Goal: Task Accomplishment & Management: Use online tool/utility

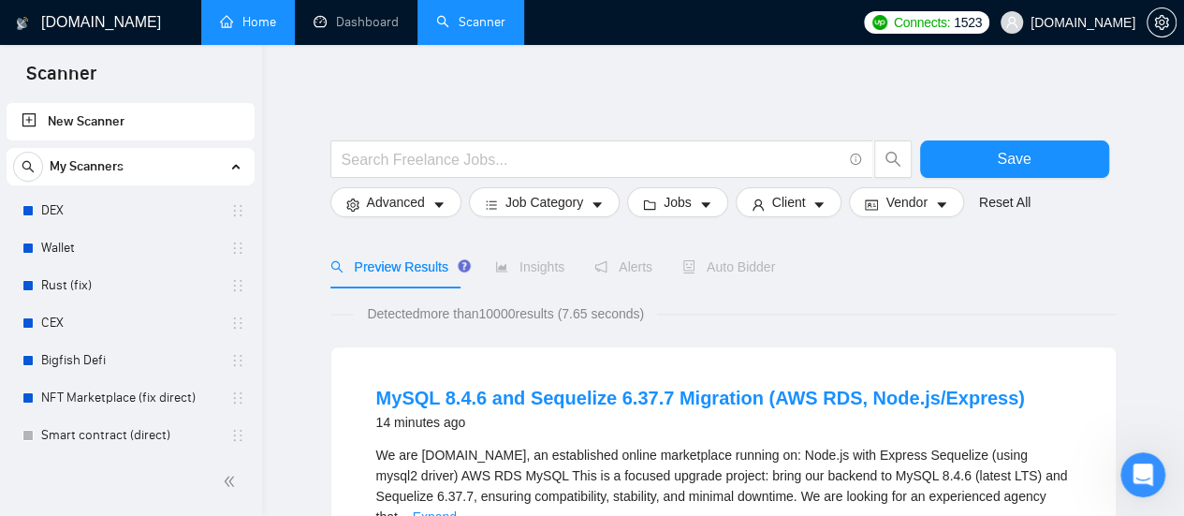
scroll to position [228, 0]
drag, startPoint x: 255, startPoint y: 13, endPoint x: 511, endPoint y: 233, distance: 338.0
click at [255, 14] on link "Home" at bounding box center [248, 22] width 56 height 16
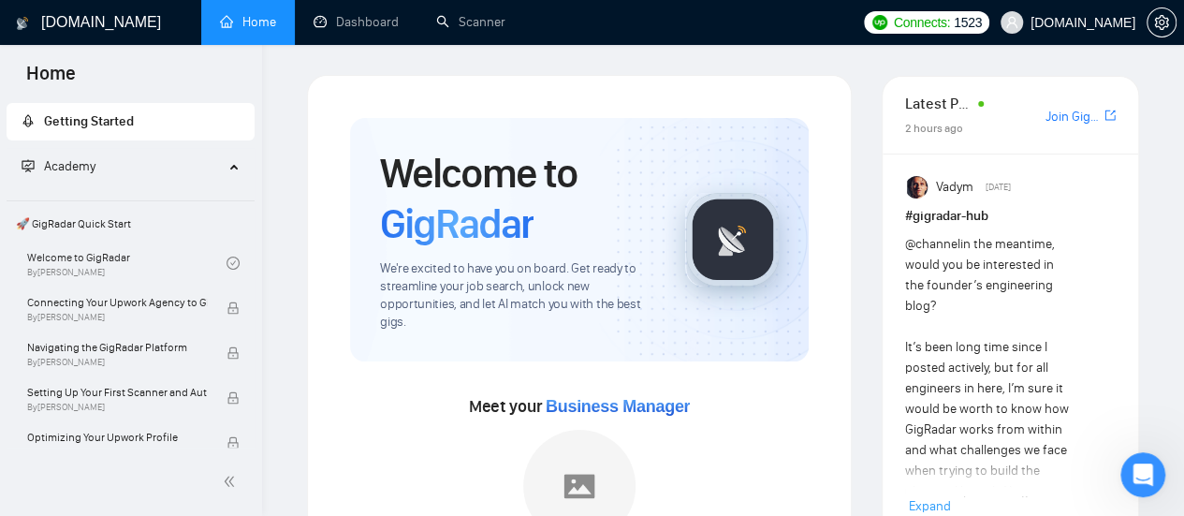
drag, startPoint x: 256, startPoint y: 138, endPoint x: 260, endPoint y: 168, distance: 30.3
click at [260, 169] on div "Getting Started Academy 🚀 GigRadar Quick Start Welcome to GigRadar By [PERSON_N…" at bounding box center [131, 273] width 262 height 348
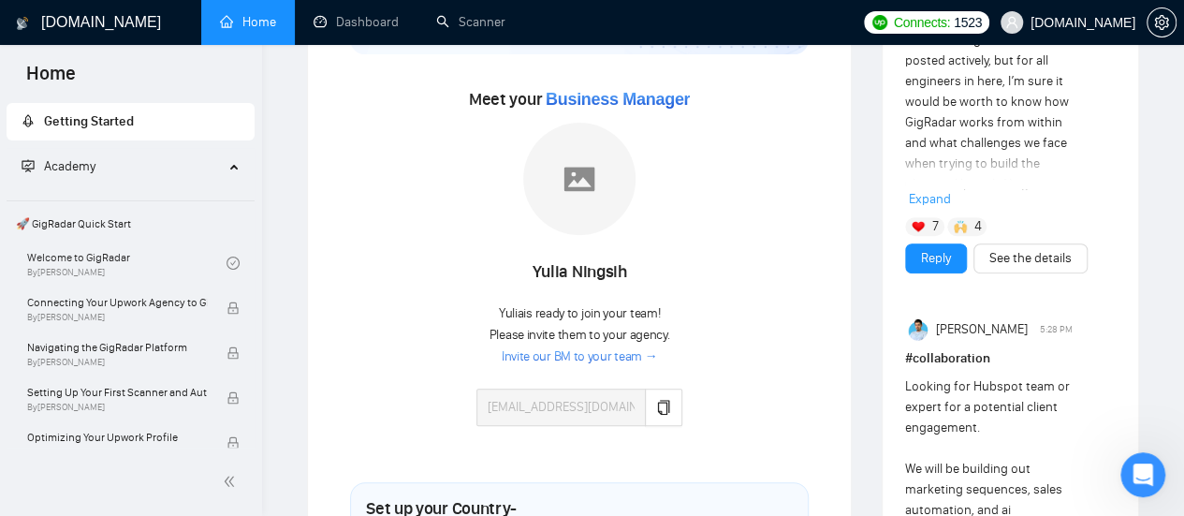
scroll to position [187, 0]
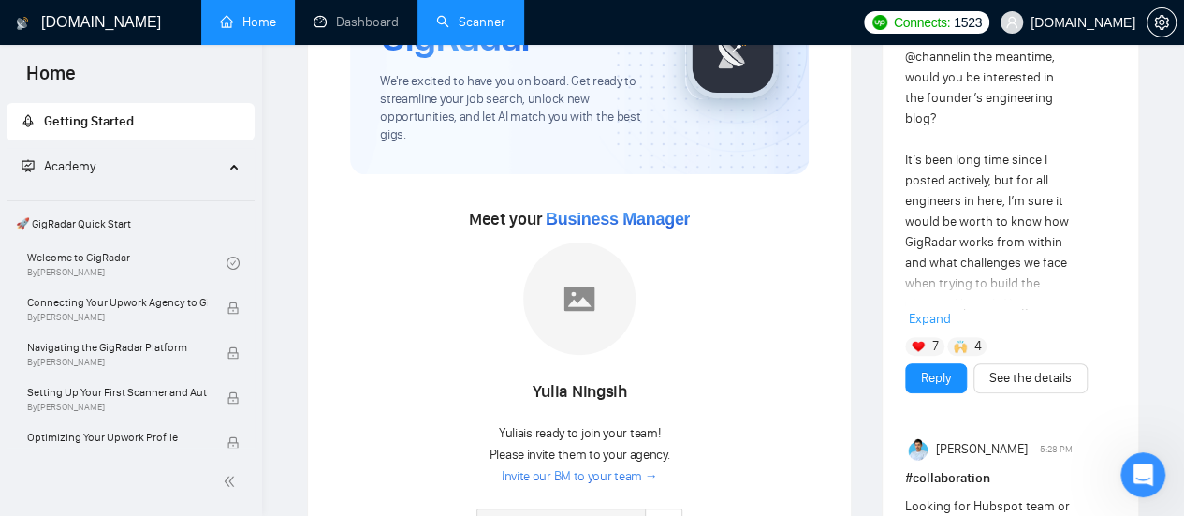
click at [460, 22] on link "Scanner" at bounding box center [470, 22] width 69 height 16
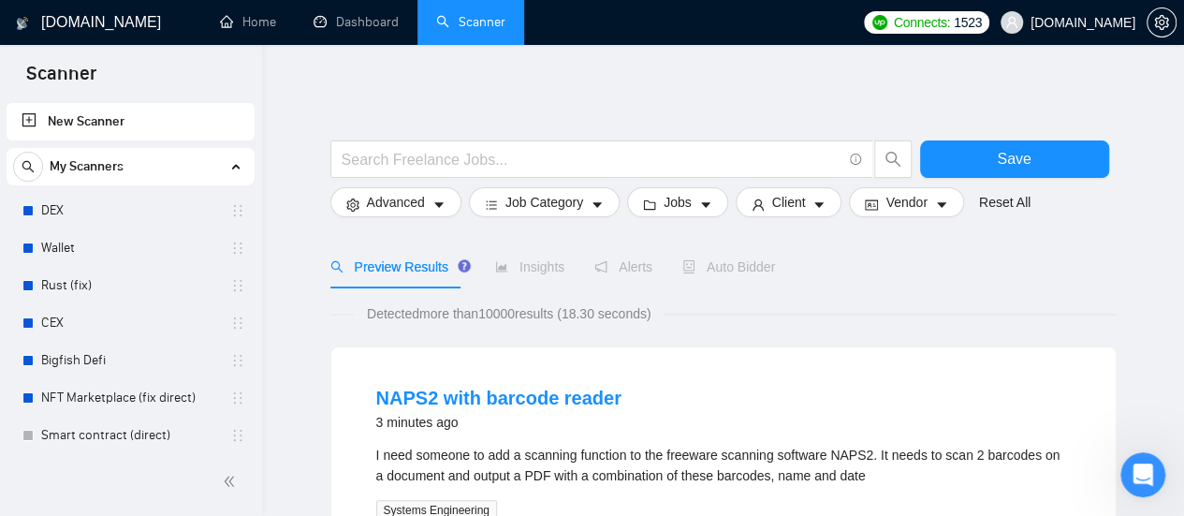
click at [52, 117] on link "New Scanner" at bounding box center [131, 121] width 218 height 37
click at [29, 117] on link "New Scanner" at bounding box center [131, 121] width 218 height 37
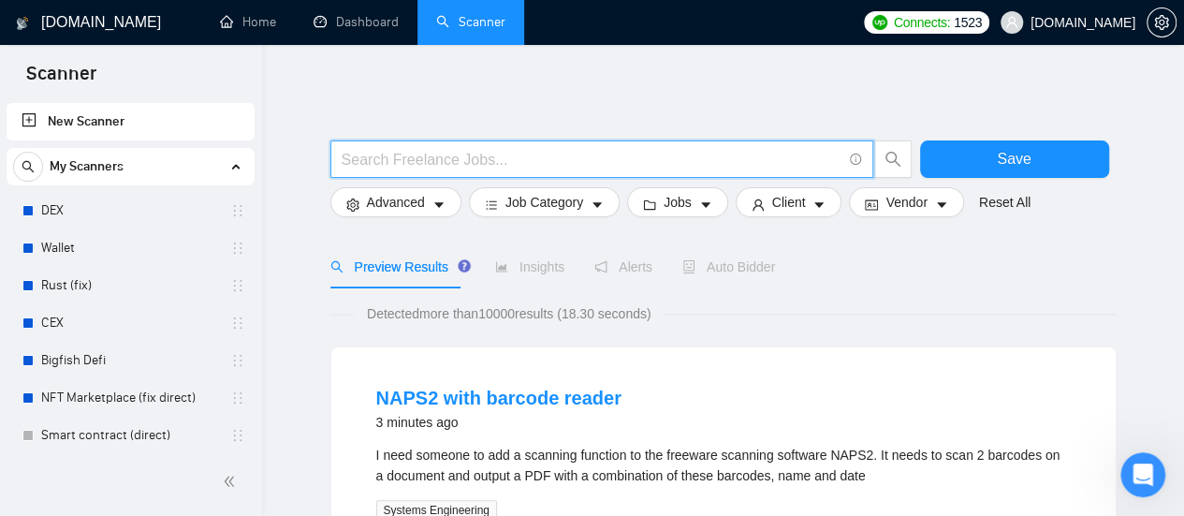
click at [526, 154] on input "text" at bounding box center [592, 159] width 500 height 23
type input "(mvp*) | "(MVP)" | "Minimum valuable product" | "Minimum viable product" | star…"
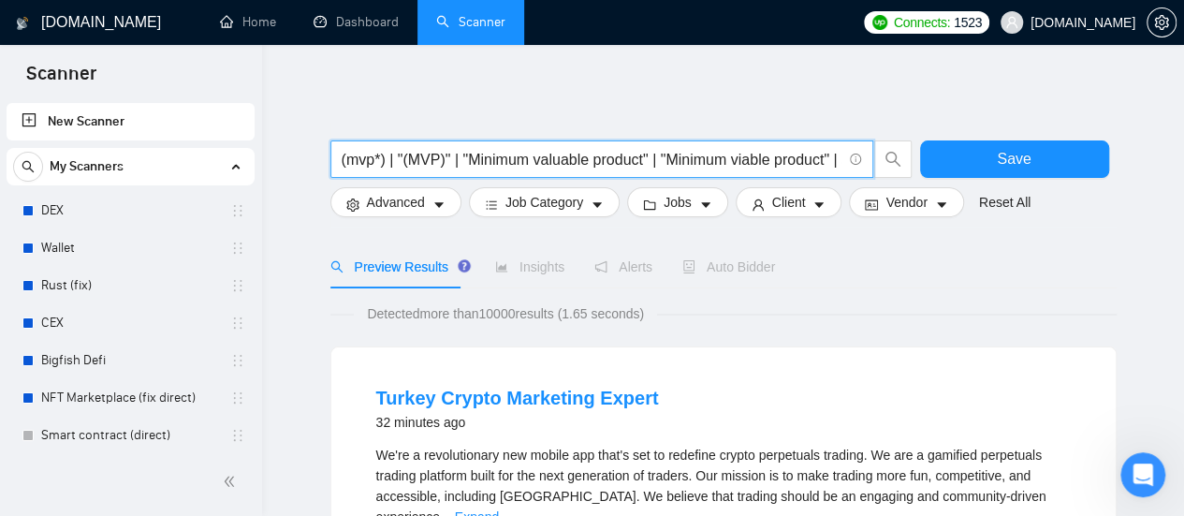
click at [376, 162] on input "(mvp*) | "(MVP)" | "Minimum valuable product" | "Minimum viable product" | star…" at bounding box center [592, 159] width 500 height 23
click at [438, 163] on input "(mvp*) | "(MVP)" | "Minimum valuable product" | "Minimum viable product" | star…" at bounding box center [592, 159] width 500 height 23
click at [577, 153] on input "(mvp*) | "(MVP)" | "Minimum valuable product" | "Minimum viable product" | star…" at bounding box center [592, 159] width 500 height 23
click at [706, 165] on input "(mvp*) | "(MVP)" | "Minimum valuable product" | "Minimum viable product" | star…" at bounding box center [592, 159] width 500 height 23
click at [436, 198] on button "Advanced" at bounding box center [396, 202] width 131 height 30
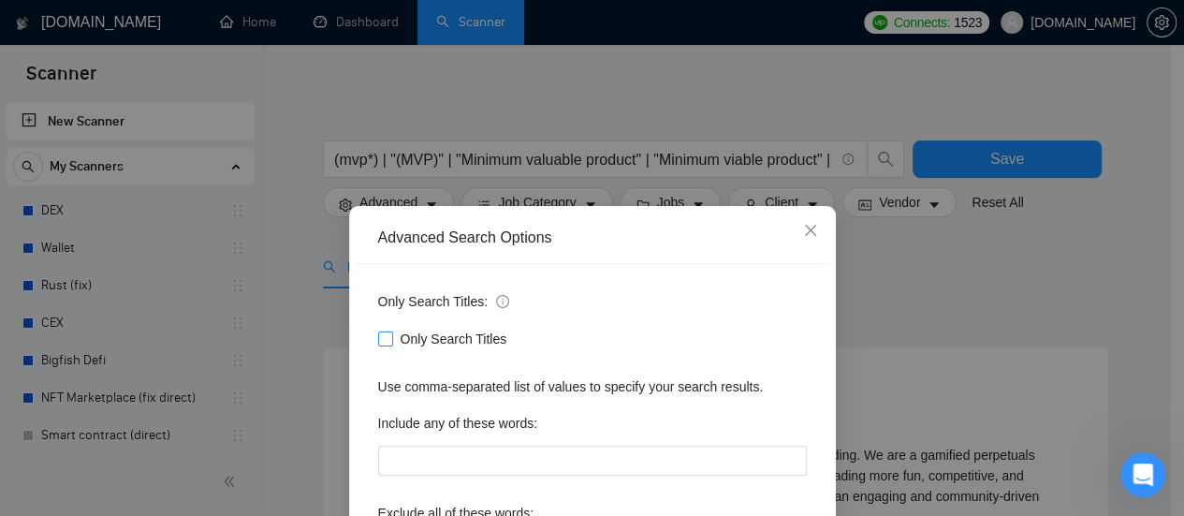
click at [378, 341] on input "Only Search Titles" at bounding box center [384, 337] width 13 height 13
checkbox input "true"
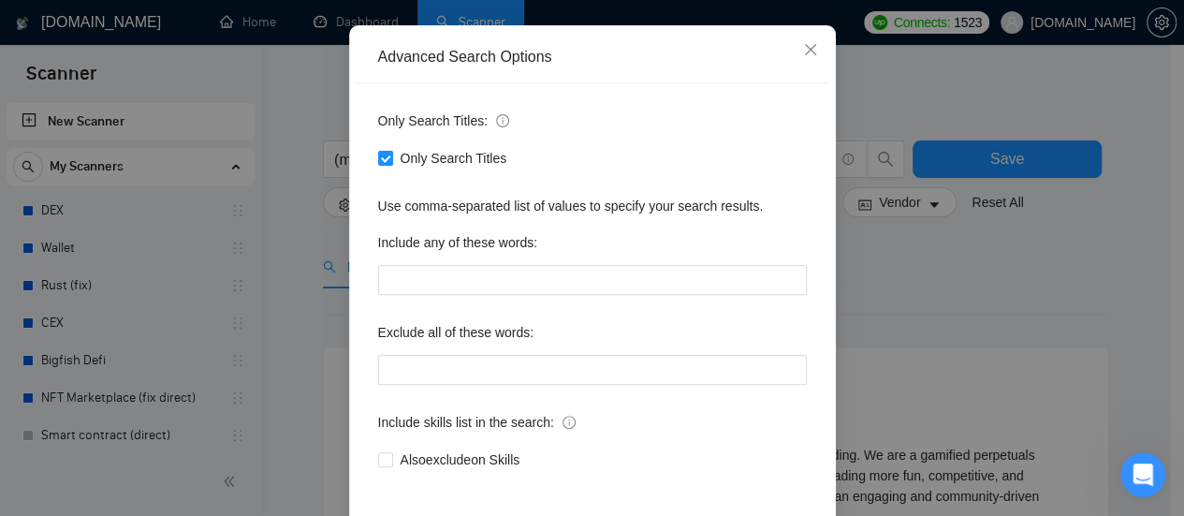
scroll to position [262, 0]
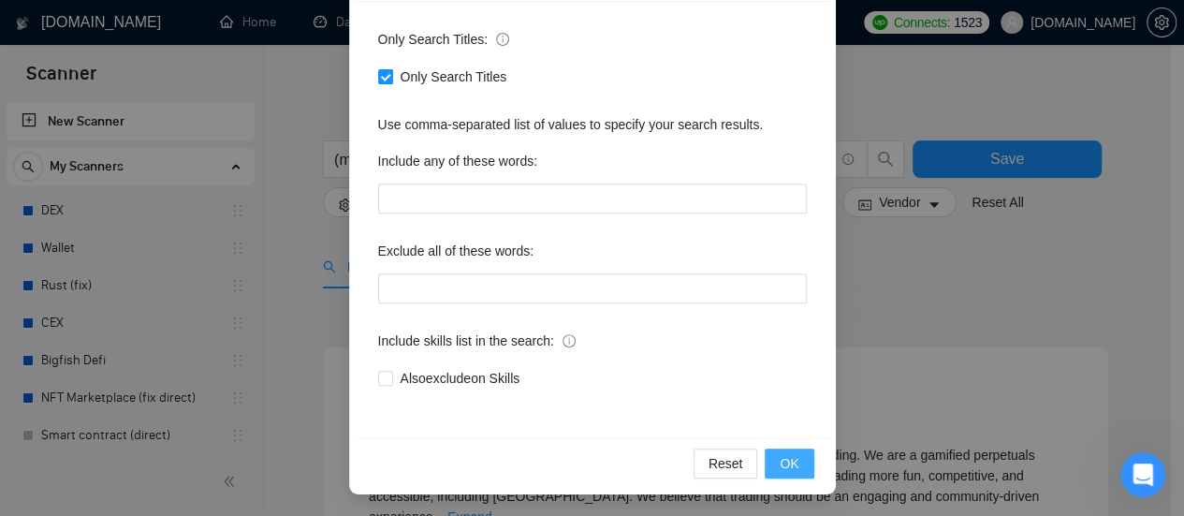
click at [803, 456] on button "OK" at bounding box center [789, 464] width 49 height 30
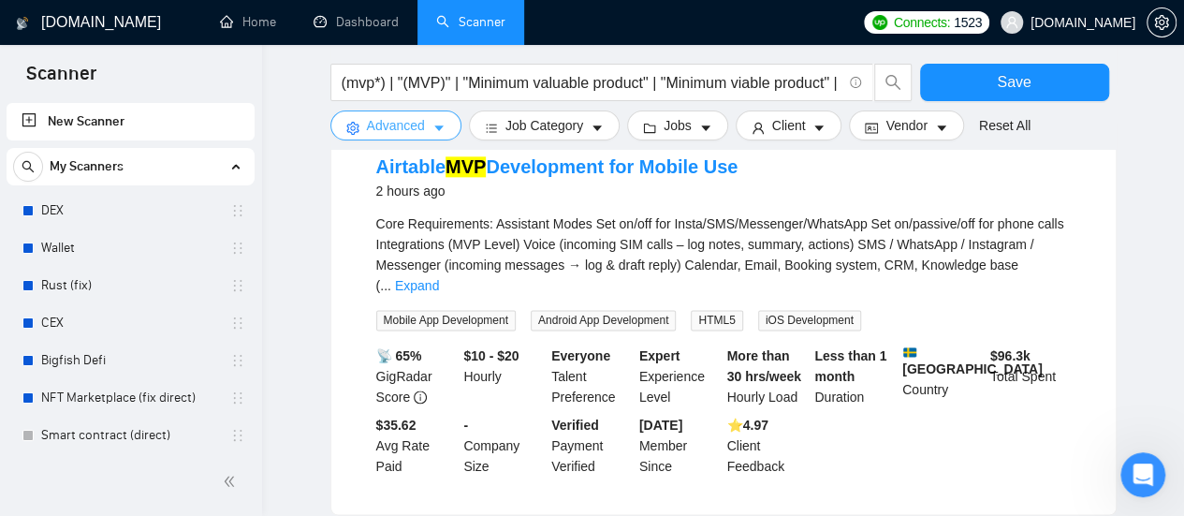
scroll to position [1124, 0]
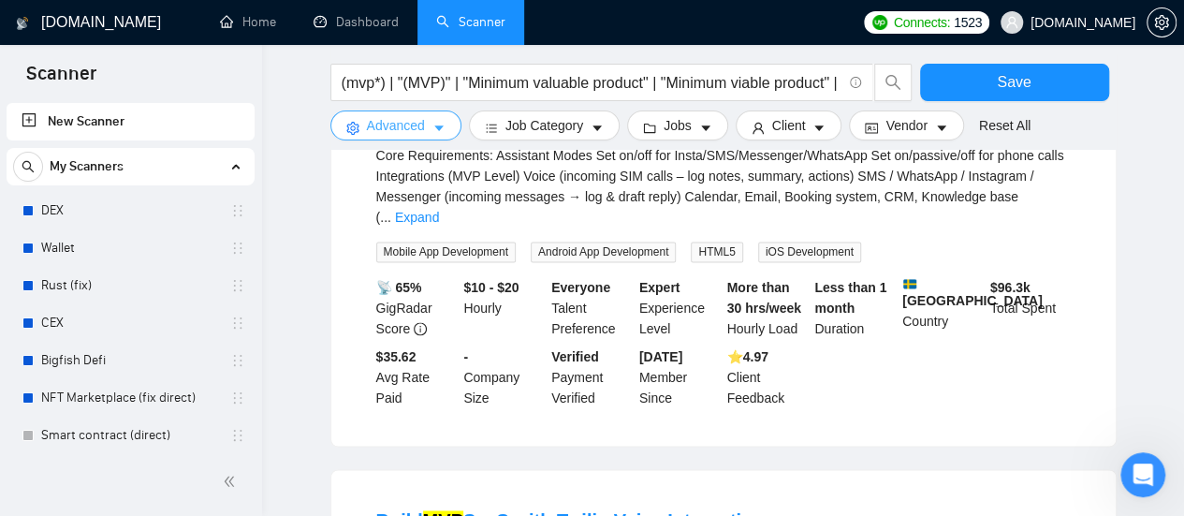
click at [441, 137] on button "Advanced" at bounding box center [396, 125] width 131 height 30
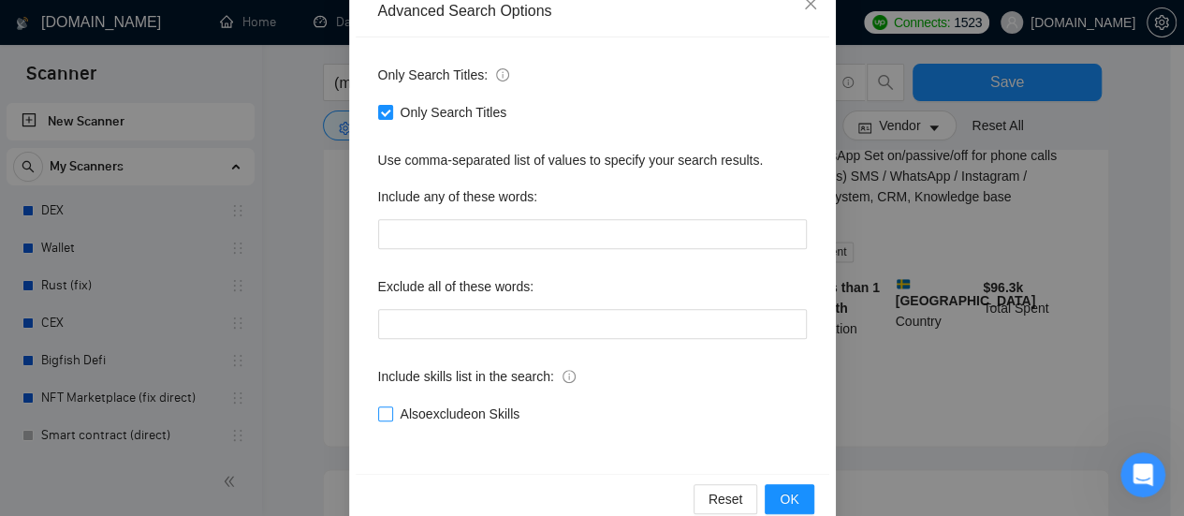
scroll to position [262, 0]
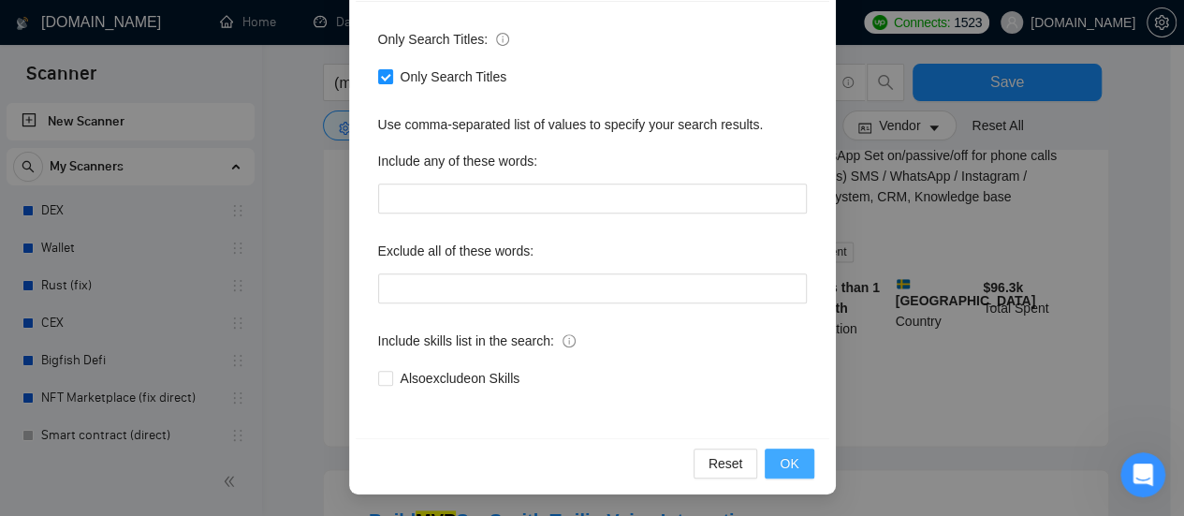
click at [790, 461] on span "OK" at bounding box center [789, 463] width 19 height 21
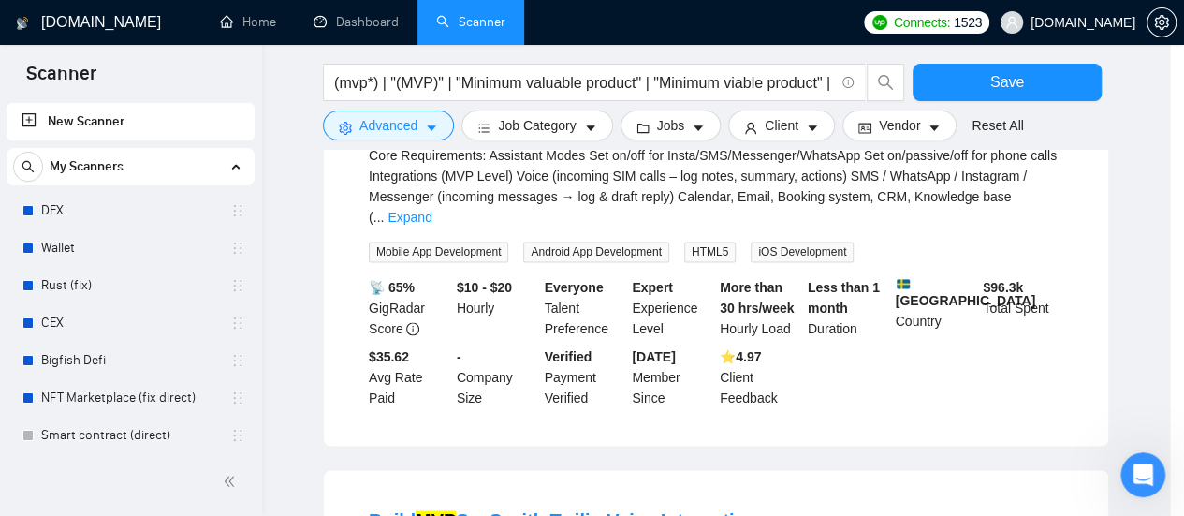
scroll to position [169, 0]
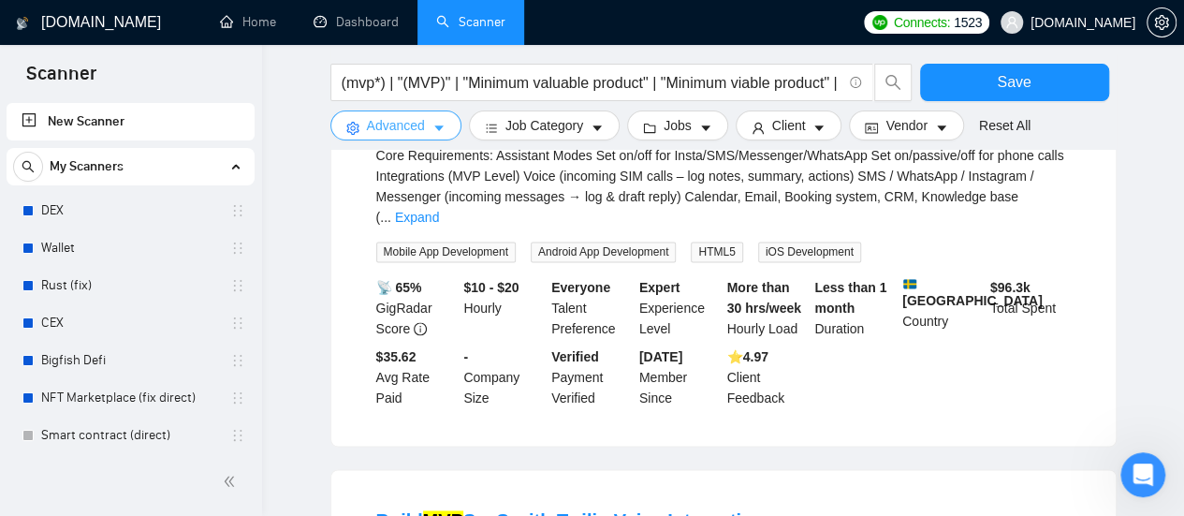
click at [413, 133] on span "Advanced" at bounding box center [396, 125] width 58 height 21
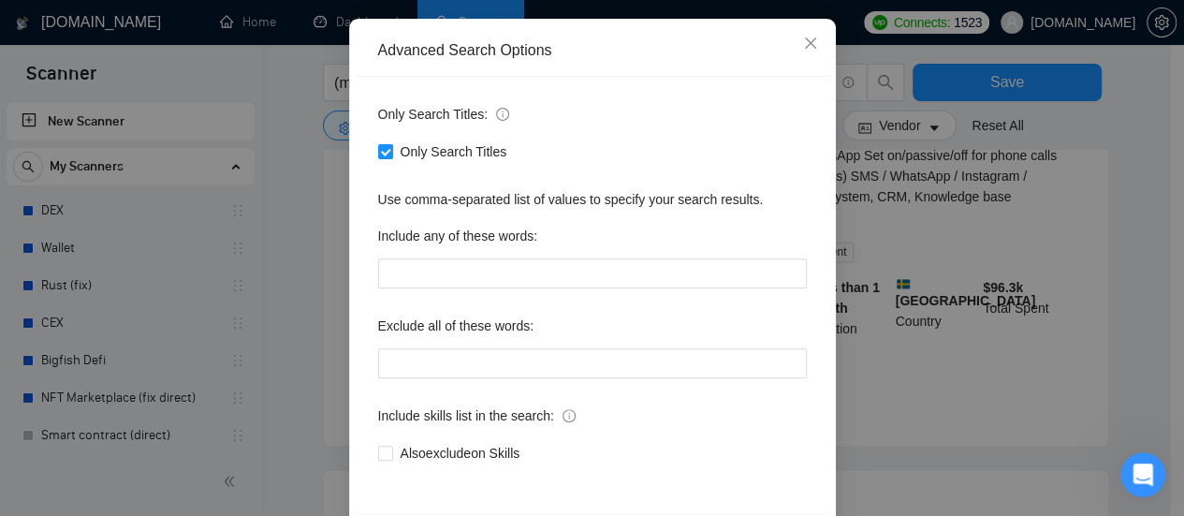
scroll to position [262, 0]
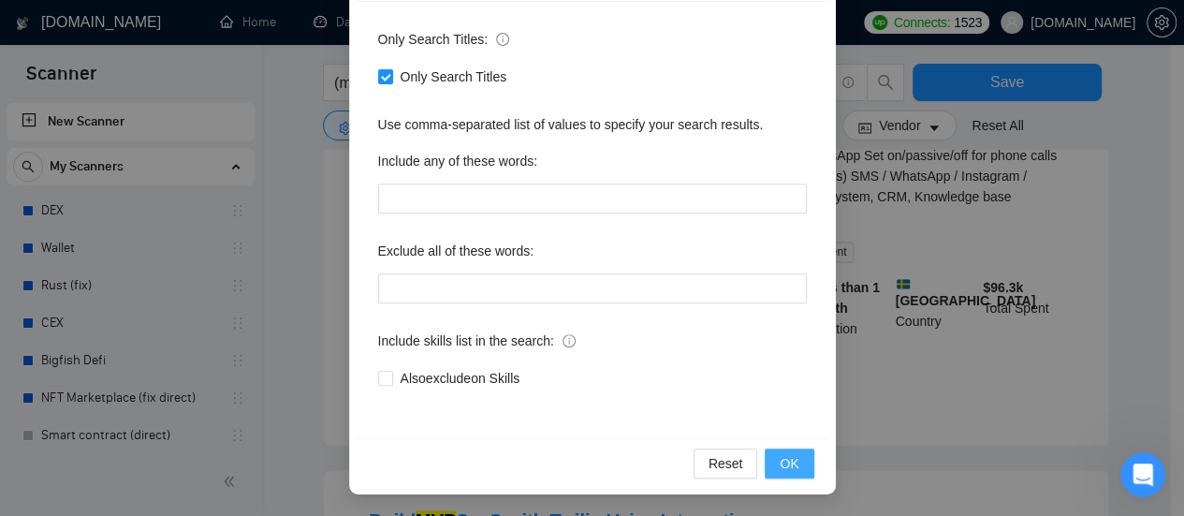
click at [794, 463] on button "OK" at bounding box center [789, 464] width 49 height 30
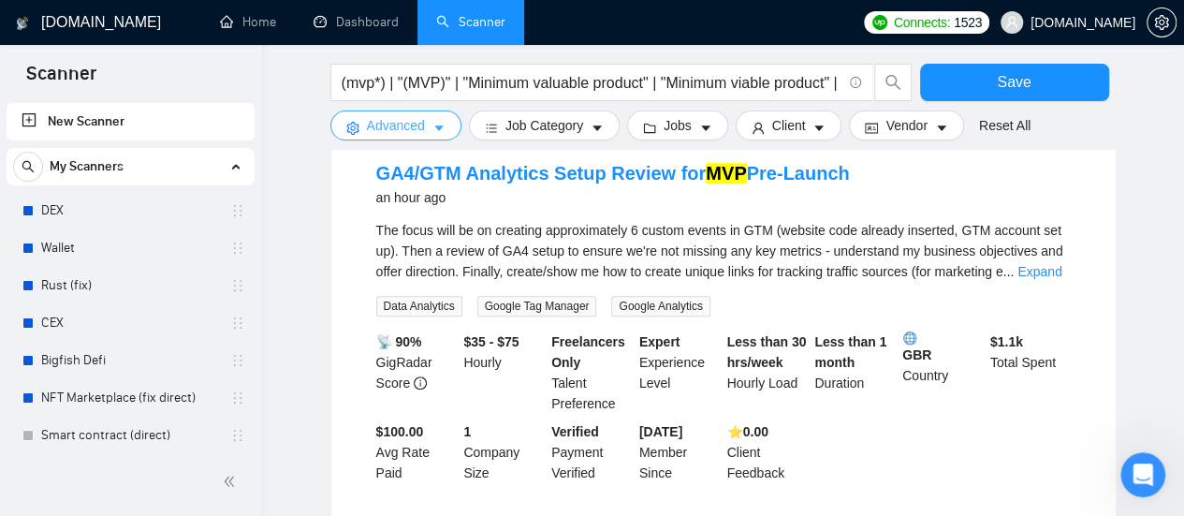
scroll to position [655, 0]
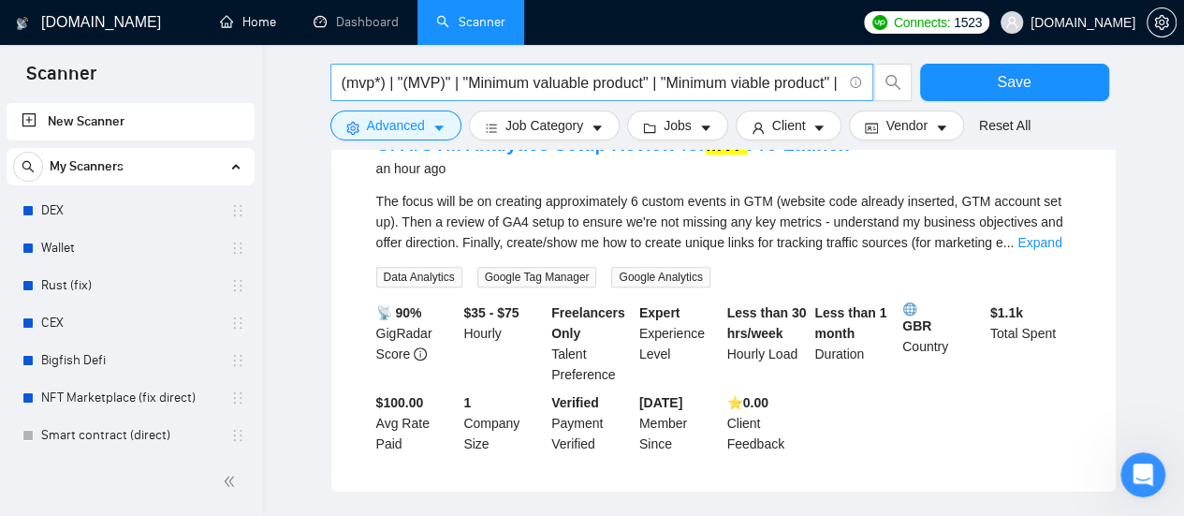
drag, startPoint x: 253, startPoint y: 23, endPoint x: 675, endPoint y: 74, distance: 425.3
click at [253, 23] on link "Home" at bounding box center [248, 22] width 56 height 16
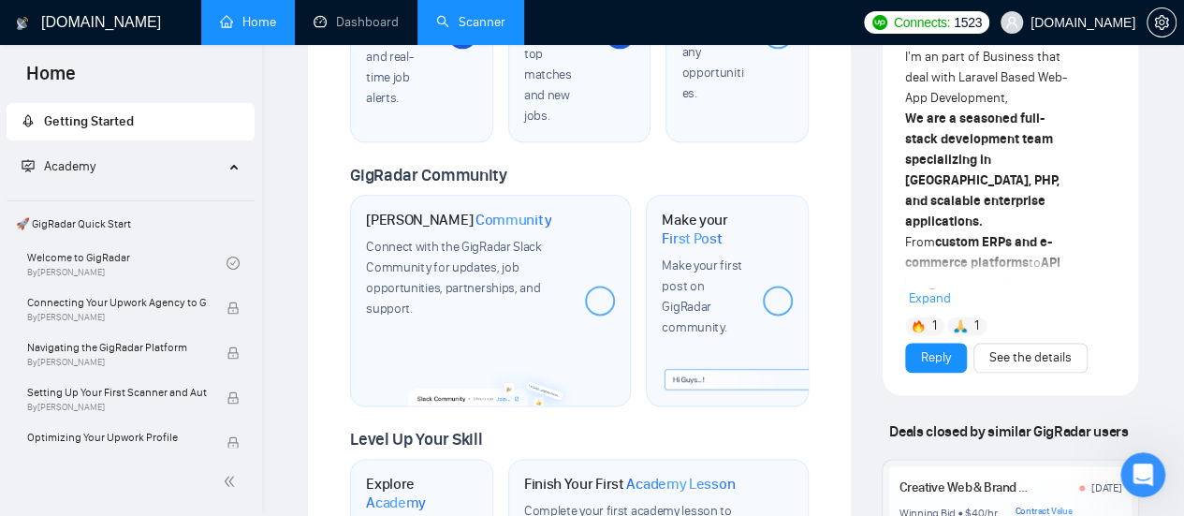
scroll to position [1217, 0]
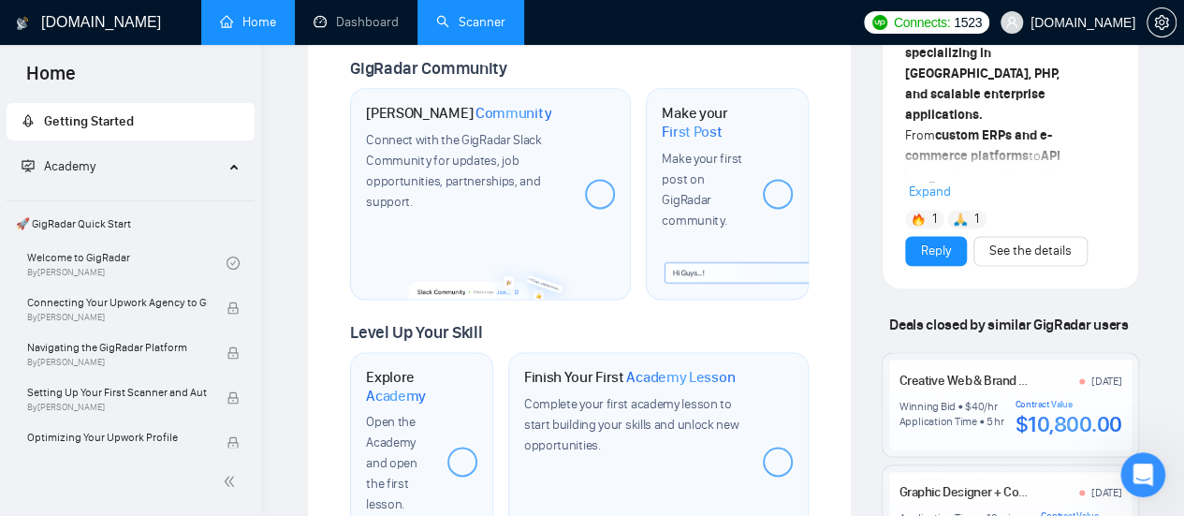
click at [489, 14] on link "Scanner" at bounding box center [470, 22] width 69 height 16
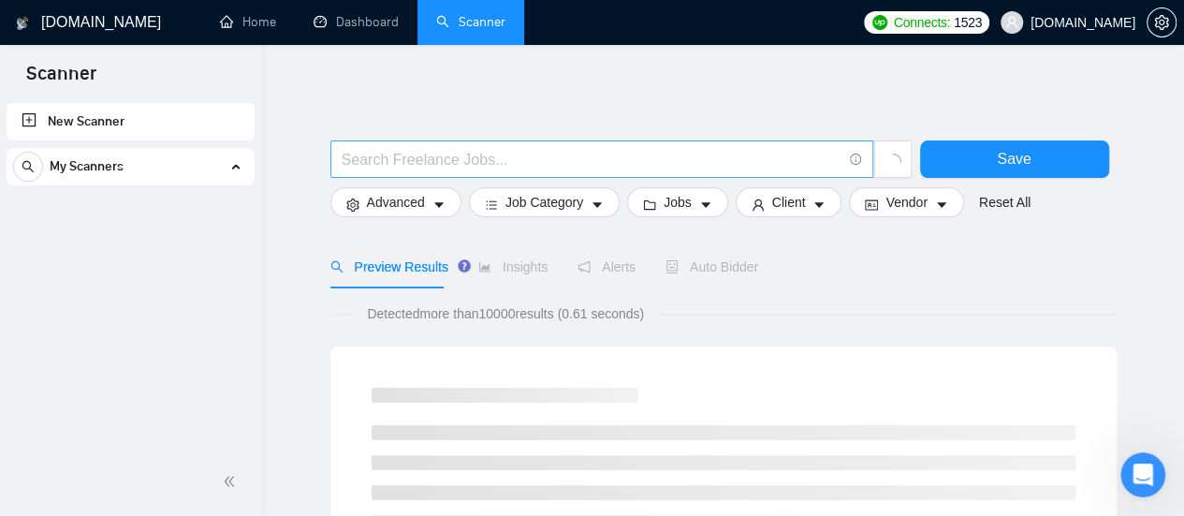
click at [503, 158] on input "text" at bounding box center [592, 159] width 500 height 23
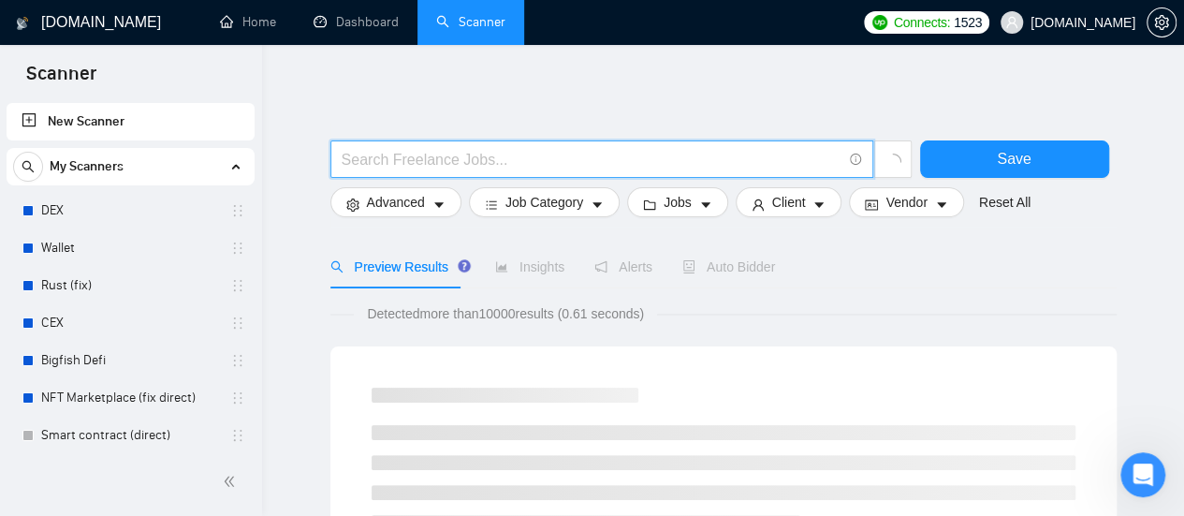
type input "(mvp*) | "(MVP)" | "Minimum valuable product" | "Minimum viable product" | star…"
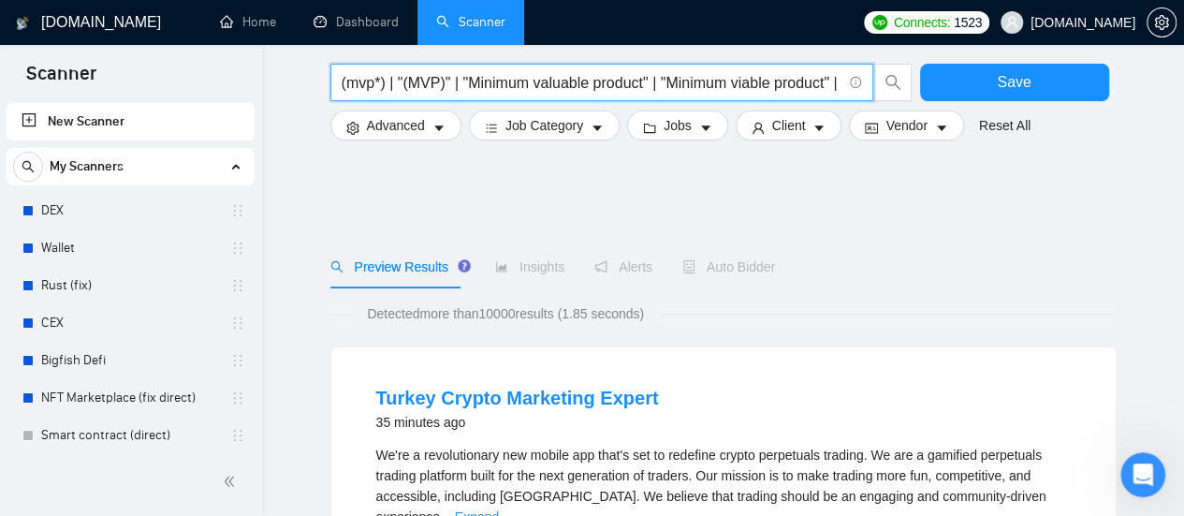
scroll to position [94, 0]
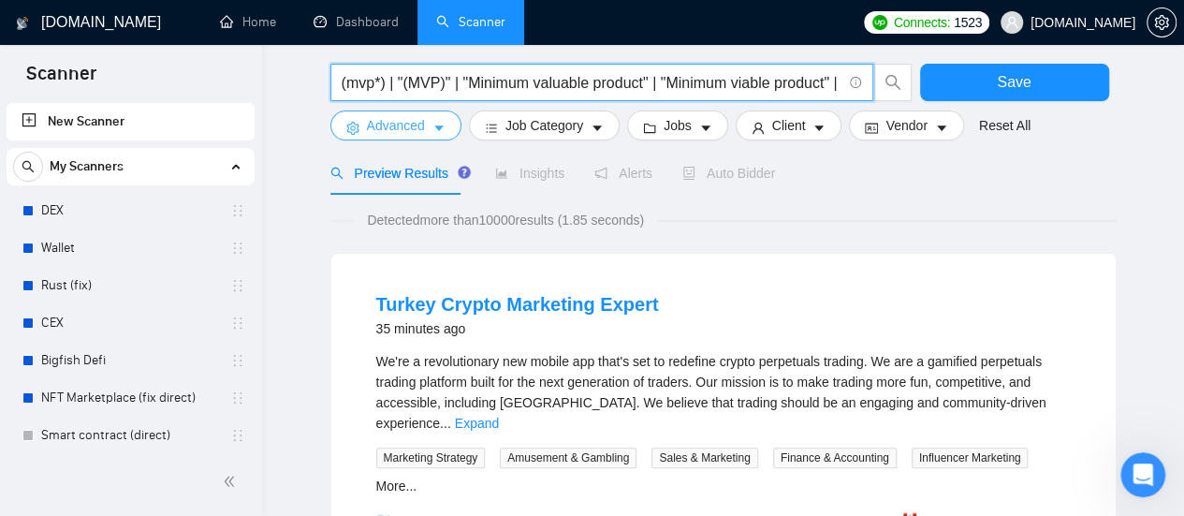
click at [427, 126] on button "Advanced" at bounding box center [396, 125] width 131 height 30
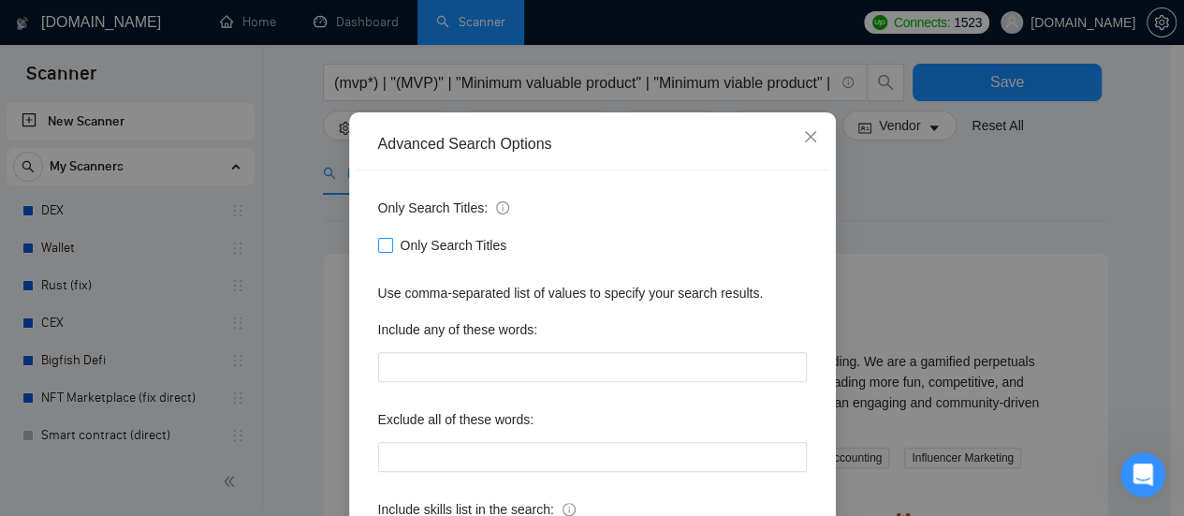
click at [378, 248] on input "Only Search Titles" at bounding box center [384, 244] width 13 height 13
checkbox input "true"
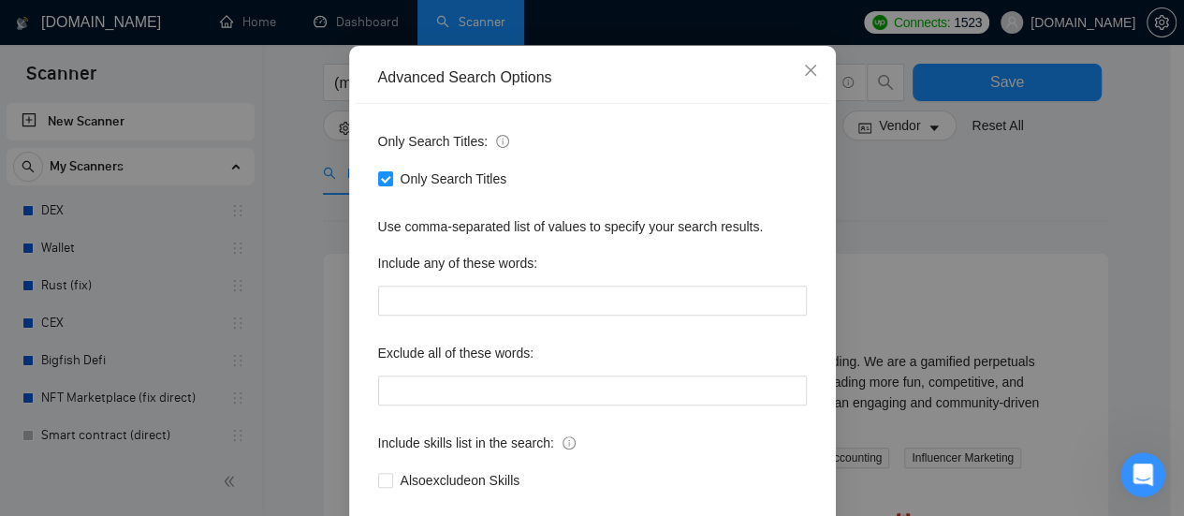
scroll to position [262, 0]
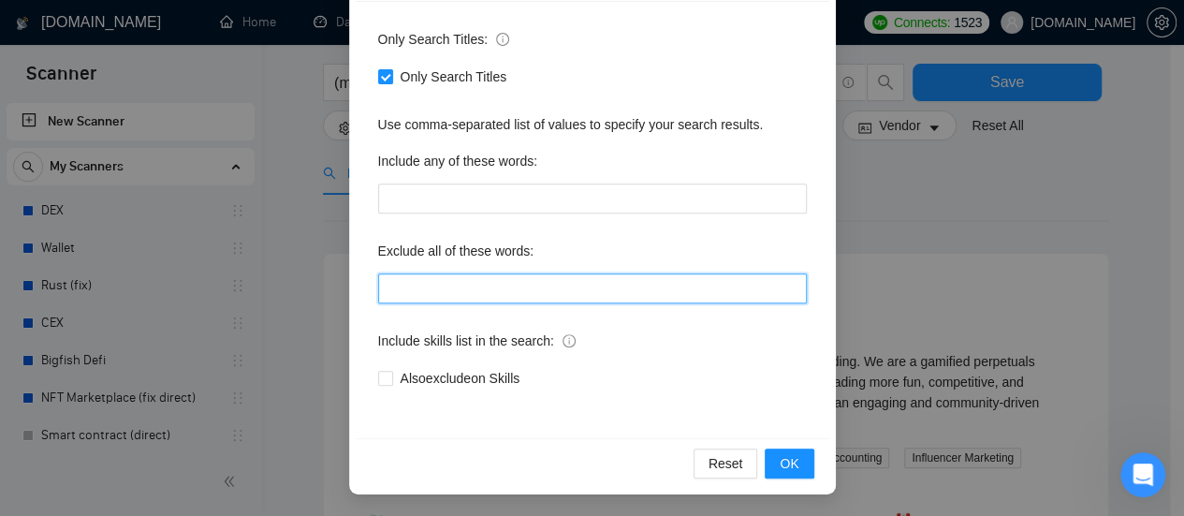
click at [440, 296] on input "text" at bounding box center [592, 288] width 429 height 30
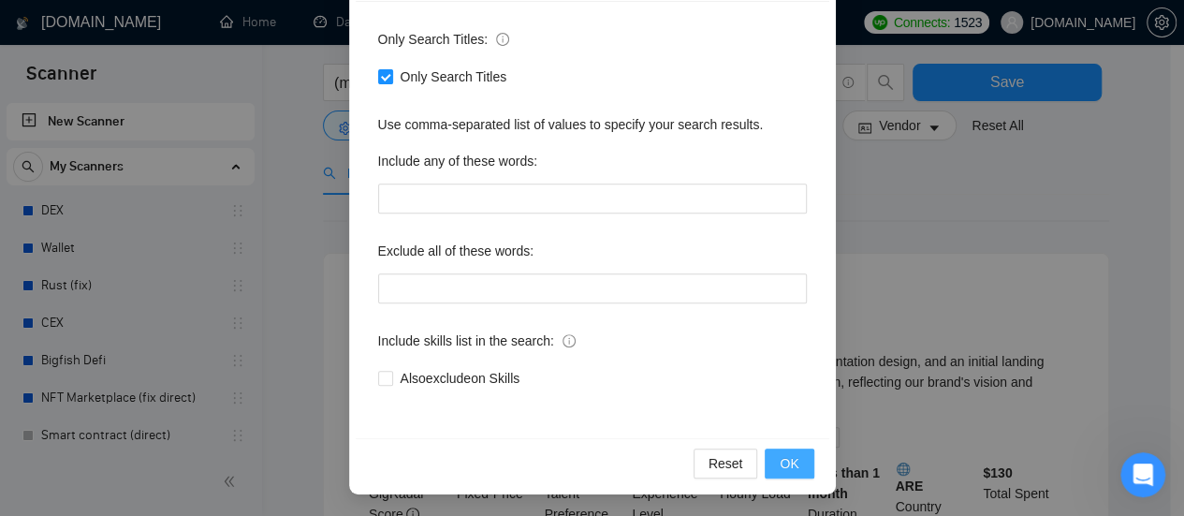
click at [781, 463] on span "OK" at bounding box center [789, 463] width 19 height 21
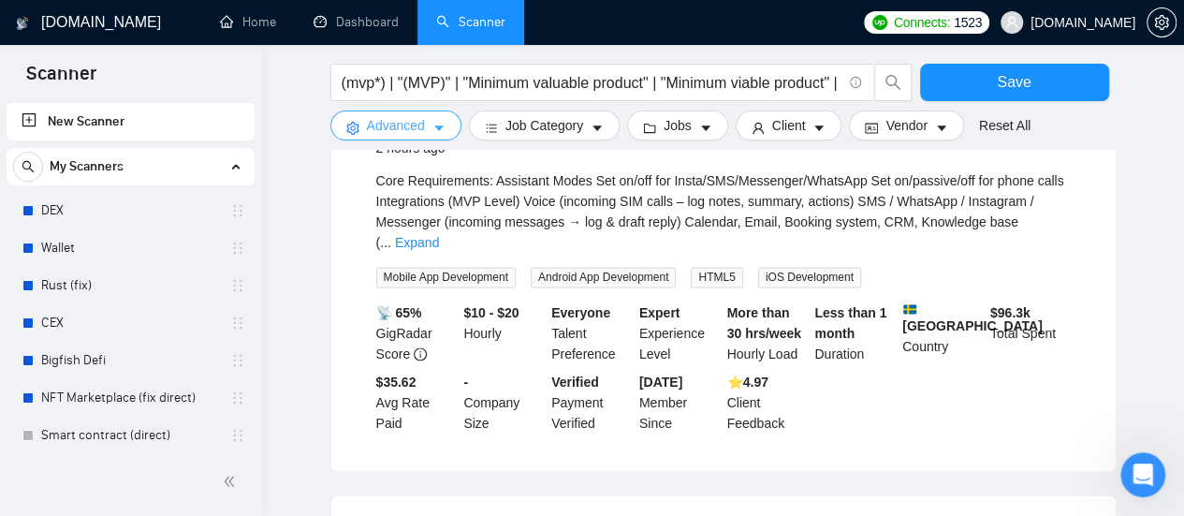
scroll to position [1124, 0]
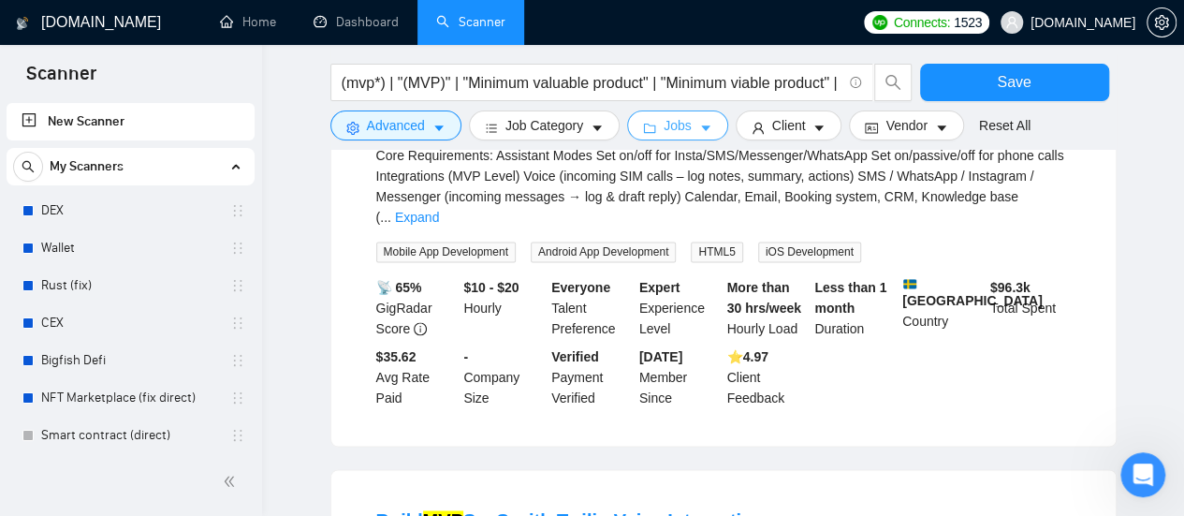
click at [667, 134] on span "Jobs" at bounding box center [678, 125] width 28 height 21
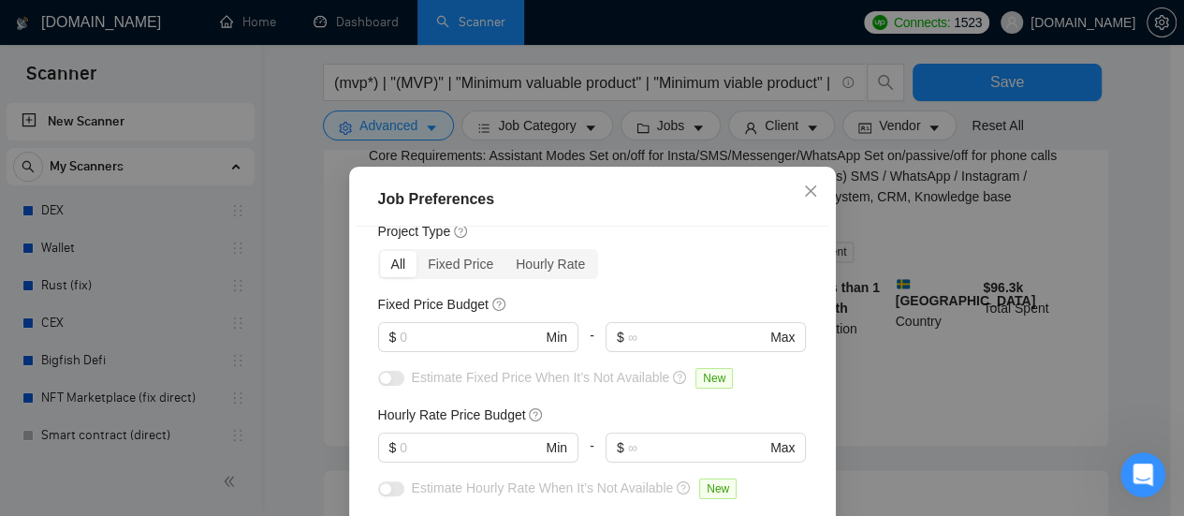
scroll to position [0, 0]
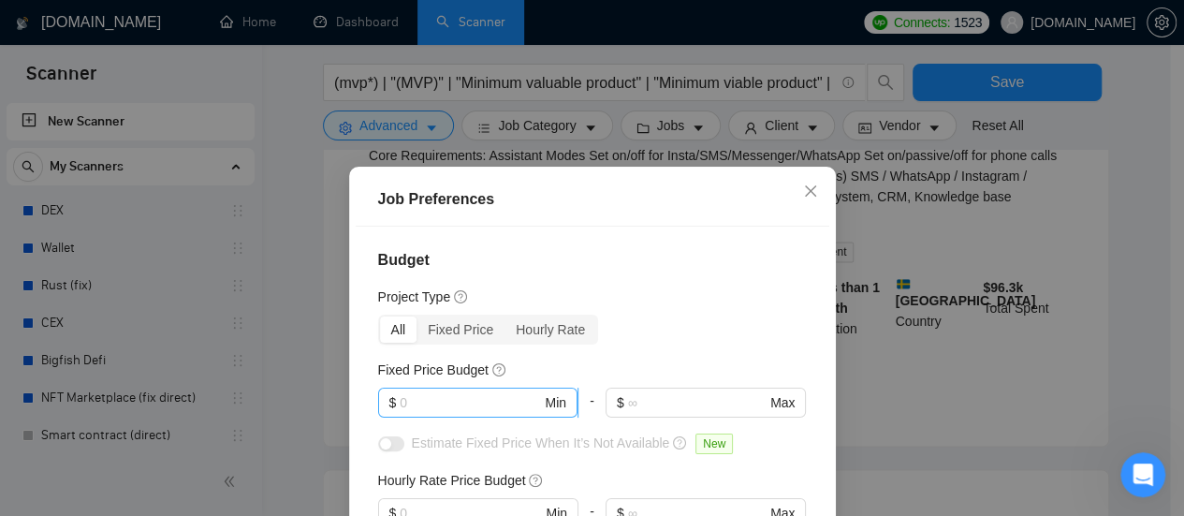
click at [453, 400] on input "text" at bounding box center [470, 402] width 141 height 21
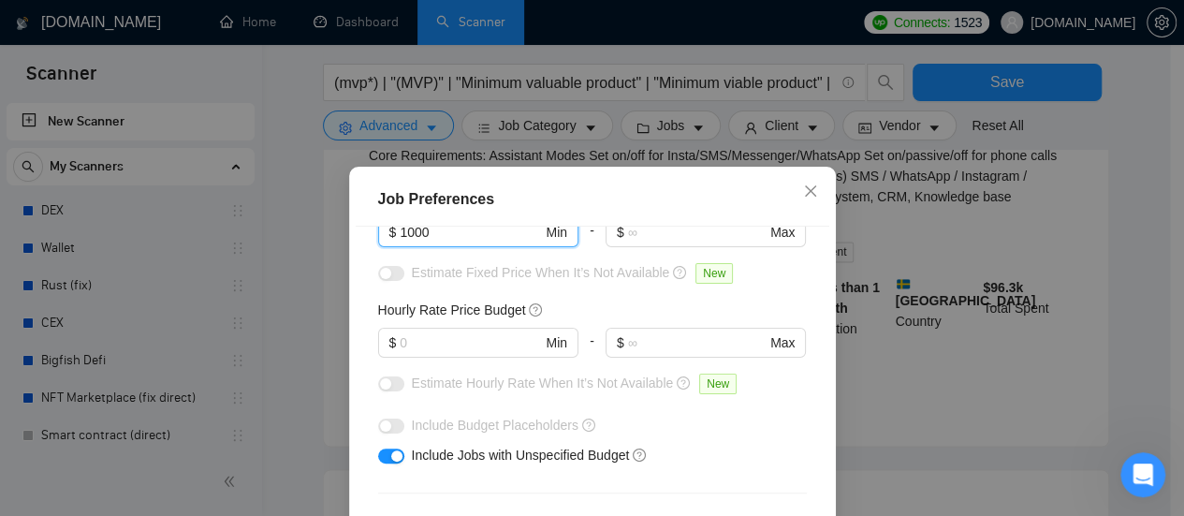
scroll to position [187, 0]
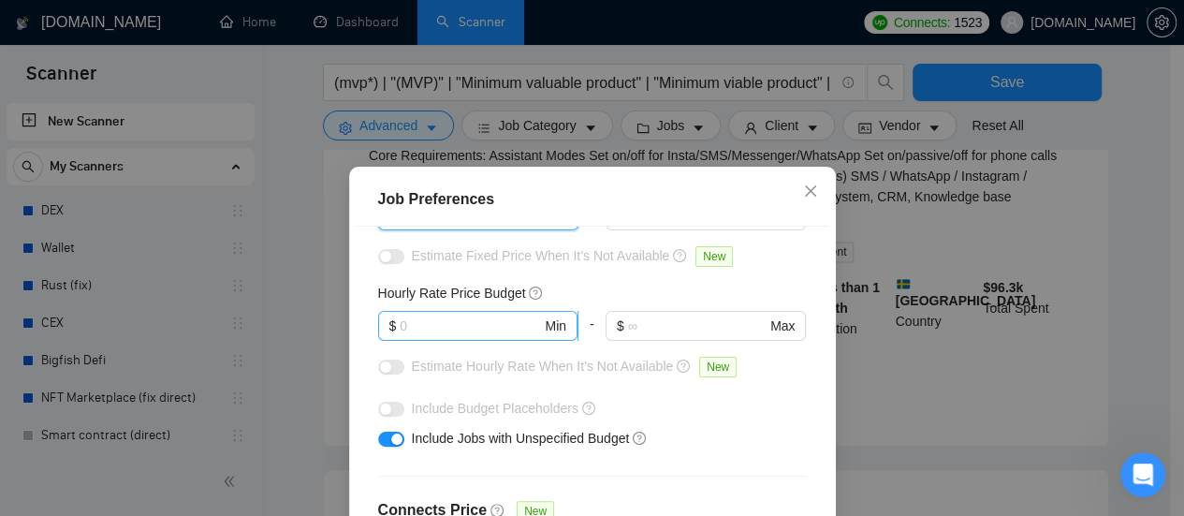
type input "1000"
click at [462, 321] on input "text" at bounding box center [470, 326] width 141 height 21
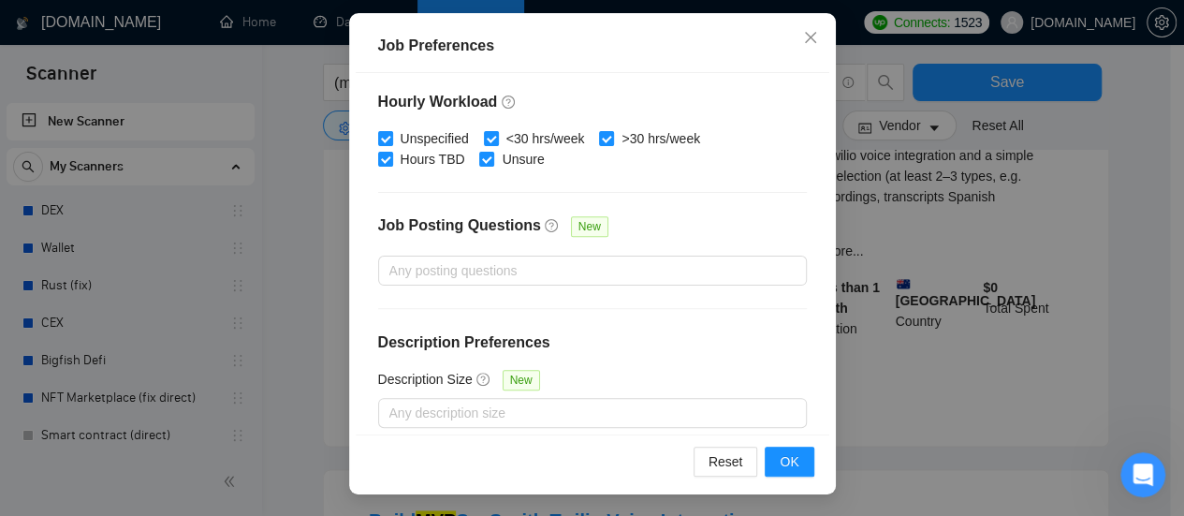
scroll to position [693, 0]
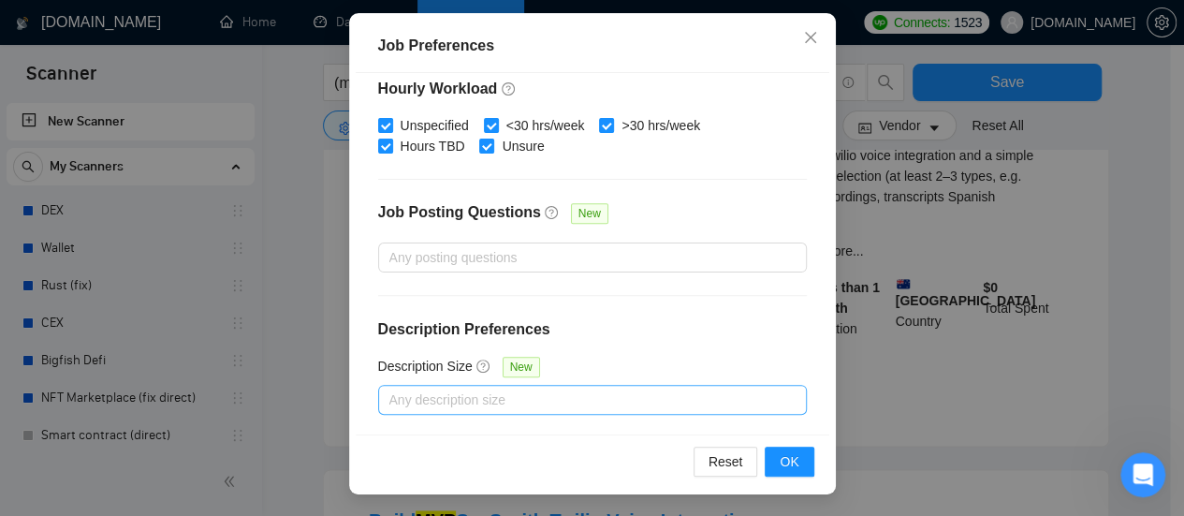
click at [446, 400] on div at bounding box center [583, 400] width 401 height 22
type input "40"
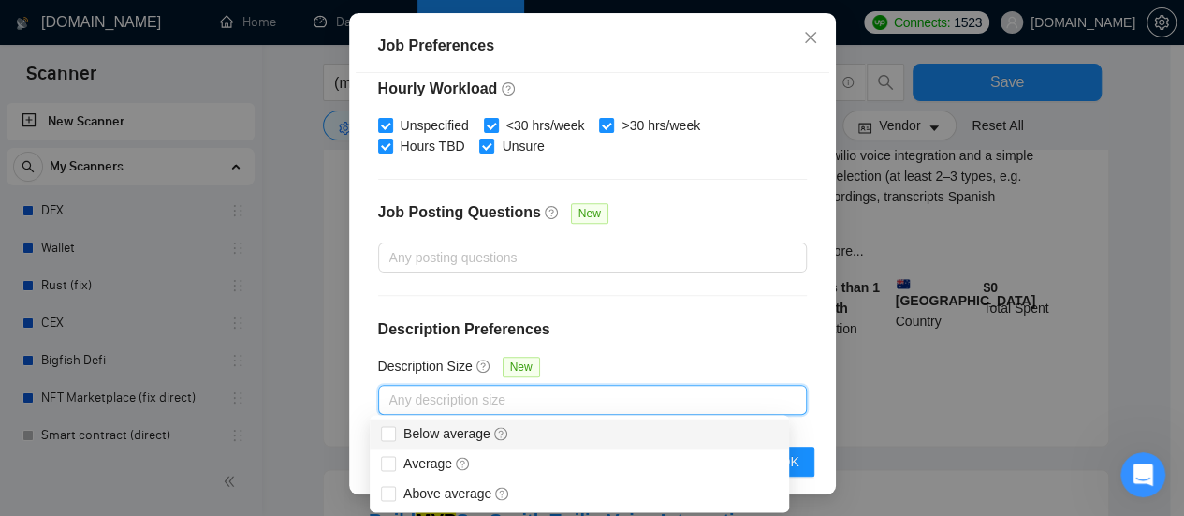
click at [642, 352] on div "Budget Project Type All Fixed Price Hourly Rate Fixed Price Budget $ 1000 Min -…" at bounding box center [593, 253] width 474 height 361
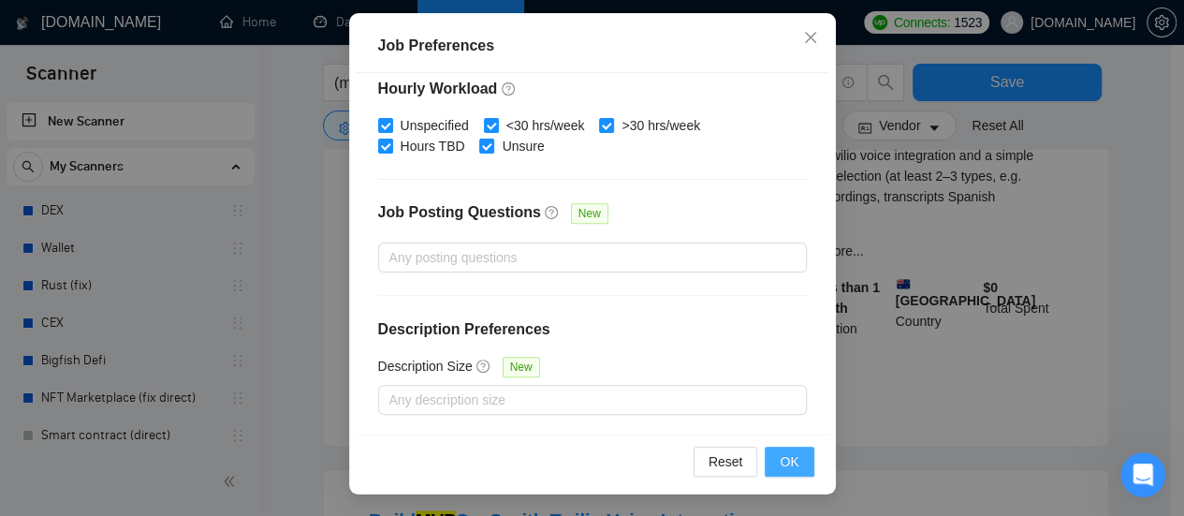
click at [790, 448] on button "OK" at bounding box center [789, 462] width 49 height 30
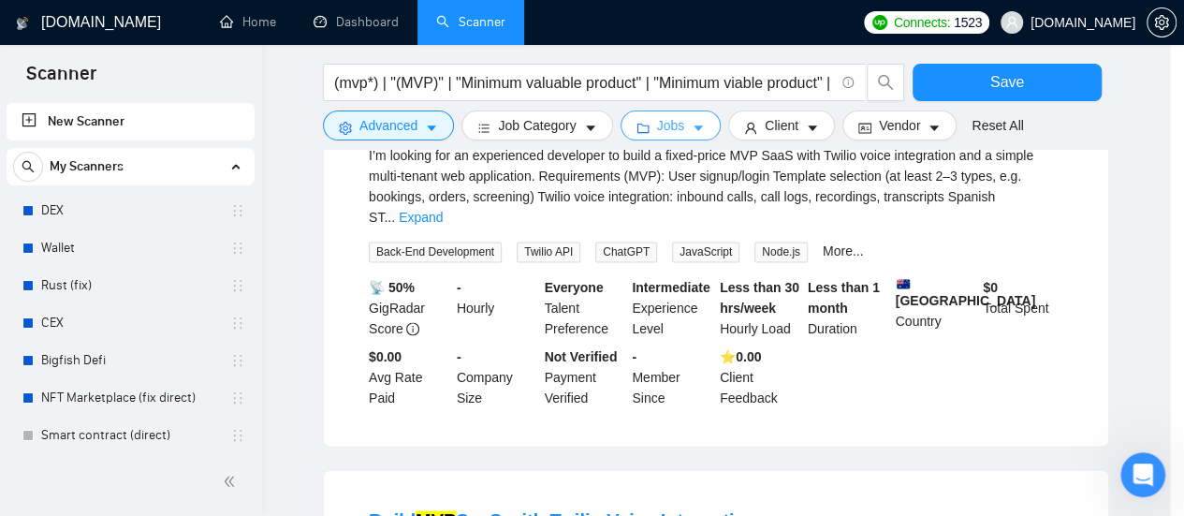
scroll to position [0, 0]
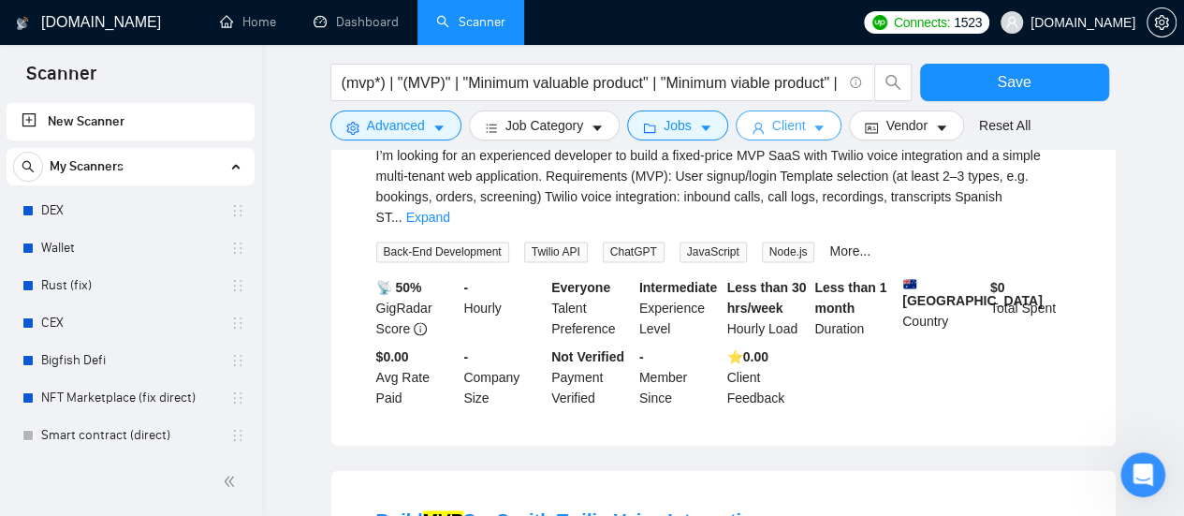
click at [818, 125] on button "Client" at bounding box center [789, 125] width 107 height 30
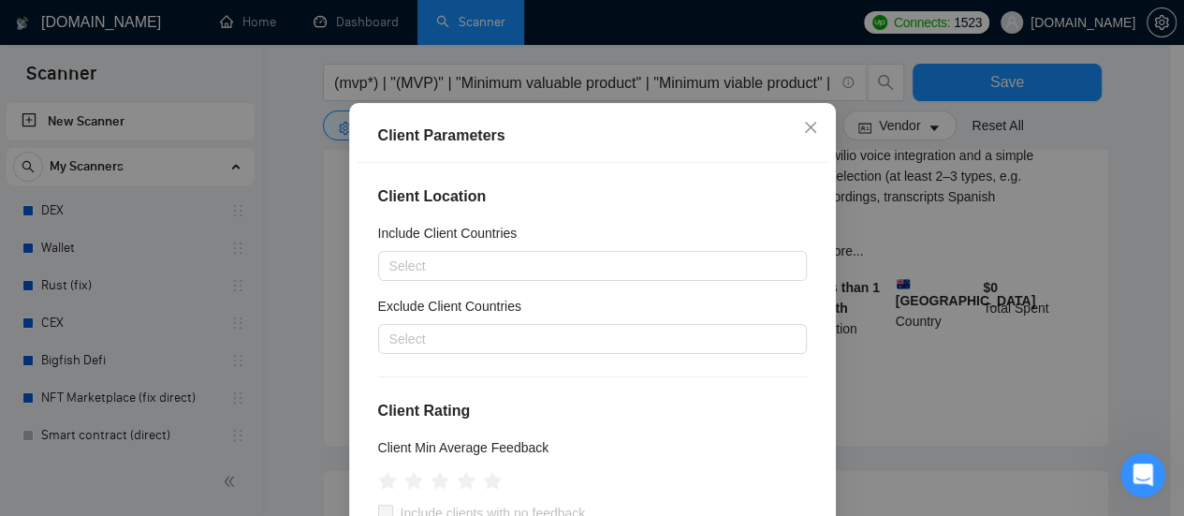
scroll to position [94, 0]
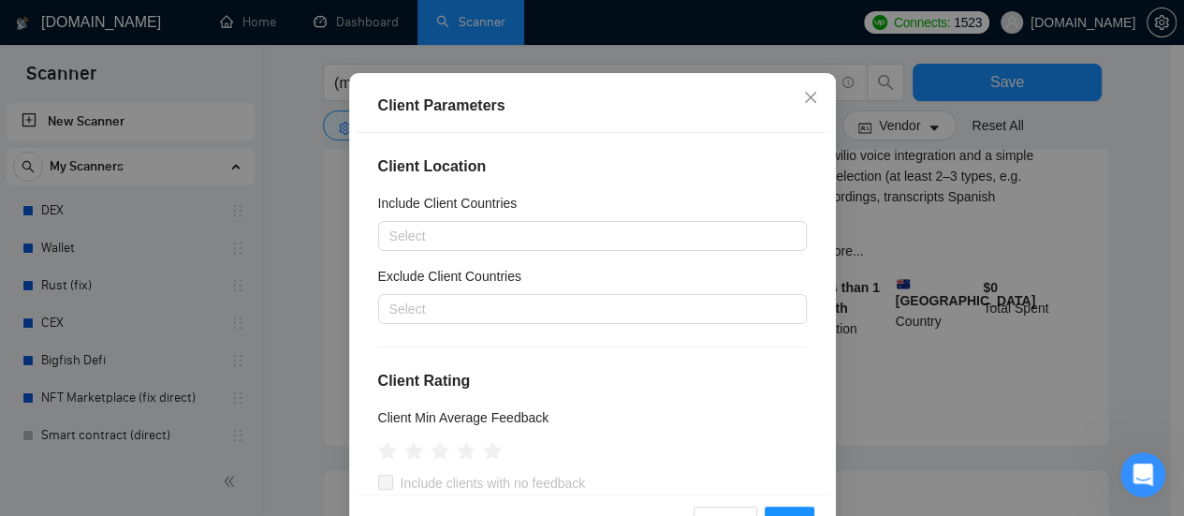
click at [461, 221] on div "Select" at bounding box center [592, 236] width 429 height 30
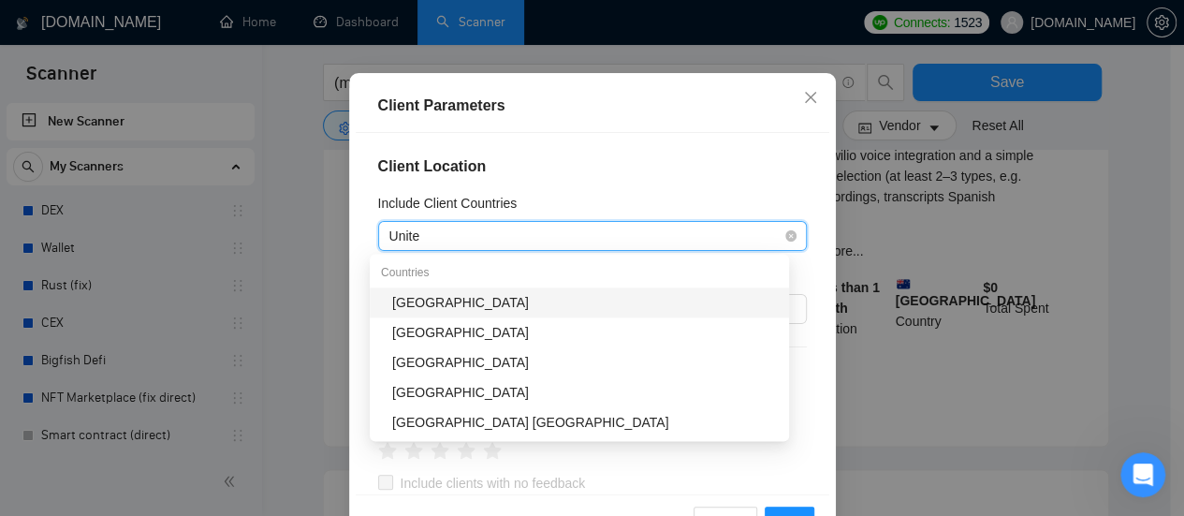
type input "United"
click at [434, 302] on div "[GEOGRAPHIC_DATA]" at bounding box center [585, 302] width 386 height 21
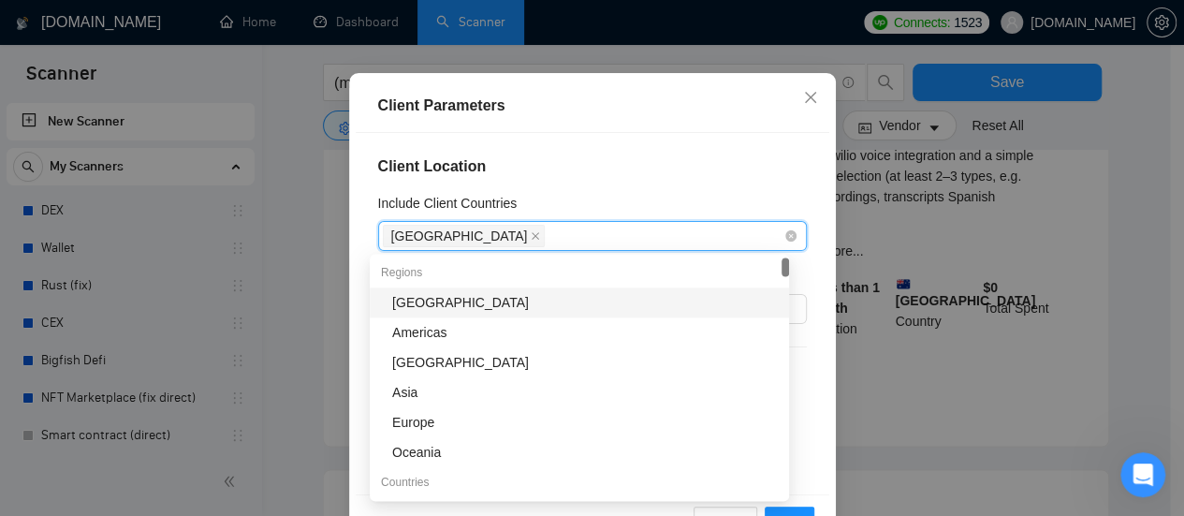
click at [519, 243] on div "[GEOGRAPHIC_DATA]" at bounding box center [583, 236] width 401 height 26
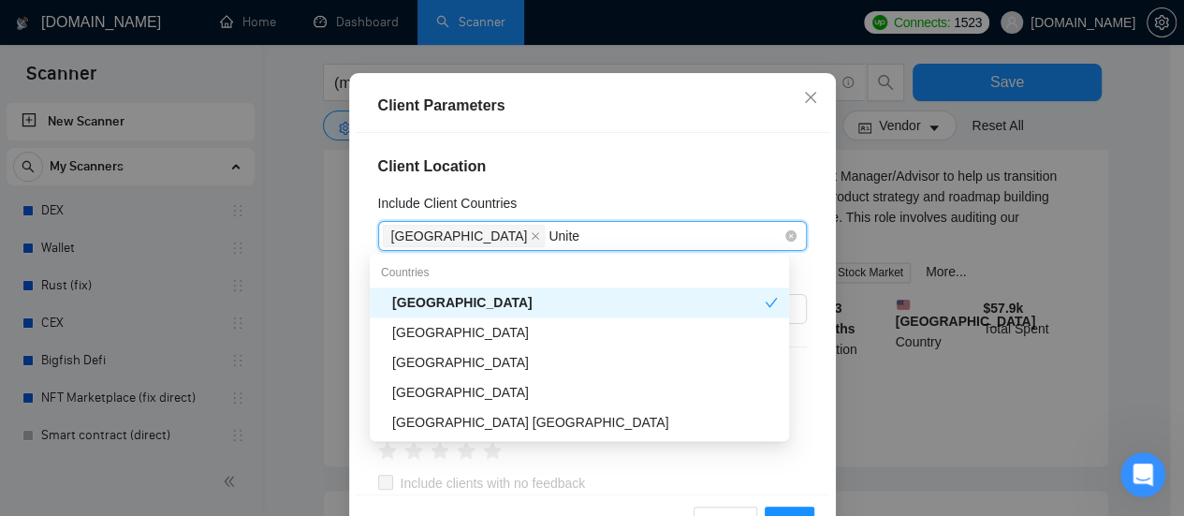
type input "United"
click at [434, 302] on div "[GEOGRAPHIC_DATA]" at bounding box center [578, 302] width 373 height 21
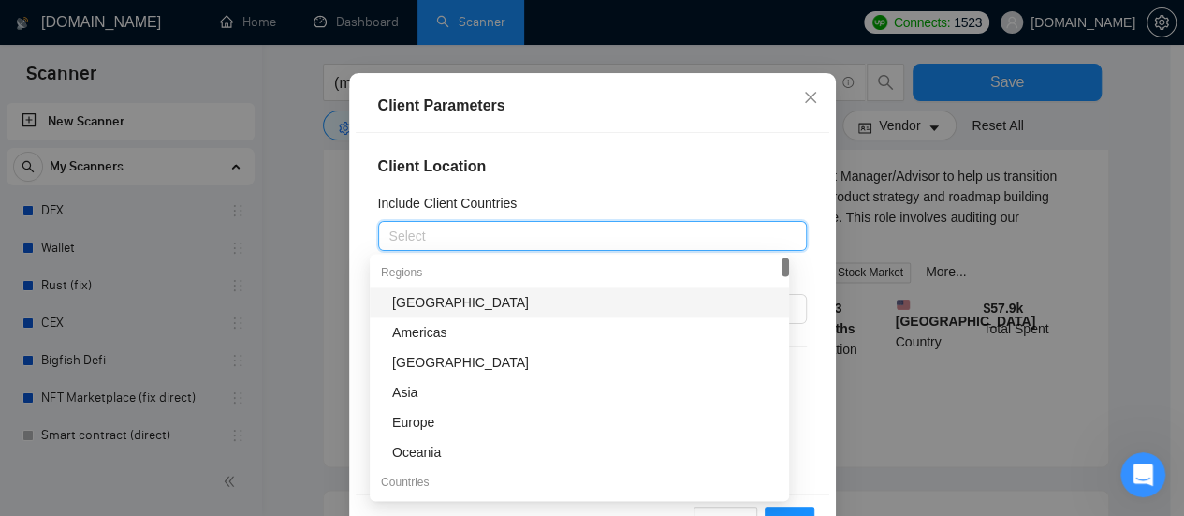
click at [461, 235] on div at bounding box center [583, 236] width 401 height 22
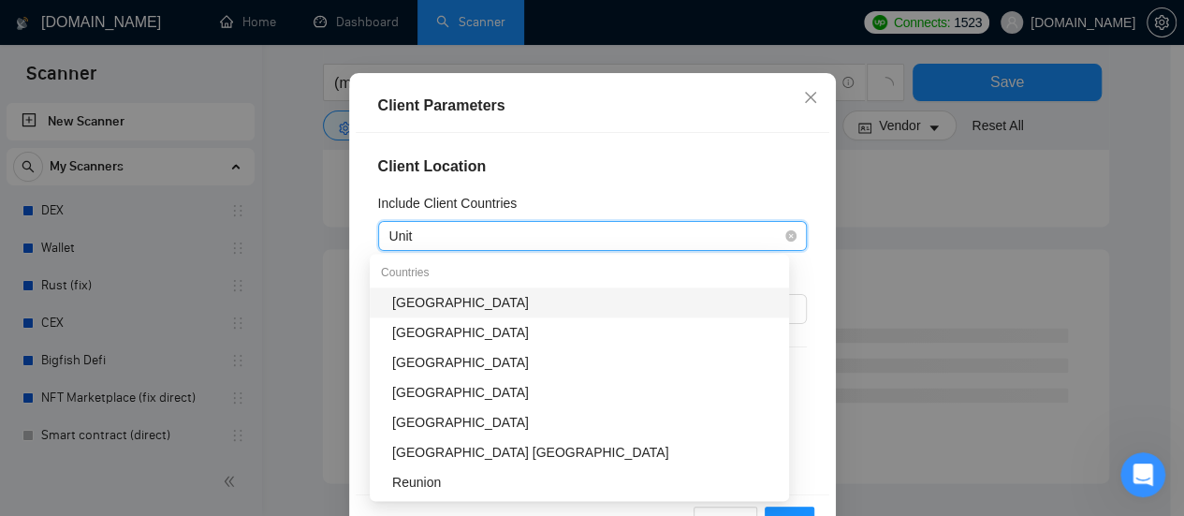
type input "United"
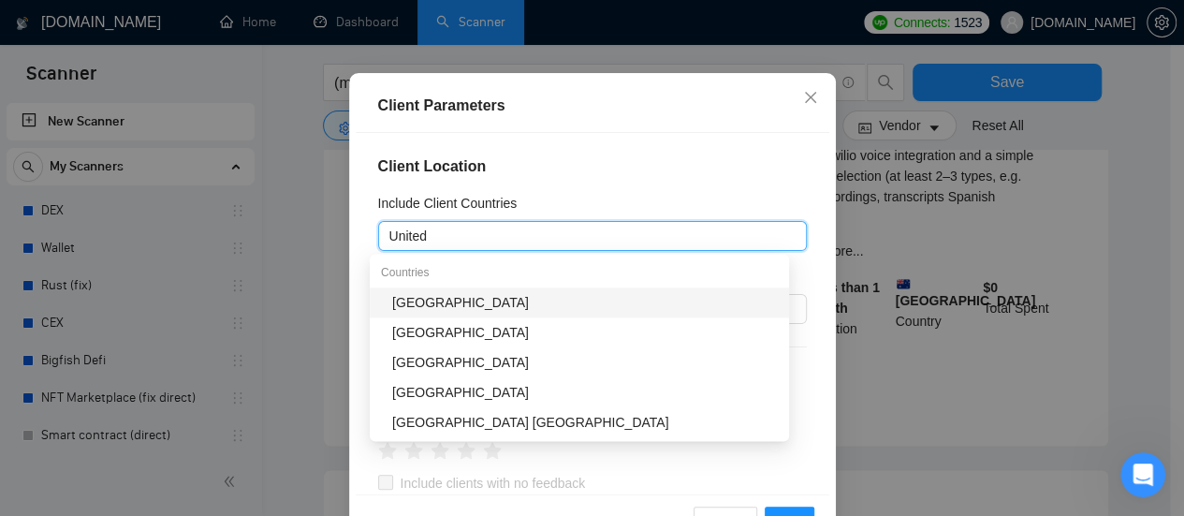
click at [450, 302] on div "[GEOGRAPHIC_DATA]" at bounding box center [585, 302] width 386 height 21
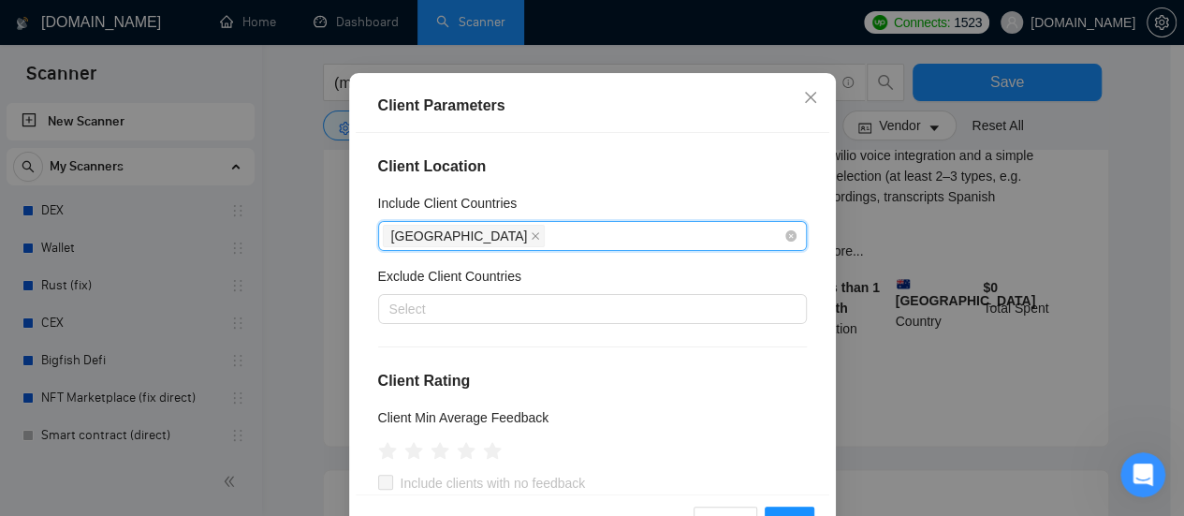
click at [534, 242] on div "[GEOGRAPHIC_DATA]" at bounding box center [583, 236] width 401 height 26
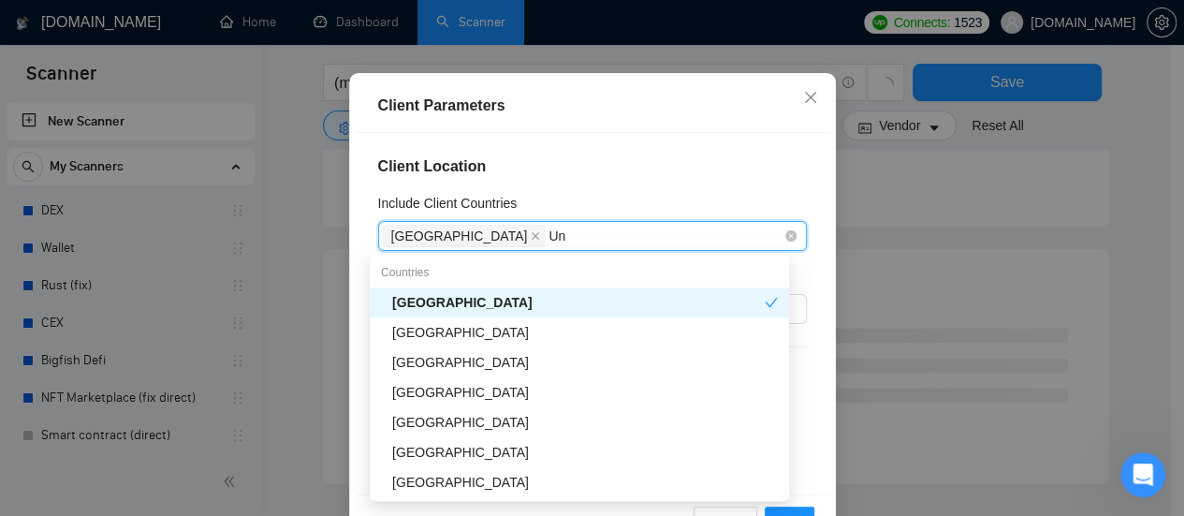
type input "Uni"
click at [481, 331] on div "[GEOGRAPHIC_DATA]" at bounding box center [585, 332] width 386 height 21
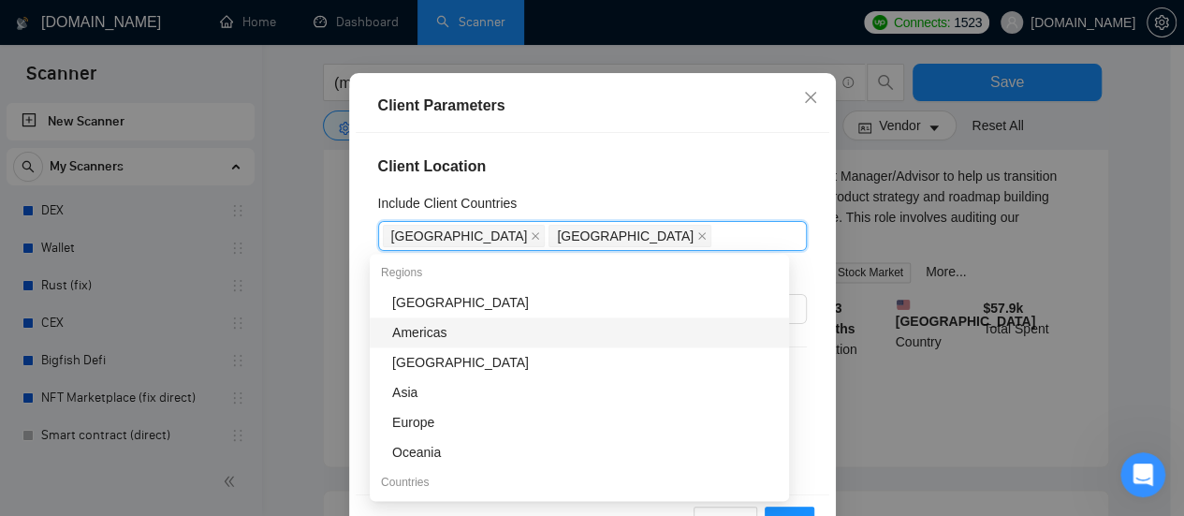
click at [553, 193] on div "Include Client Countries" at bounding box center [592, 207] width 429 height 28
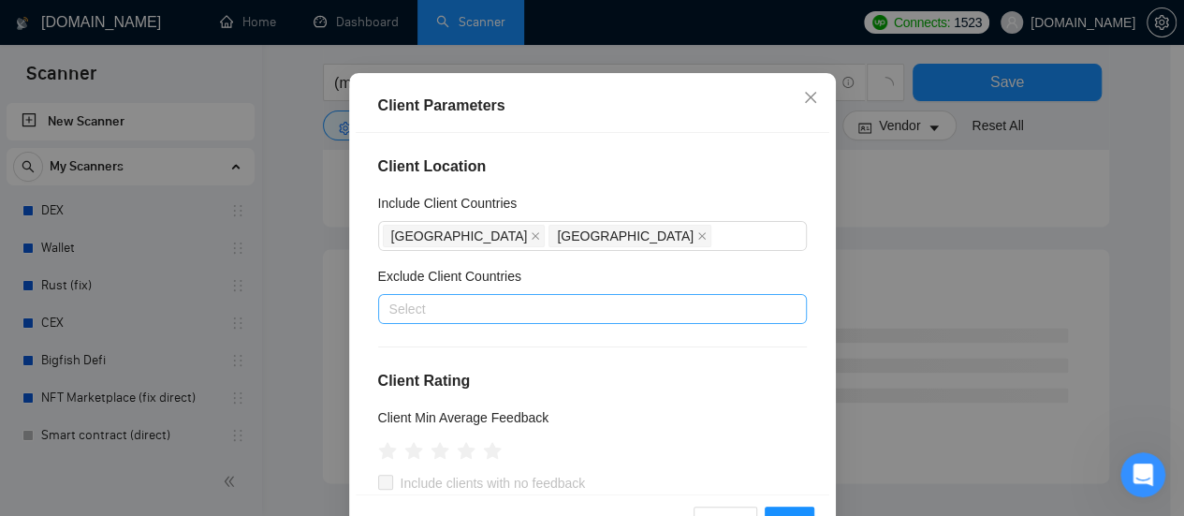
click at [470, 312] on div at bounding box center [583, 309] width 401 height 22
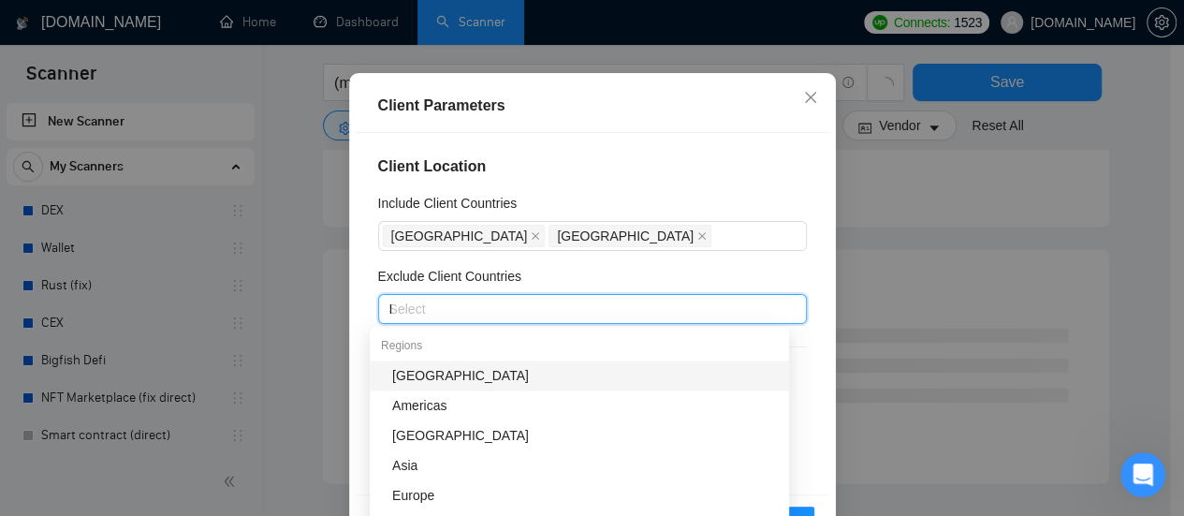
type input "[GEOGRAPHIC_DATA]"
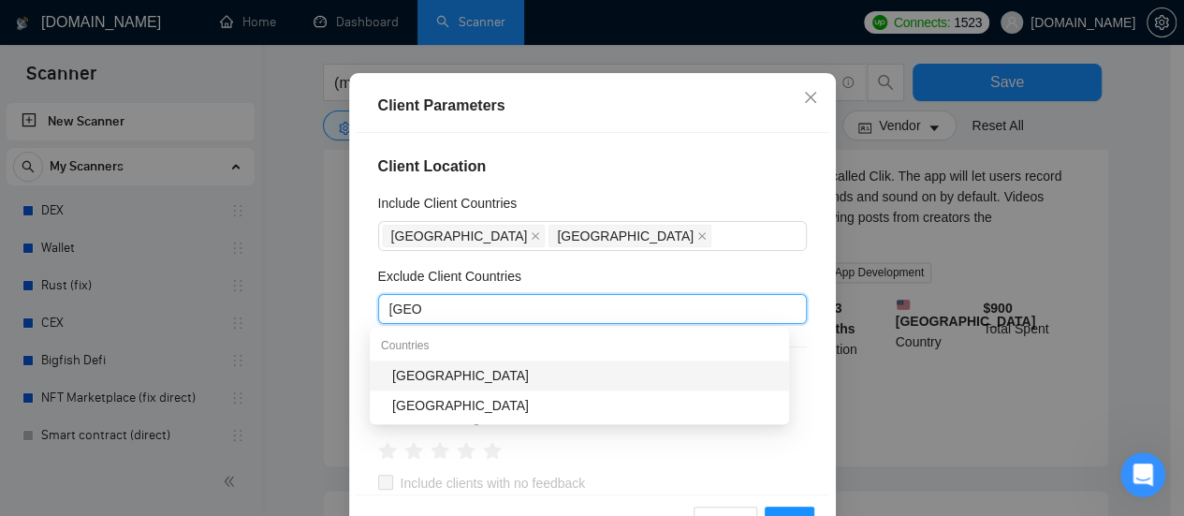
click at [425, 370] on div "[GEOGRAPHIC_DATA]" at bounding box center [585, 375] width 386 height 21
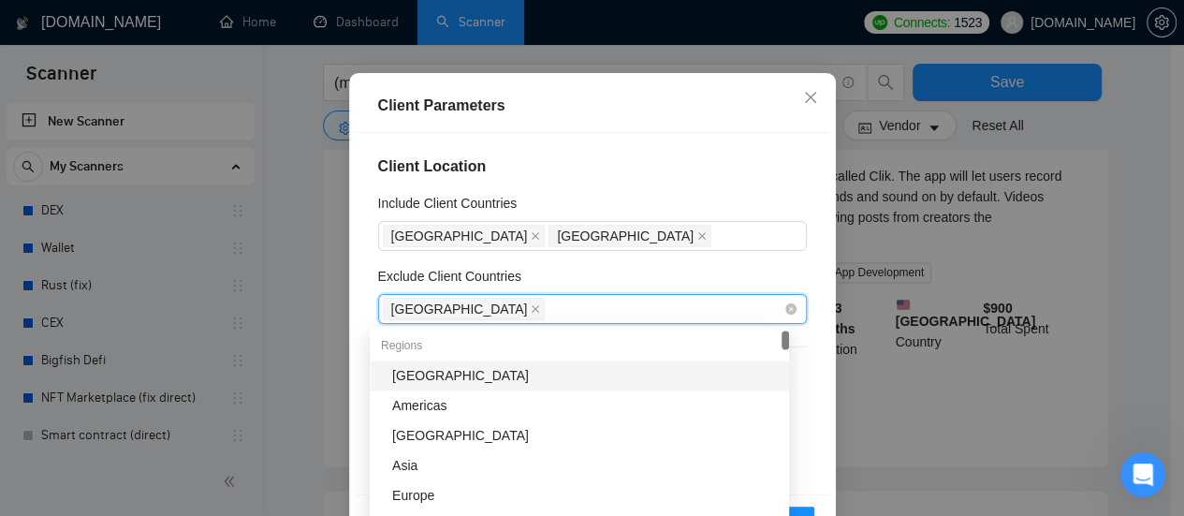
click at [521, 303] on div "[GEOGRAPHIC_DATA]" at bounding box center [583, 309] width 401 height 26
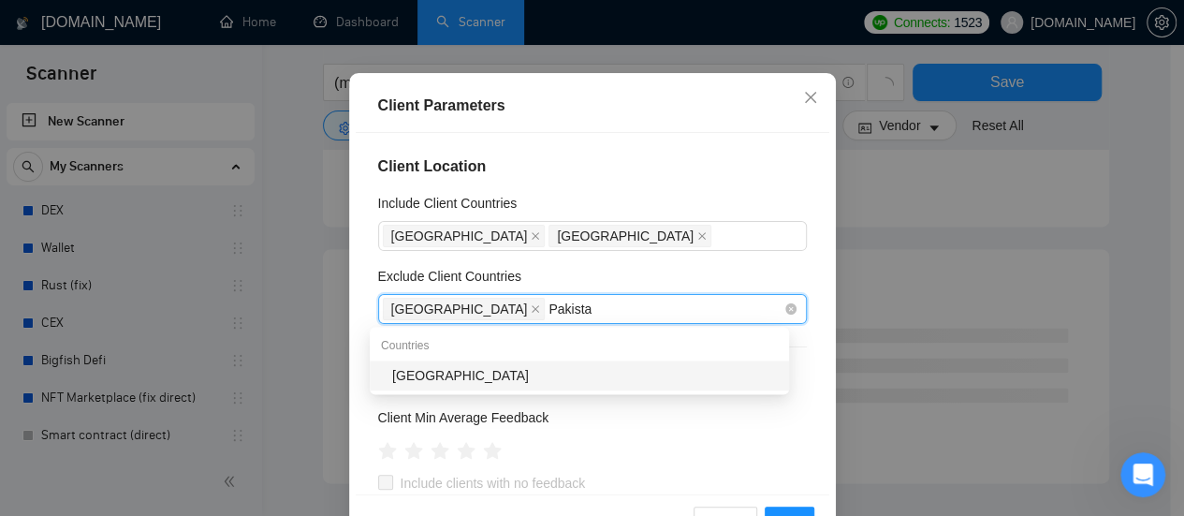
type input "[GEOGRAPHIC_DATA]"
click at [457, 385] on div "[GEOGRAPHIC_DATA]" at bounding box center [585, 375] width 386 height 21
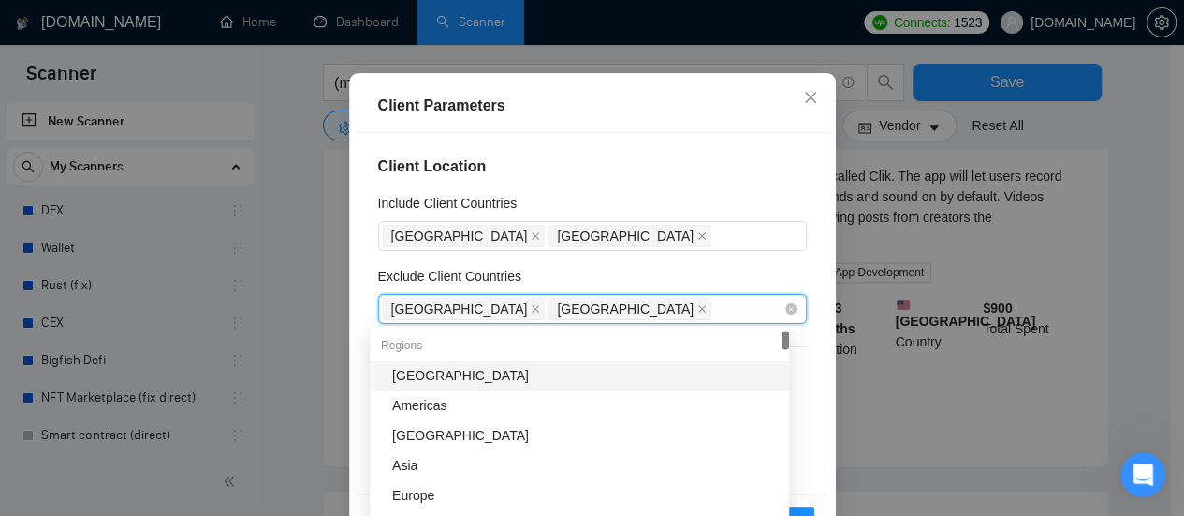
click at [596, 310] on div "India [GEOGRAPHIC_DATA]" at bounding box center [583, 309] width 401 height 26
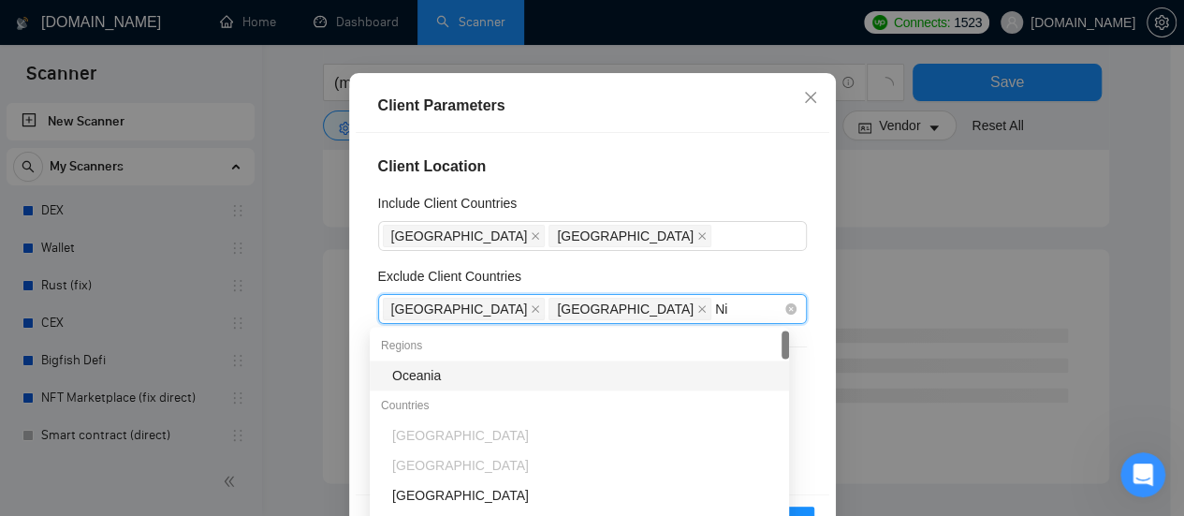
type input "Nig"
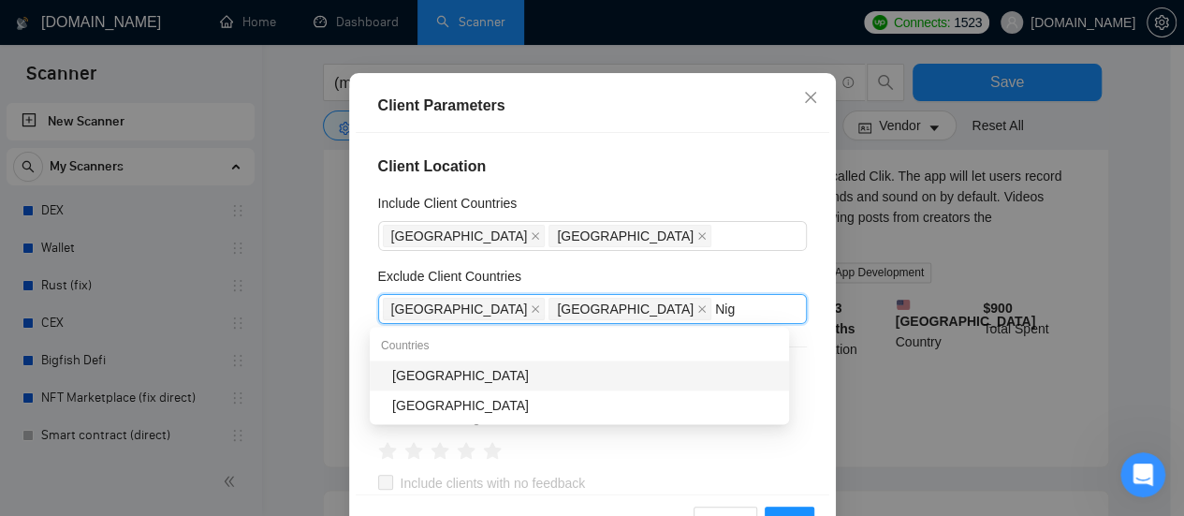
click at [404, 374] on div "[GEOGRAPHIC_DATA]" at bounding box center [585, 375] width 386 height 21
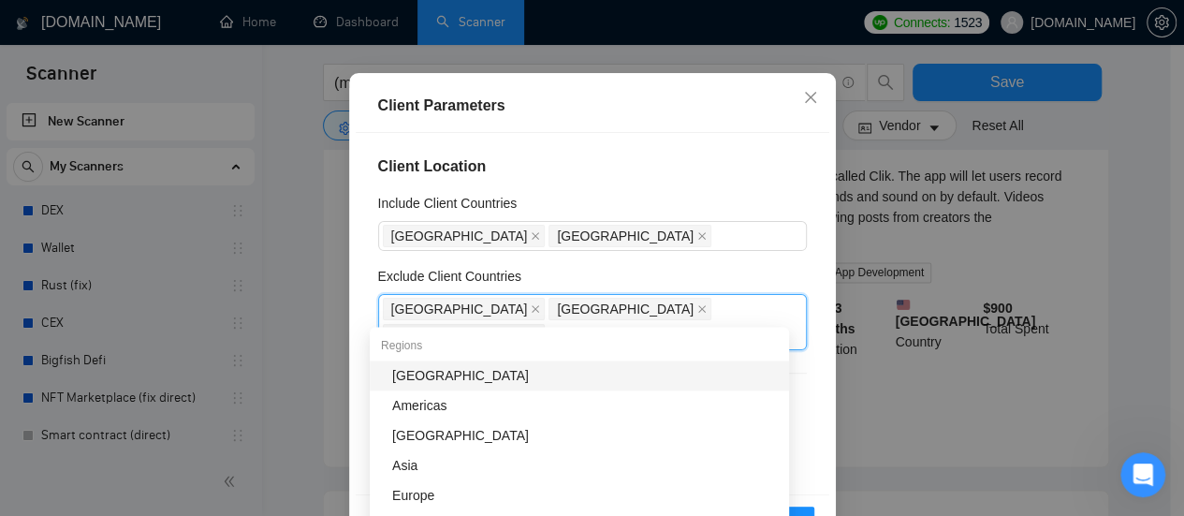
click at [719, 260] on div "Client Location Include Client Countries [GEOGRAPHIC_DATA] [GEOGRAPHIC_DATA] Ex…" at bounding box center [593, 313] width 474 height 361
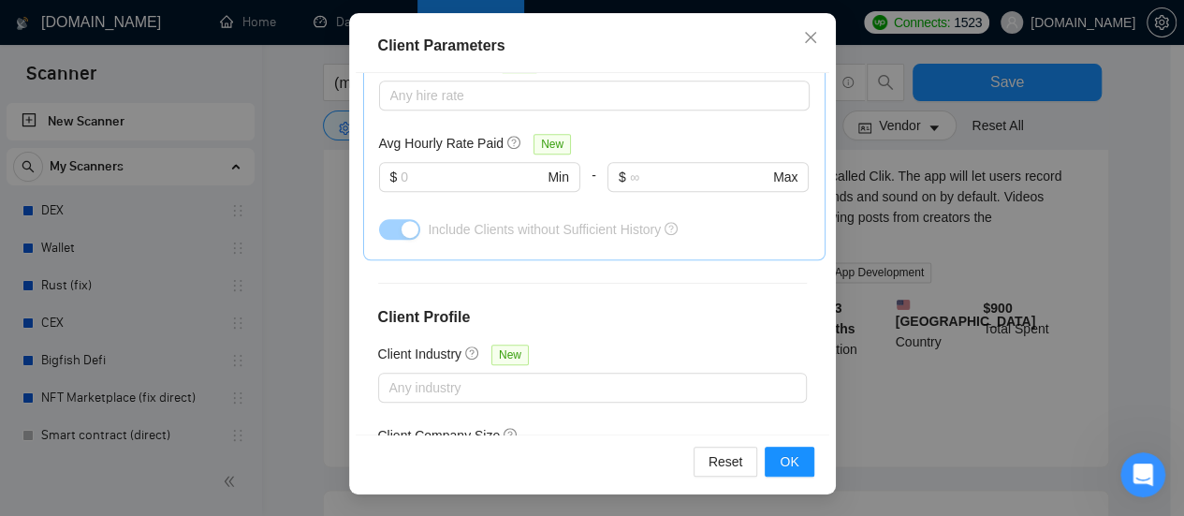
scroll to position [803, 0]
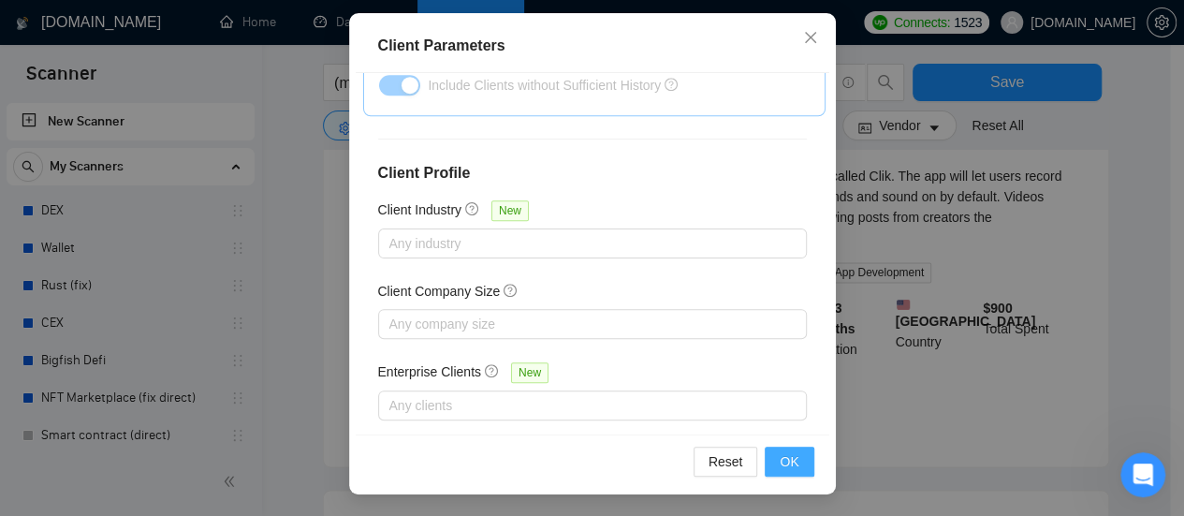
click at [782, 463] on span "OK" at bounding box center [789, 461] width 19 height 21
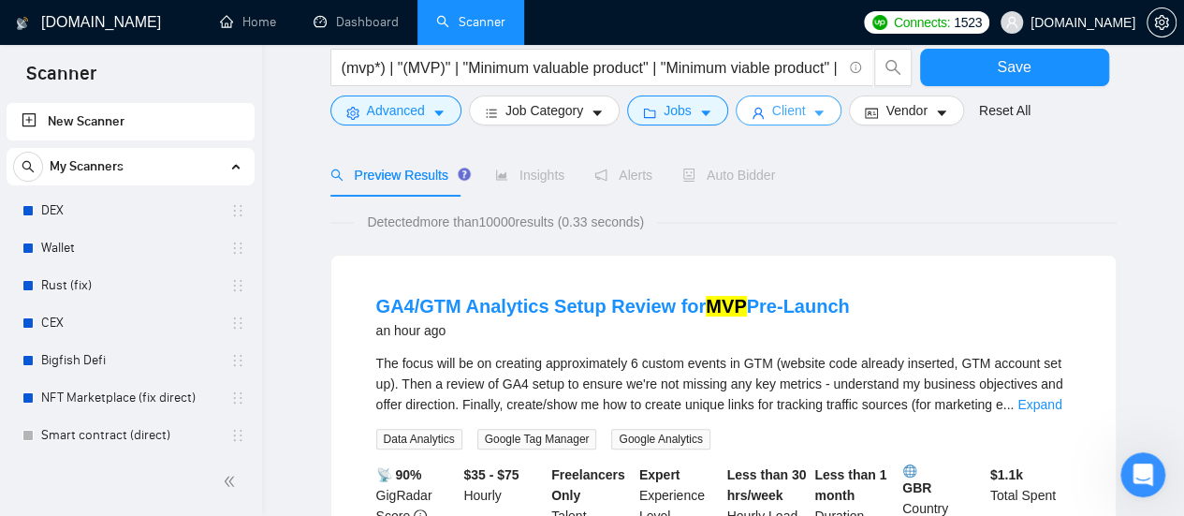
scroll to position [0, 0]
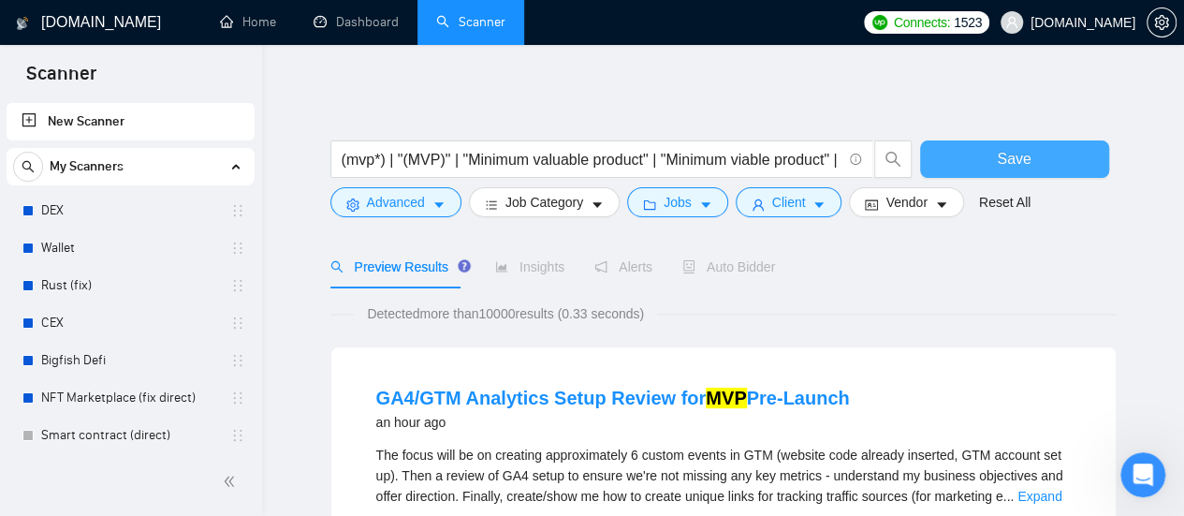
click at [1042, 167] on button "Save" at bounding box center [1014, 158] width 189 height 37
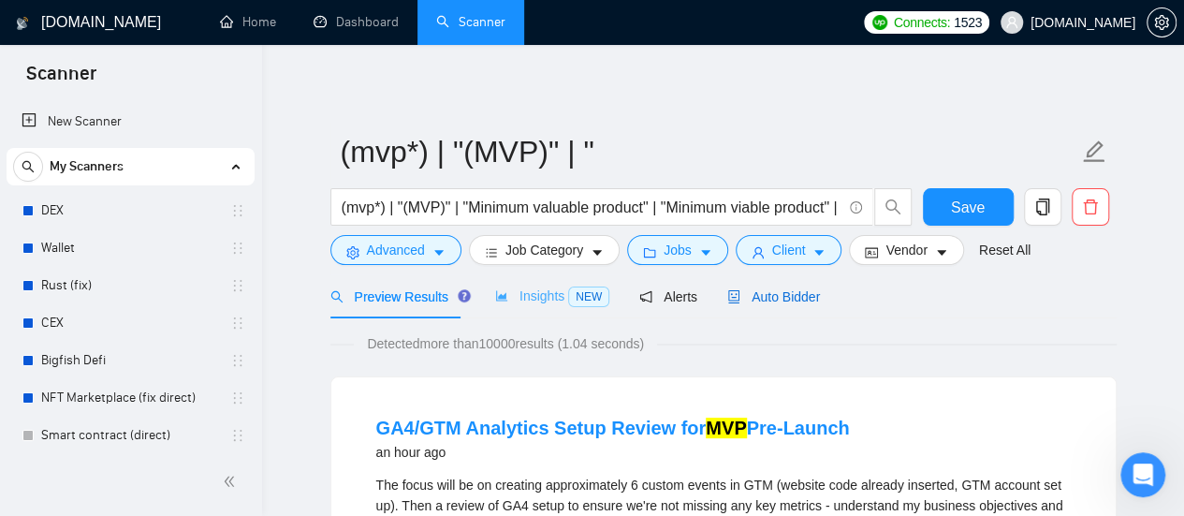
drag, startPoint x: 781, startPoint y: 293, endPoint x: 558, endPoint y: 302, distance: 223.0
click at [781, 293] on span "Auto Bidder" at bounding box center [774, 296] width 93 height 15
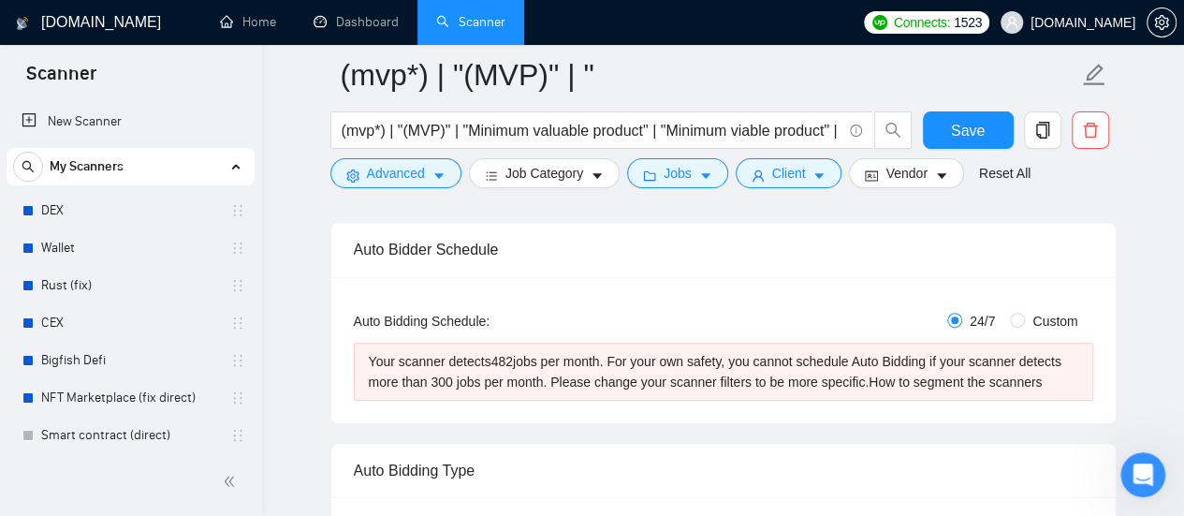
scroll to position [281, 0]
click at [1024, 322] on input "Custom" at bounding box center [1017, 318] width 15 height 15
radio input "true"
radio input "false"
checkbox input "true"
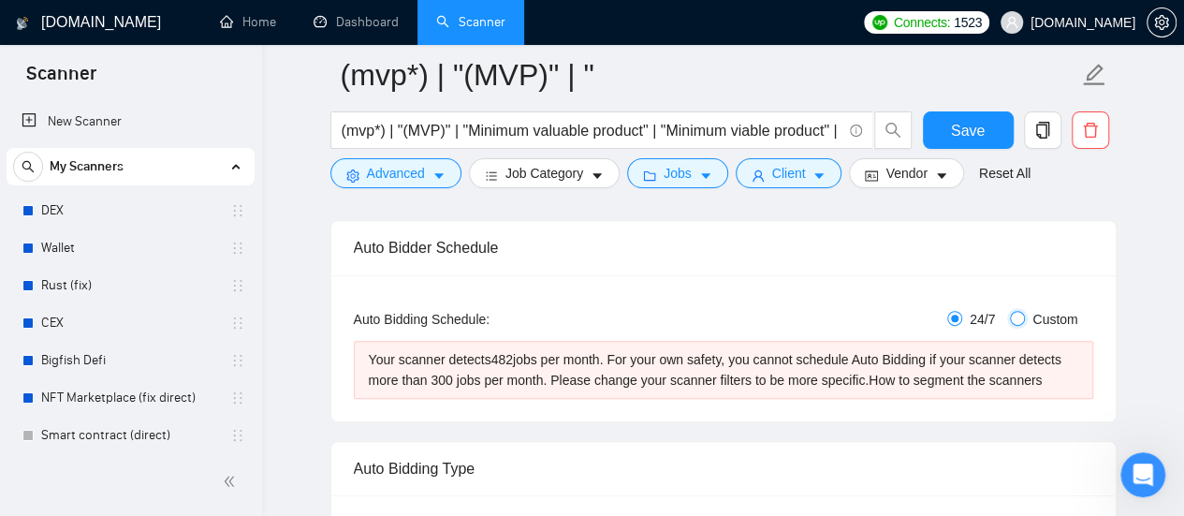
checkbox input "true"
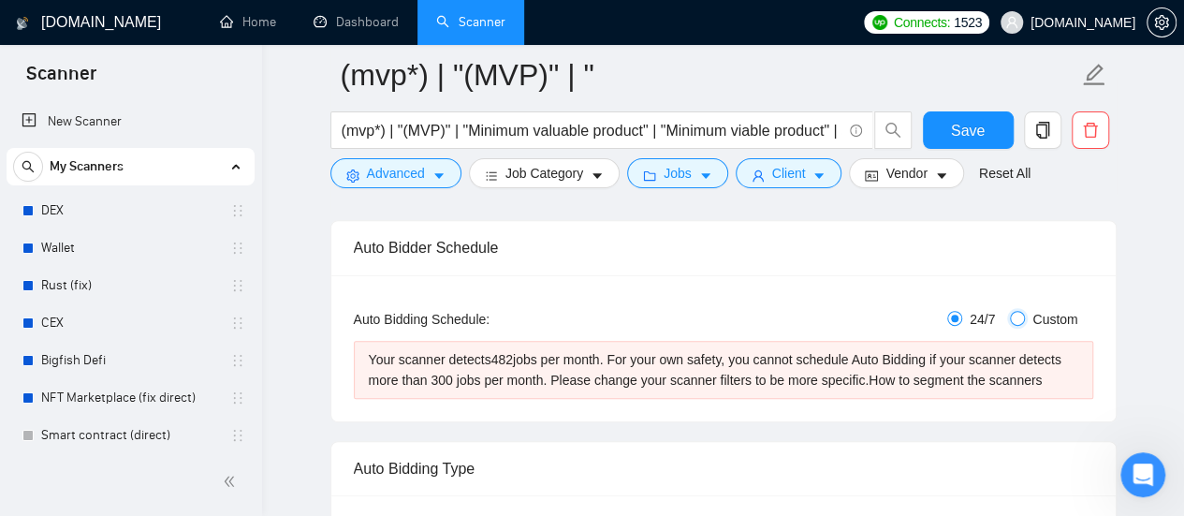
checkbox input "true"
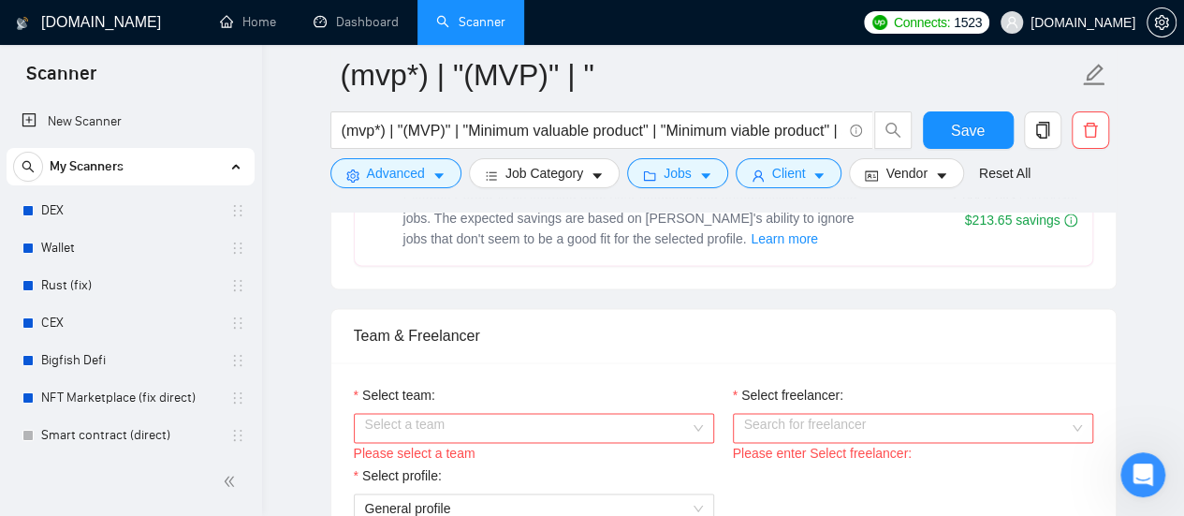
scroll to position [1217, 0]
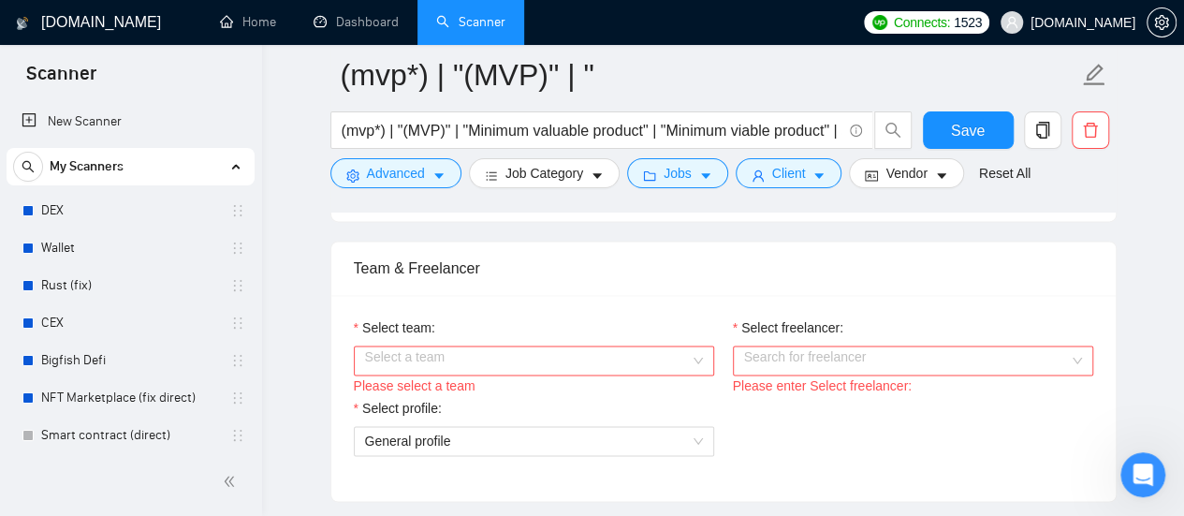
click at [702, 368] on div "Select a team" at bounding box center [534, 361] width 360 height 30
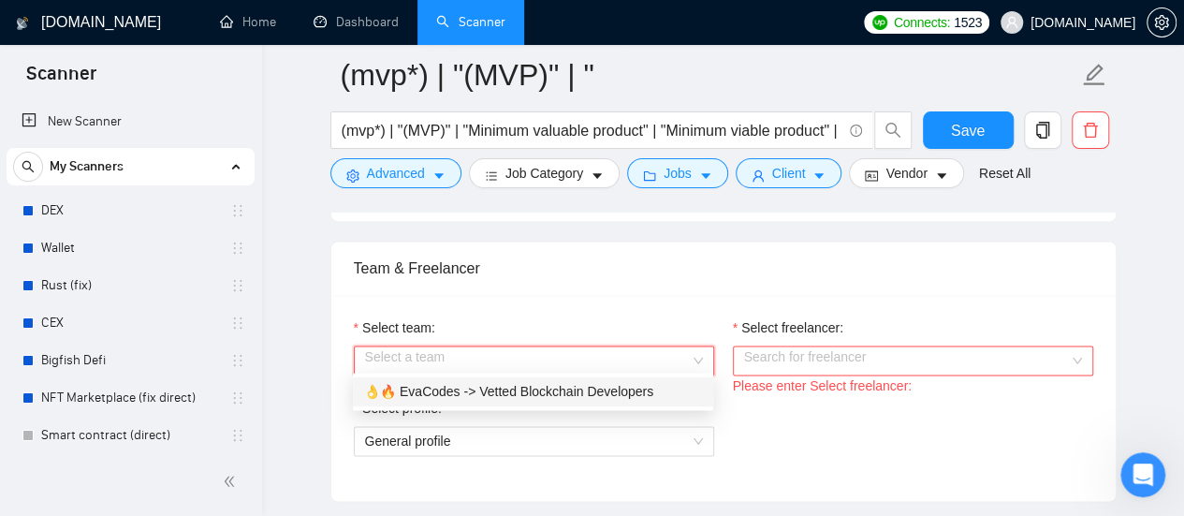
click at [552, 402] on div "👌🔥 EvaCodes -> Vetted Blockchain Developers" at bounding box center [533, 391] width 360 height 30
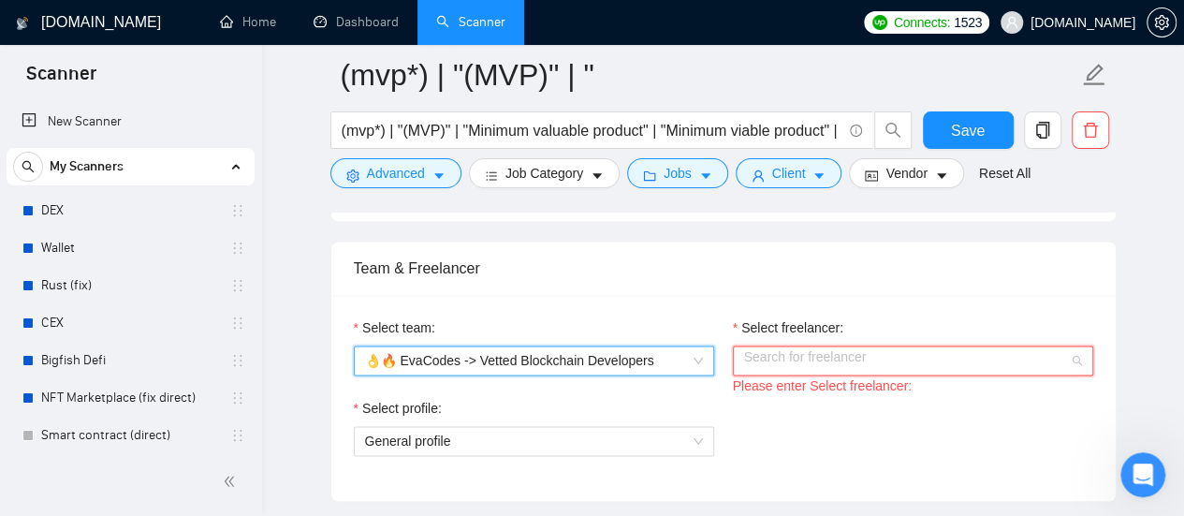
click at [888, 357] on input "Select freelancer:" at bounding box center [906, 360] width 325 height 28
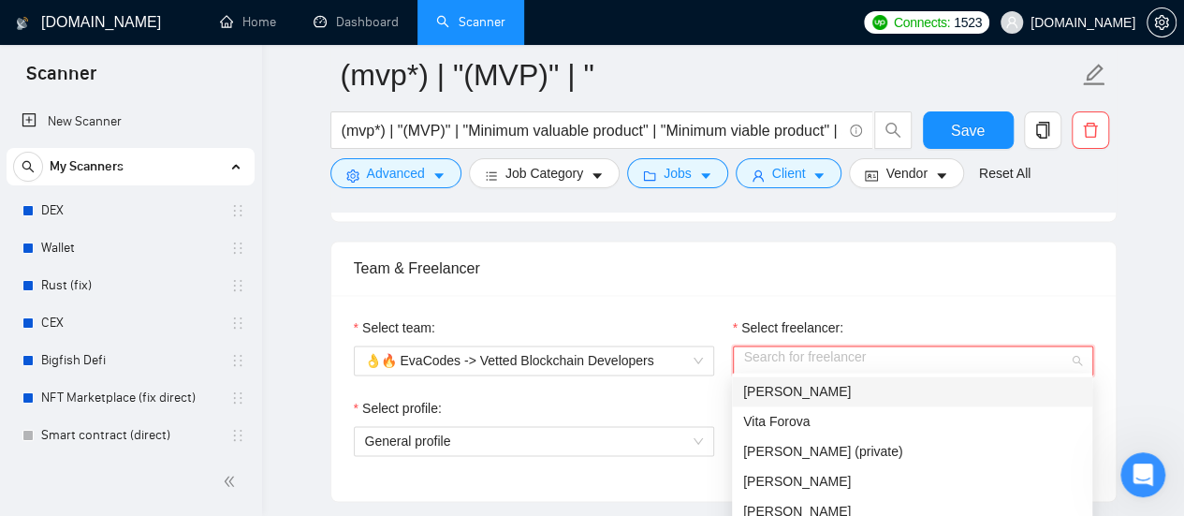
click at [844, 399] on div "[PERSON_NAME]" at bounding box center [912, 391] width 338 height 21
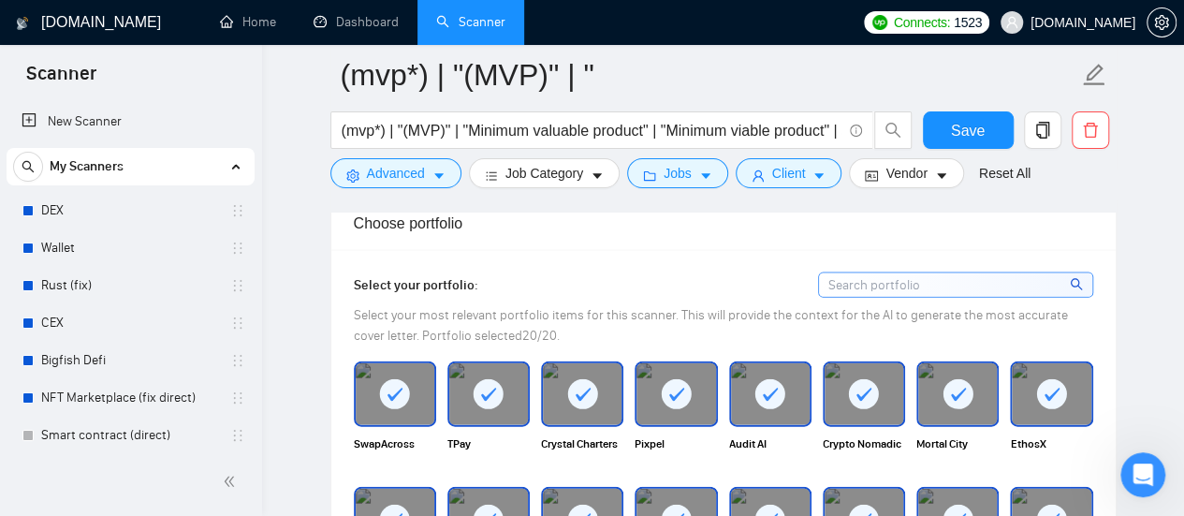
scroll to position [1966, 0]
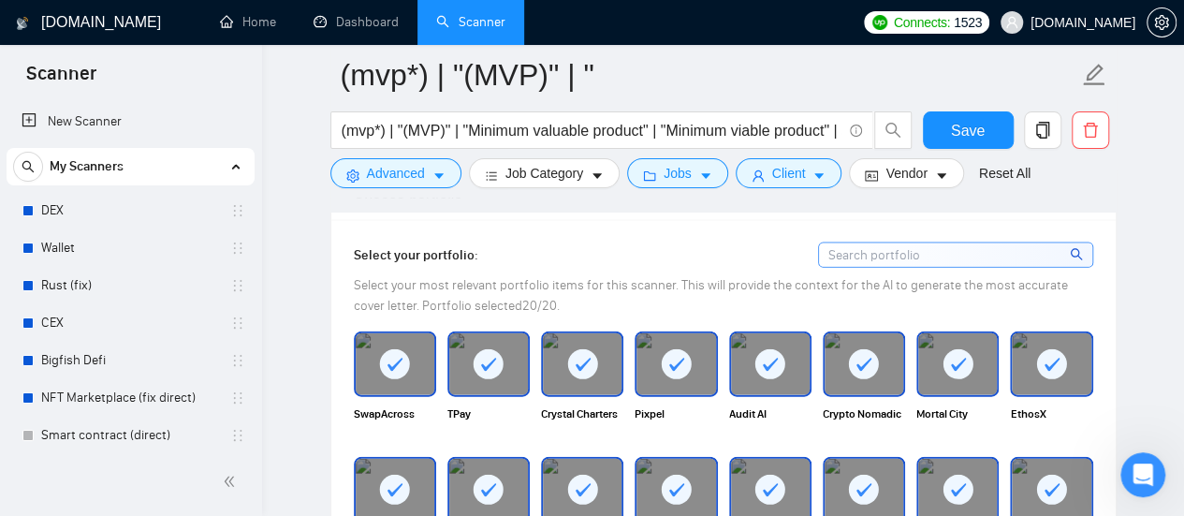
click at [581, 366] on rect at bounding box center [582, 364] width 30 height 30
click at [689, 355] on rect at bounding box center [677, 364] width 30 height 30
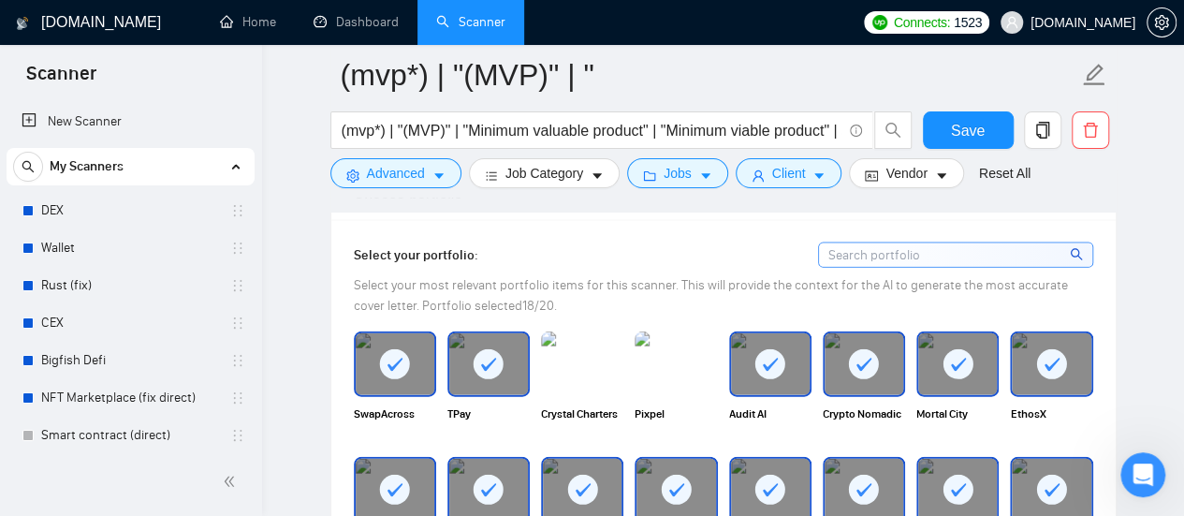
click at [760, 351] on rect at bounding box center [771, 364] width 30 height 30
click at [809, 354] on img at bounding box center [770, 364] width 79 height 62
click at [858, 362] on rect at bounding box center [864, 364] width 30 height 30
click at [777, 355] on rect at bounding box center [771, 364] width 30 height 30
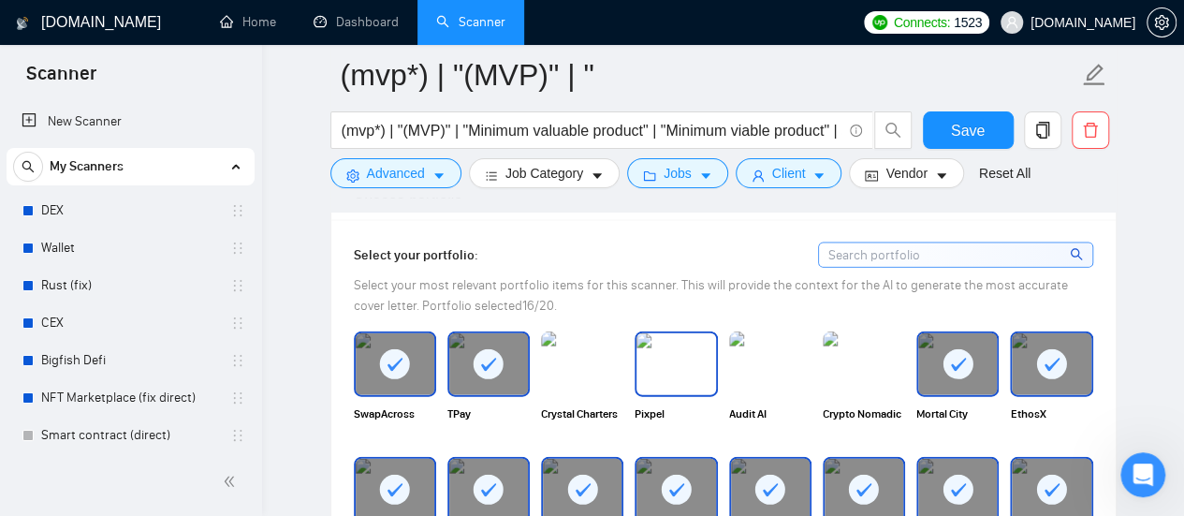
click at [683, 363] on img at bounding box center [676, 364] width 79 height 62
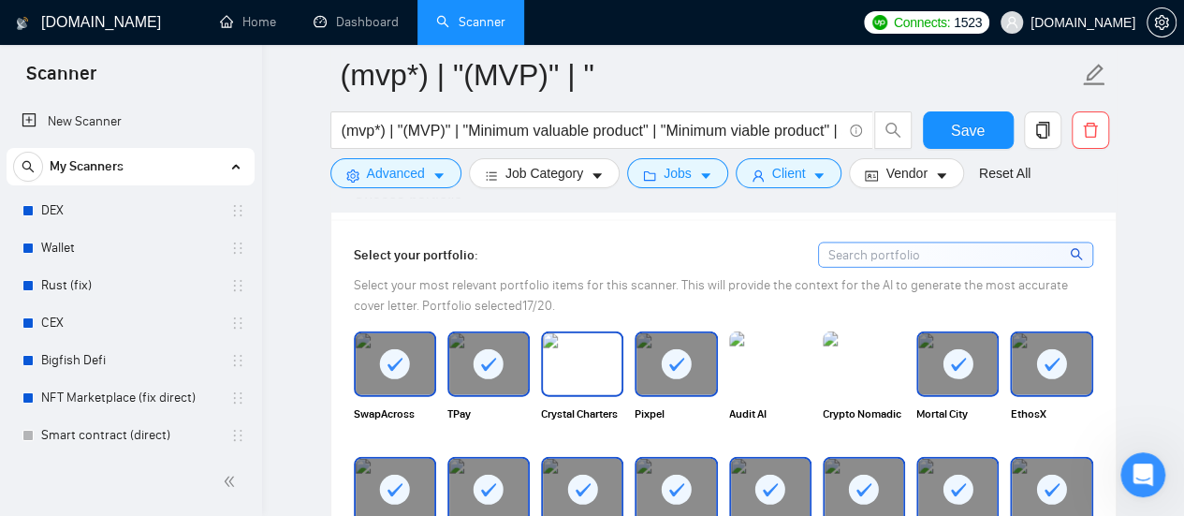
click at [569, 347] on img at bounding box center [582, 364] width 79 height 62
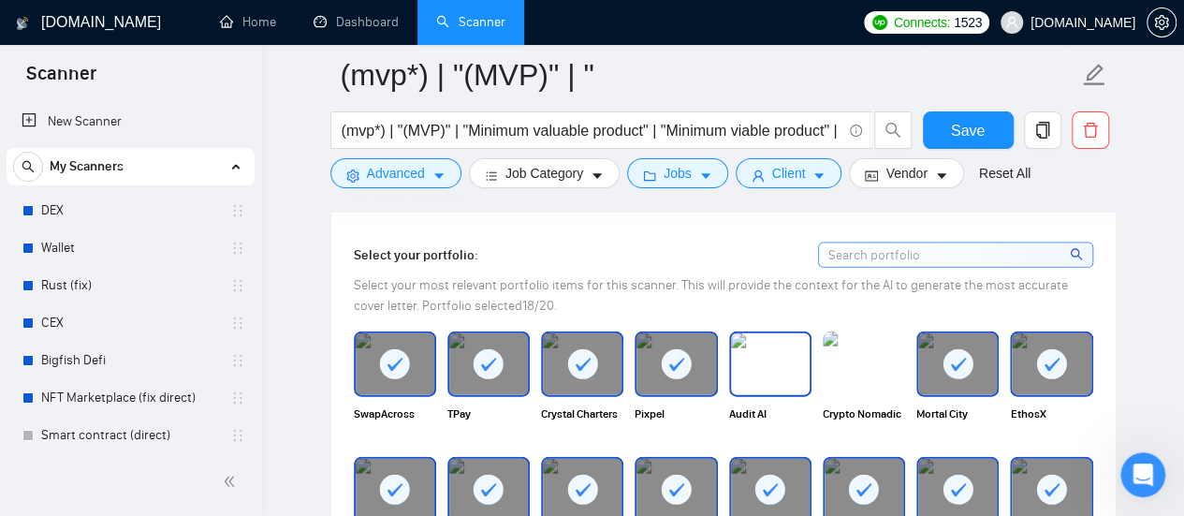
click at [783, 354] on img at bounding box center [770, 364] width 79 height 62
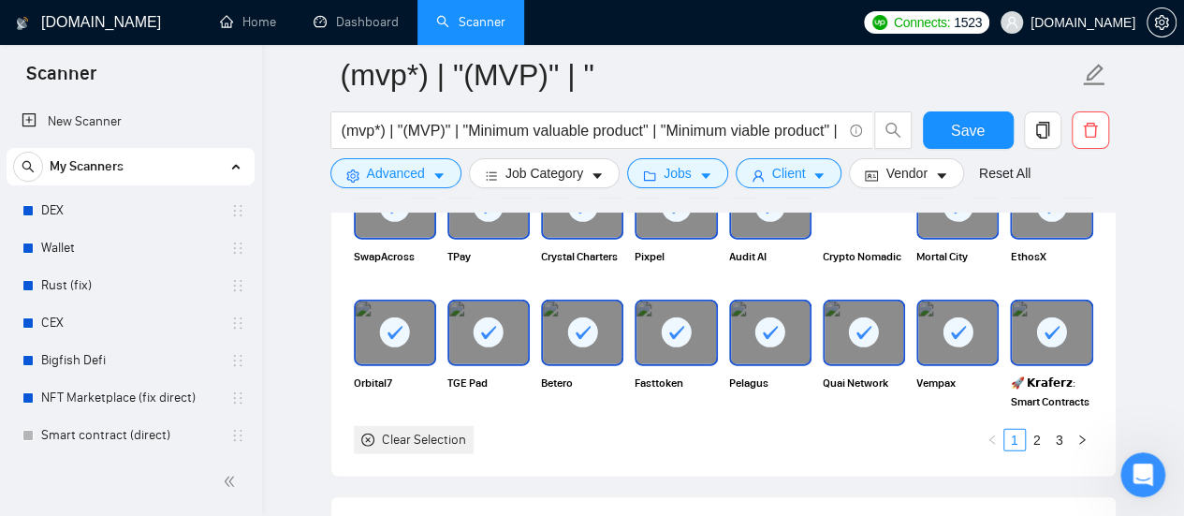
scroll to position [2060, 0]
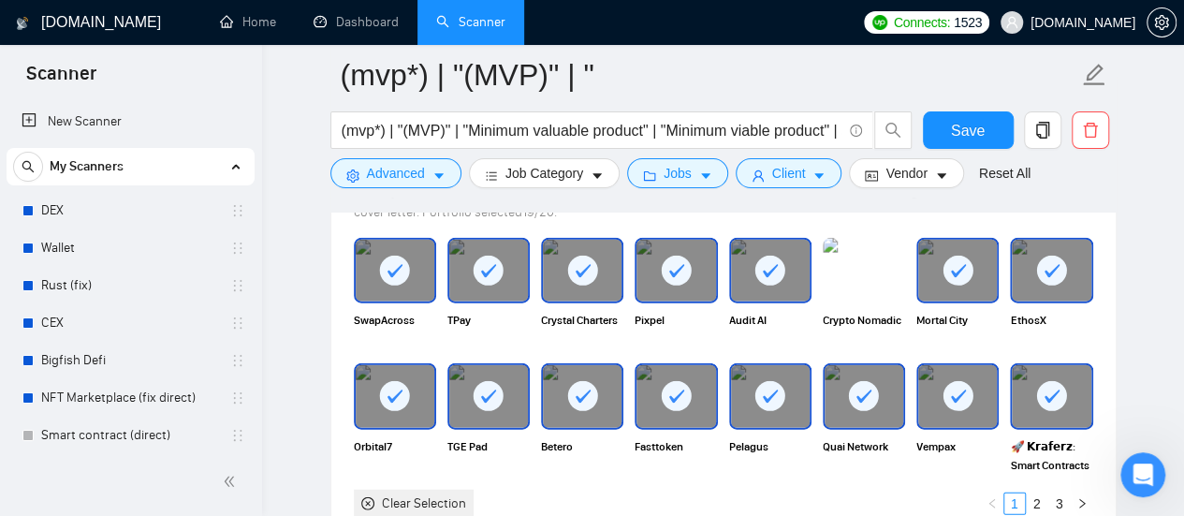
click at [693, 257] on div at bounding box center [676, 271] width 79 height 62
click at [741, 257] on div at bounding box center [770, 271] width 79 height 62
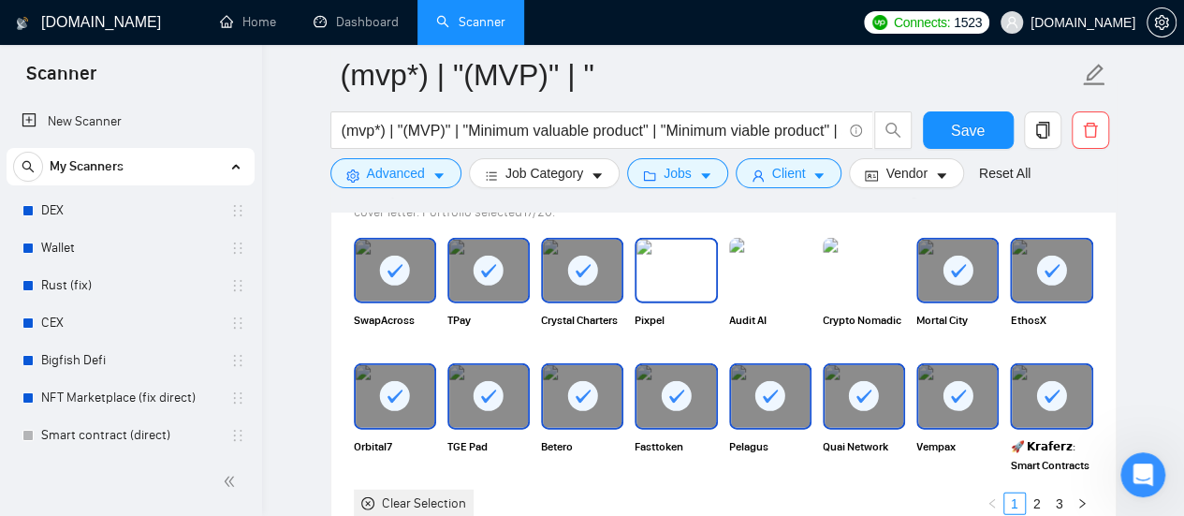
click at [633, 250] on div "Pixpel" at bounding box center [676, 293] width 94 height 110
click at [588, 261] on rect at bounding box center [582, 271] width 30 height 30
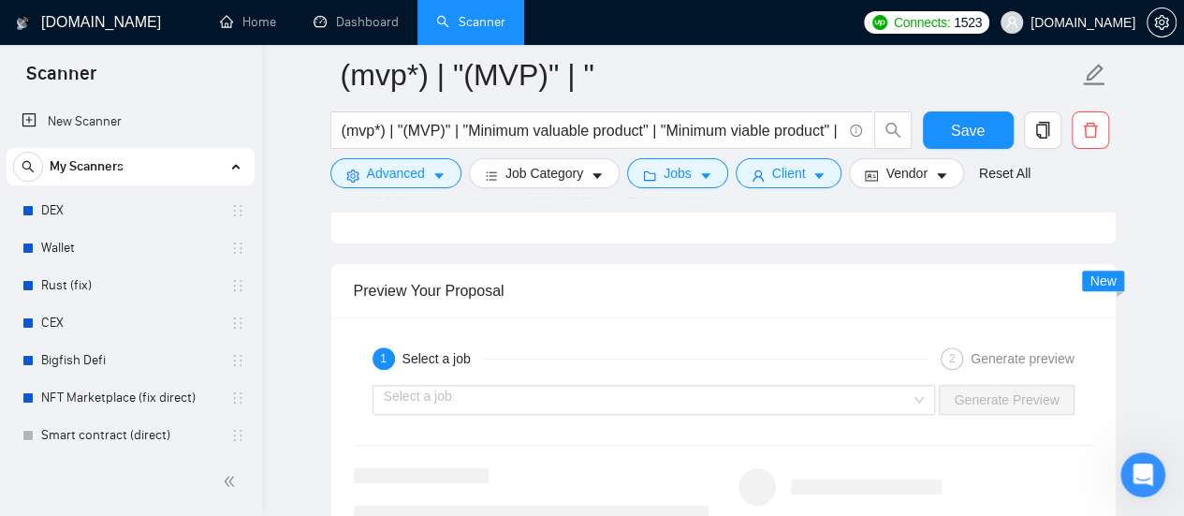
scroll to position [3839, 0]
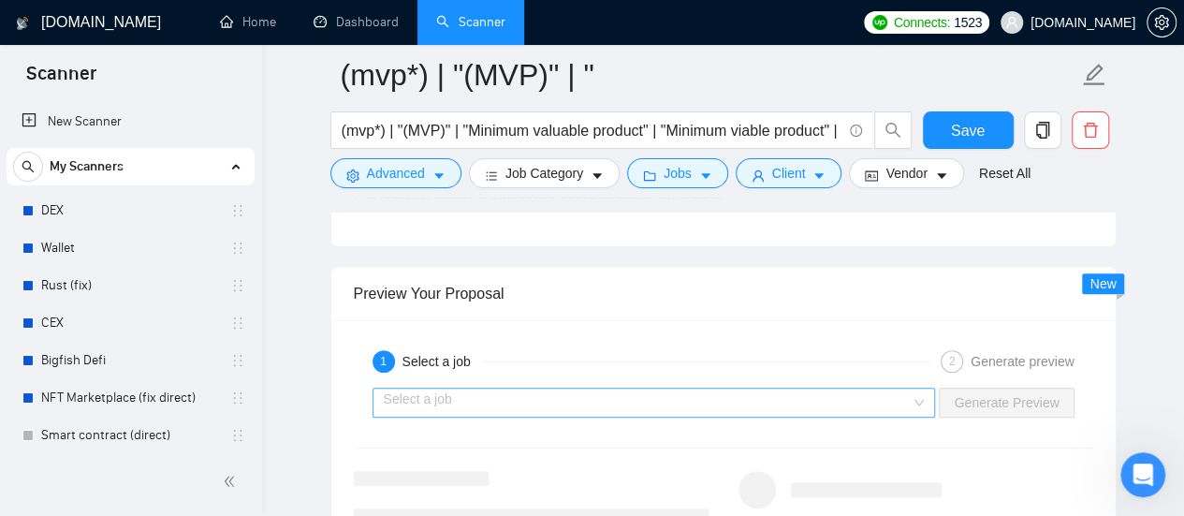
click at [638, 389] on input "search" at bounding box center [648, 403] width 528 height 28
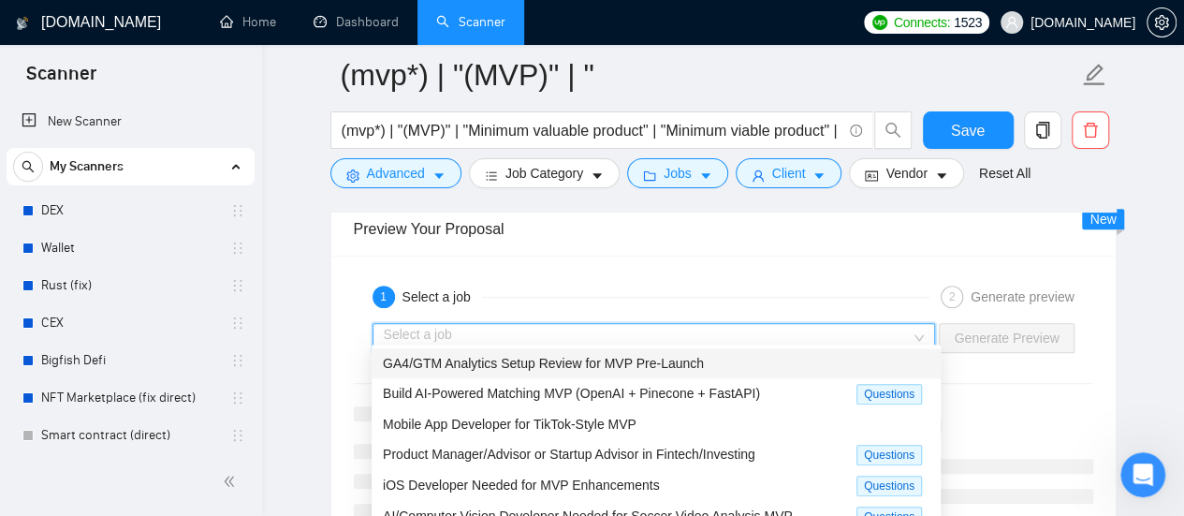
scroll to position [3933, 0]
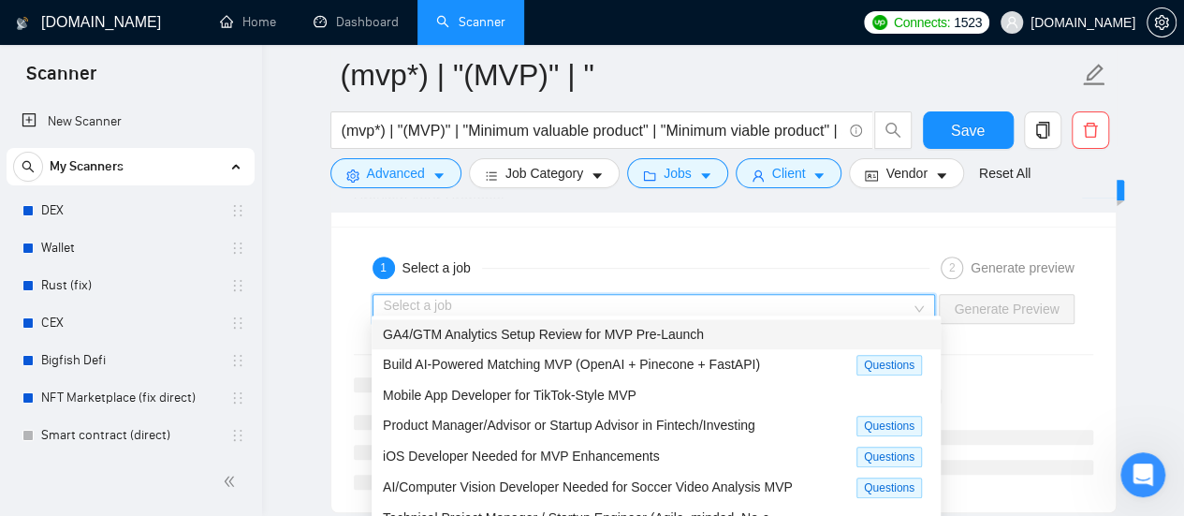
click at [585, 329] on span "GA4/GTM Analytics Setup Review for MVP Pre-Launch" at bounding box center [543, 334] width 321 height 15
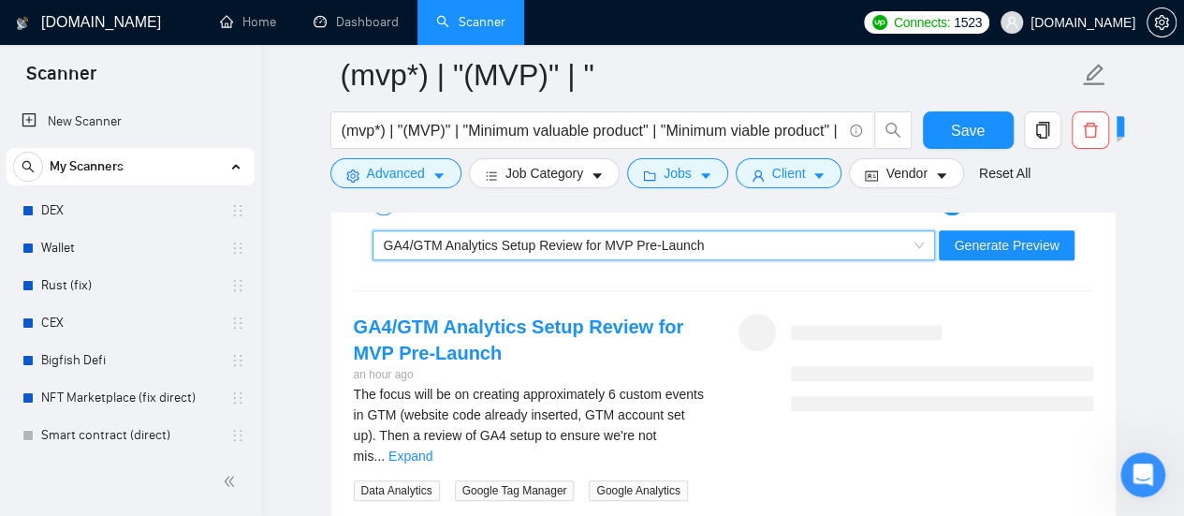
scroll to position [4026, 0]
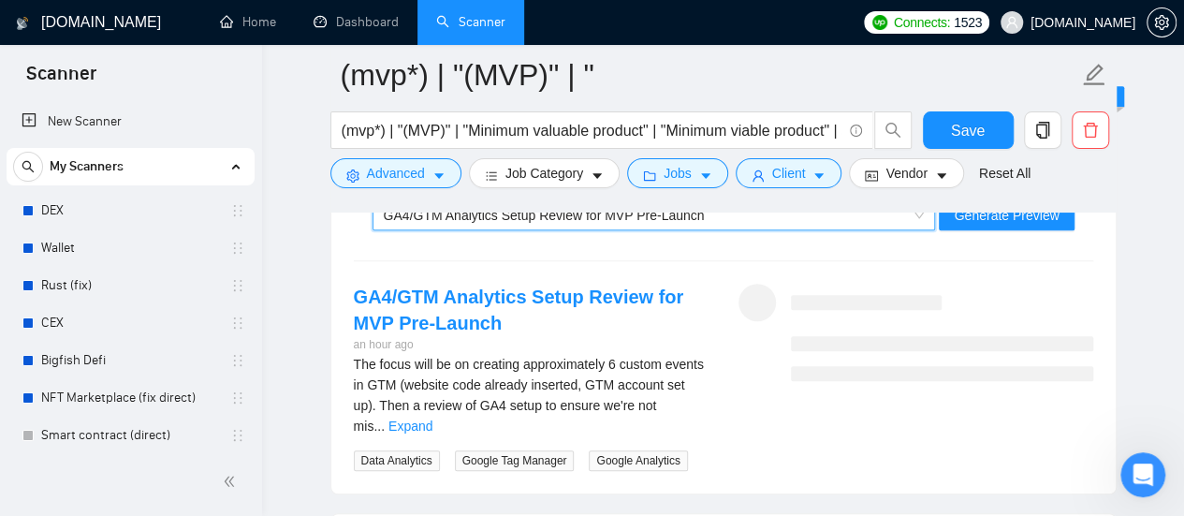
click at [683, 402] on div "The focus will be on creating approximately 6 custom events in GTM (website cod…" at bounding box center [531, 395] width 355 height 82
click at [433, 419] on link "Expand" at bounding box center [411, 426] width 44 height 15
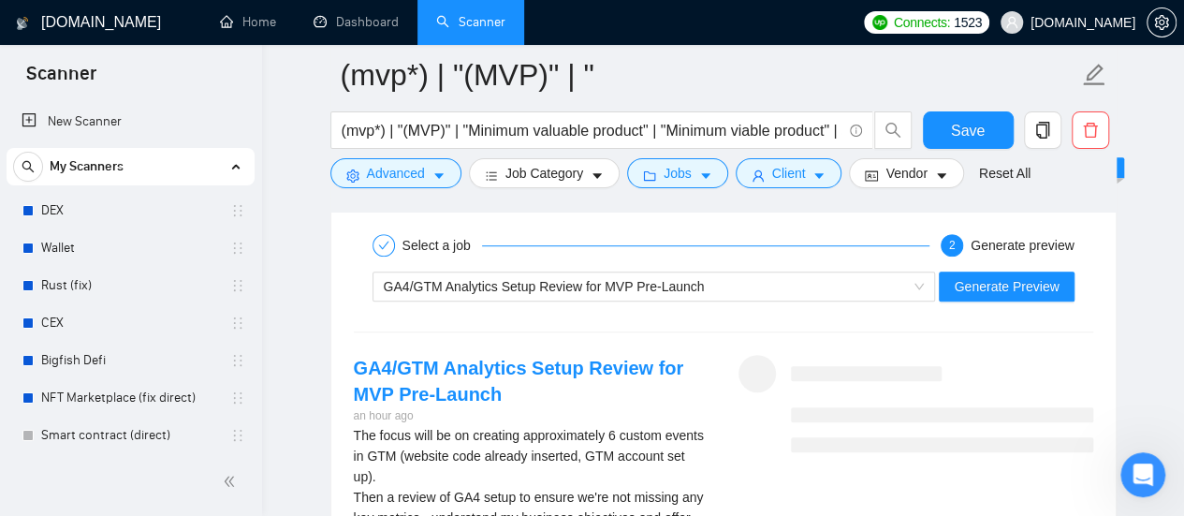
scroll to position [3933, 0]
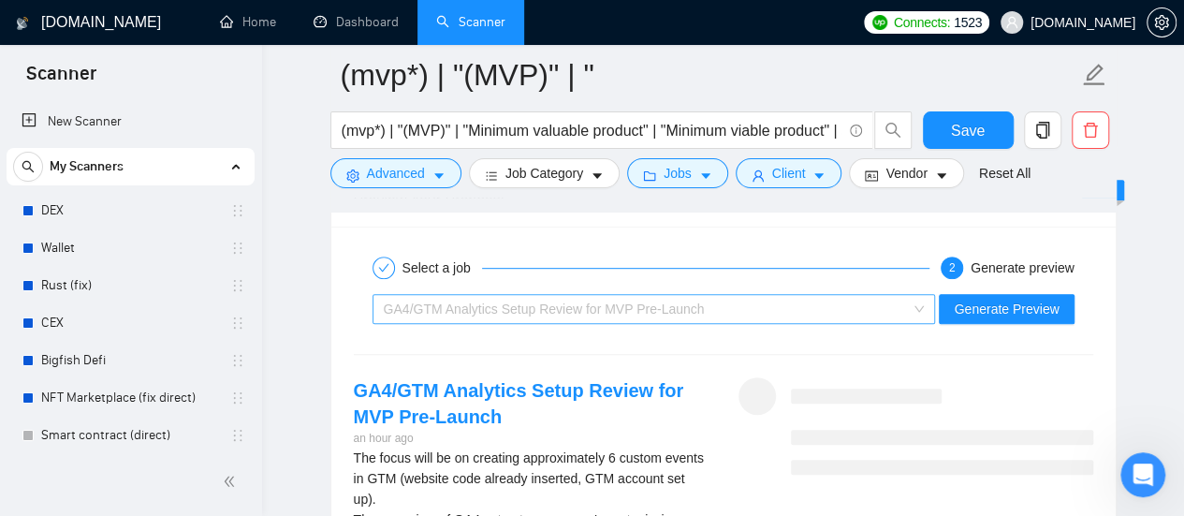
click at [764, 312] on div "GA4/GTM Analytics Setup Review for MVP Pre-Launch" at bounding box center [655, 309] width 564 height 30
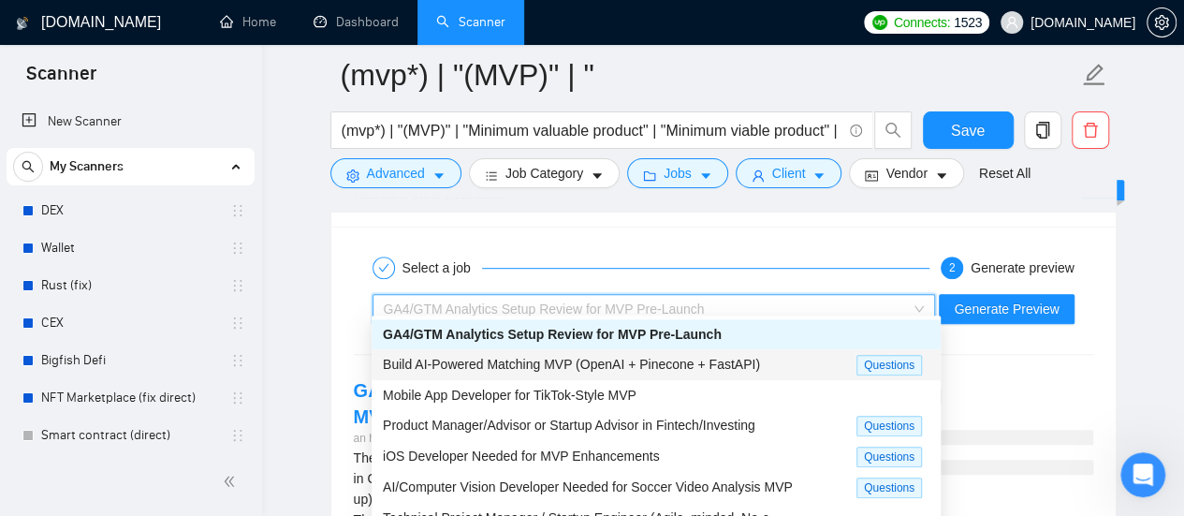
click at [659, 364] on span "Build AI-Powered Matching MVP (OpenAI + Pinecone + FastAPI)" at bounding box center [571, 364] width 377 height 15
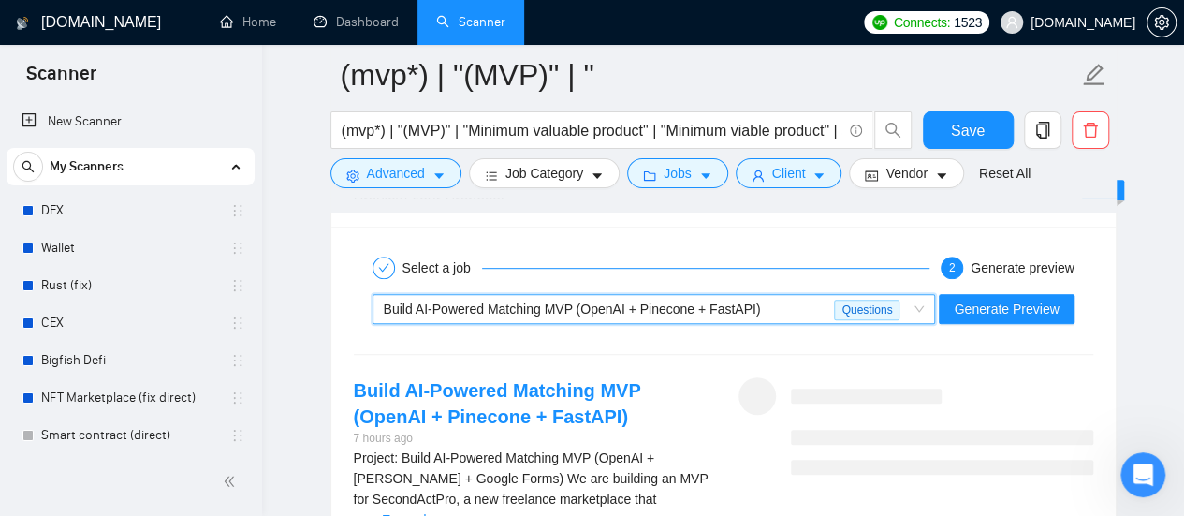
click at [819, 295] on div "Build AI-Powered Matching MVP (OpenAI + Pinecone + FastAPI)" at bounding box center [609, 309] width 451 height 28
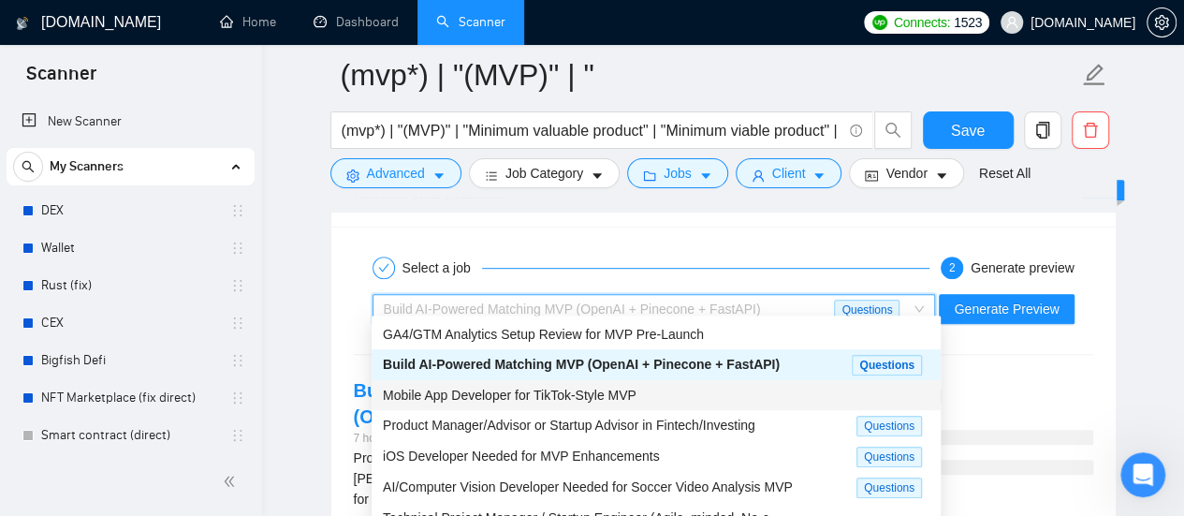
click at [592, 394] on span "Mobile App Developer for TikTok-Style MVP" at bounding box center [510, 395] width 254 height 15
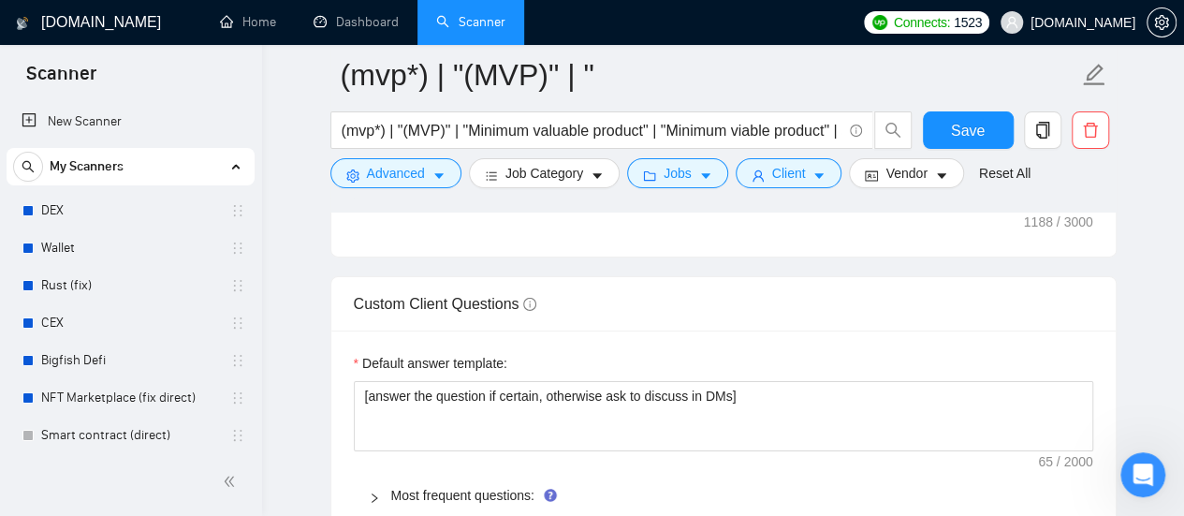
scroll to position [2996, 0]
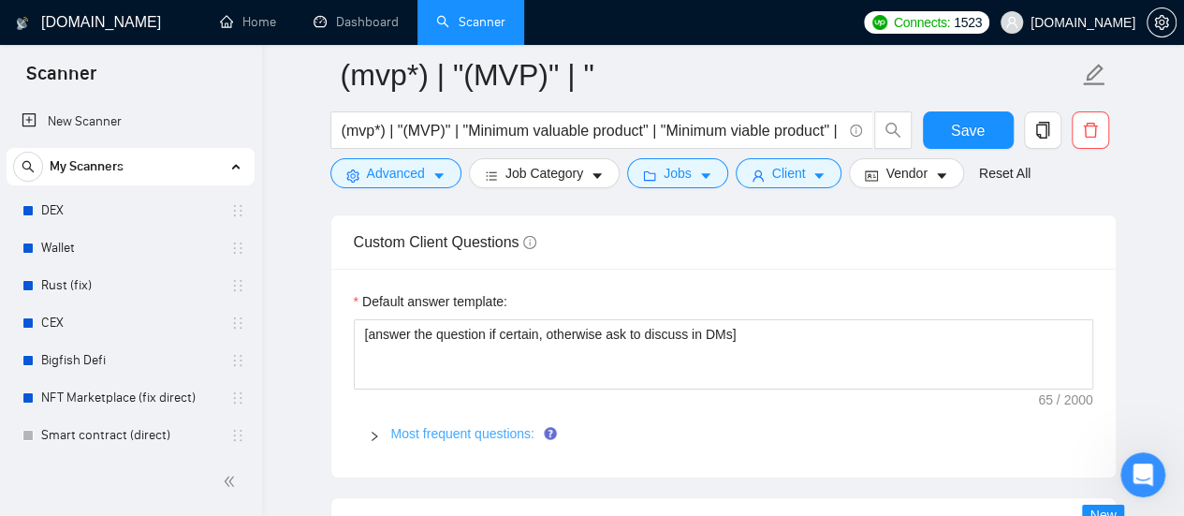
click at [482, 433] on link "Most frequent questions:" at bounding box center [462, 433] width 143 height 15
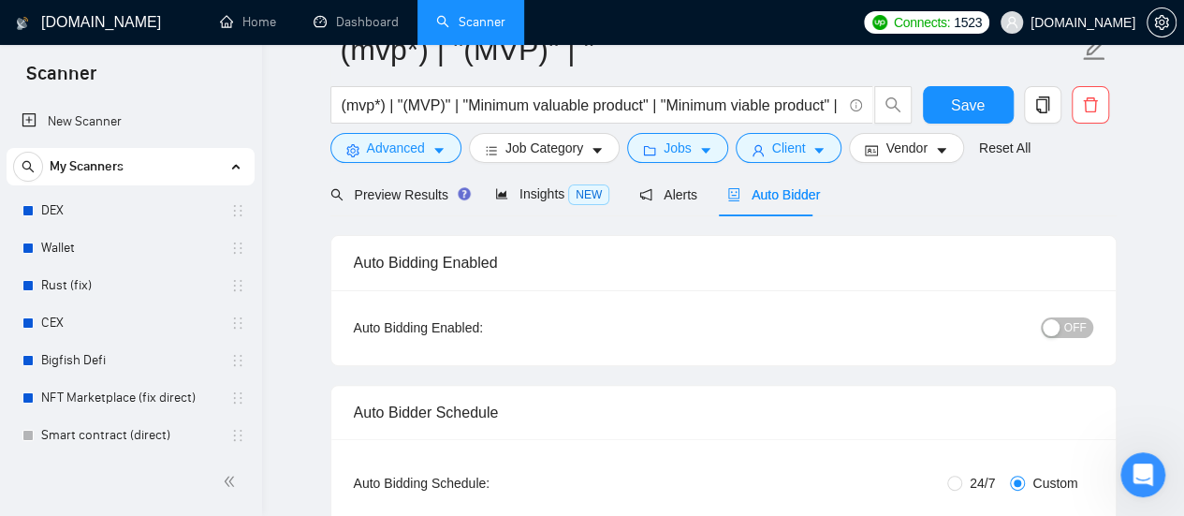
scroll to position [0, 0]
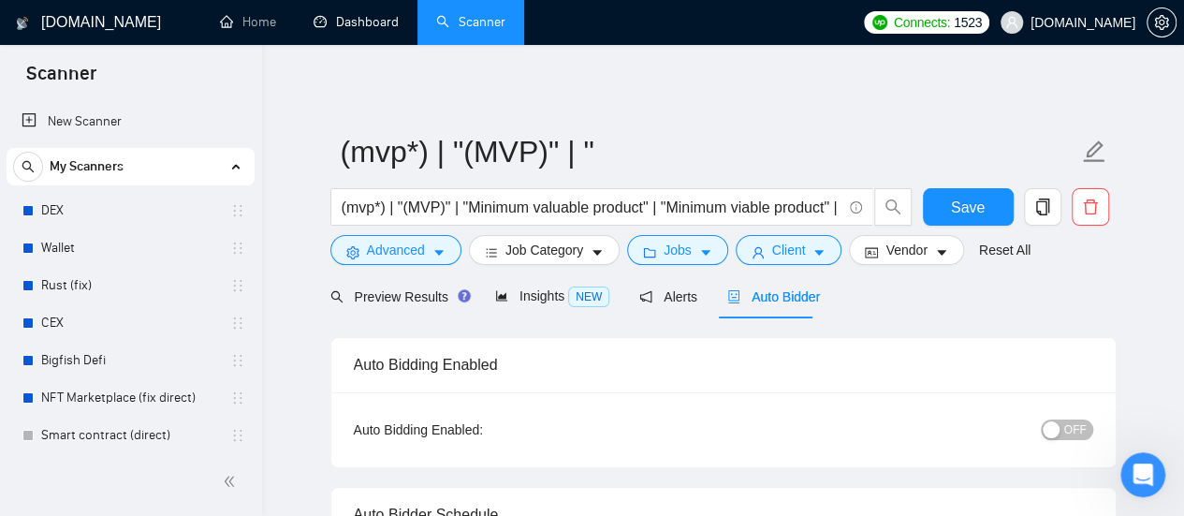
click at [354, 26] on link "Dashboard" at bounding box center [356, 22] width 85 height 16
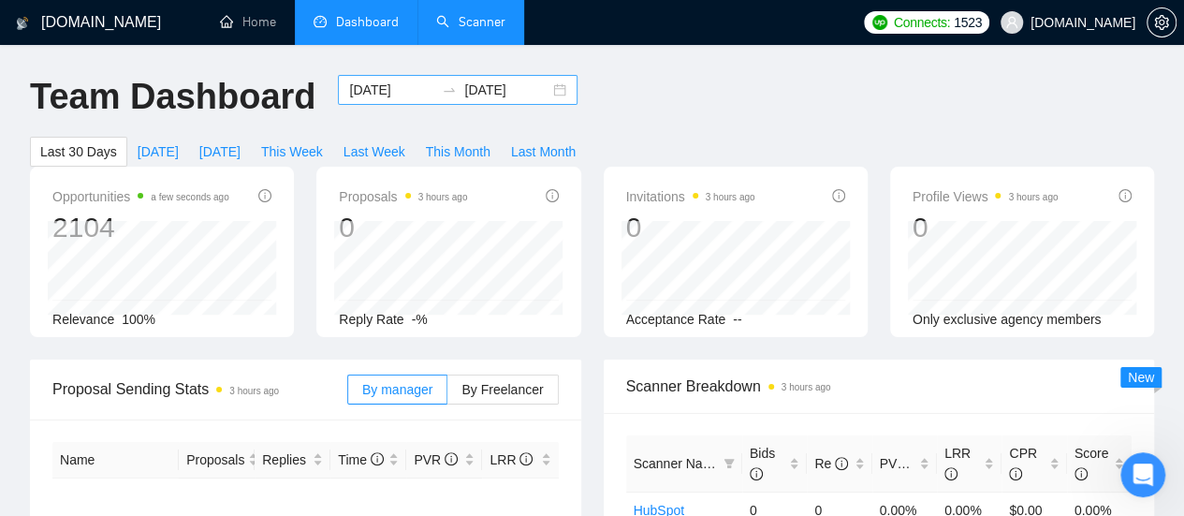
click at [392, 87] on input "[DATE]" at bounding box center [391, 90] width 85 height 21
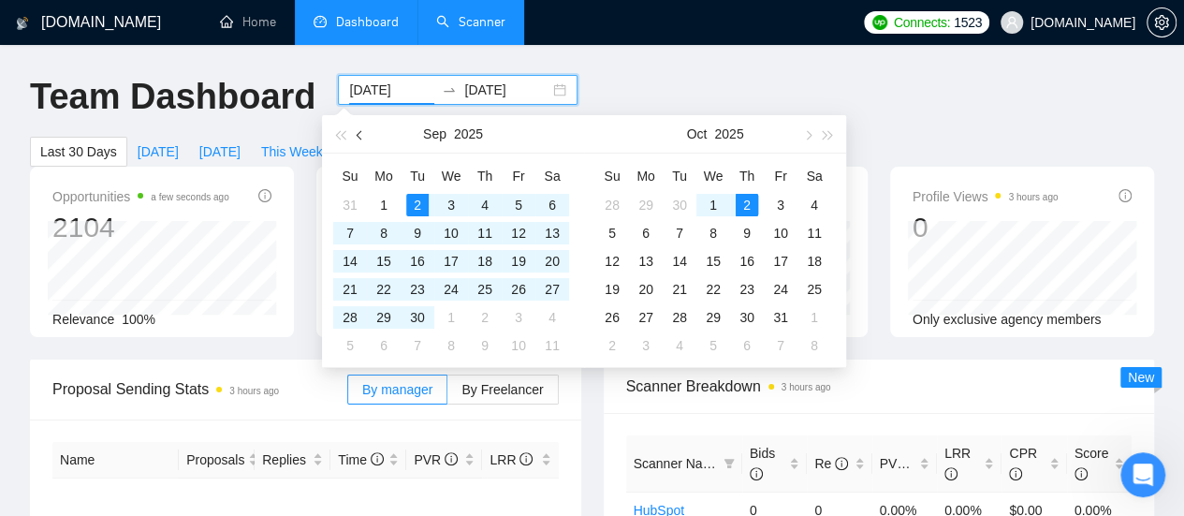
click at [355, 139] on button "button" at bounding box center [360, 133] width 21 height 37
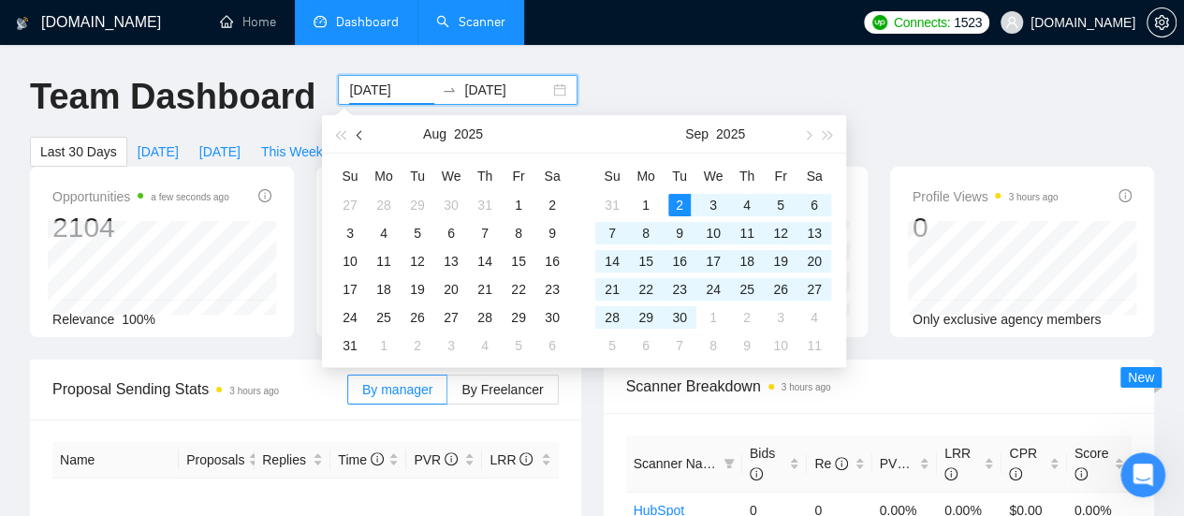
click at [355, 139] on button "button" at bounding box center [360, 133] width 21 height 37
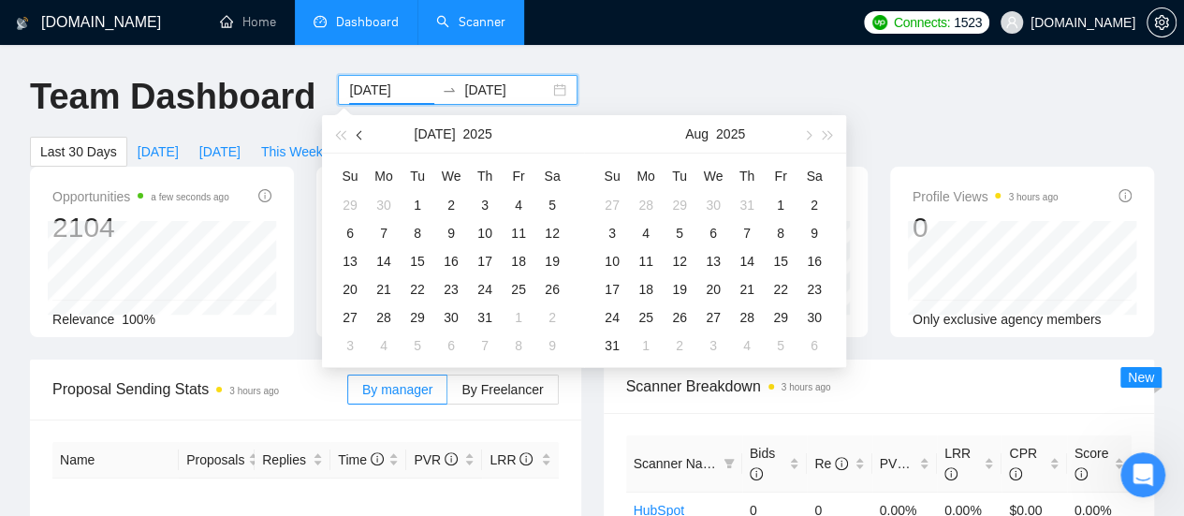
click at [355, 139] on button "button" at bounding box center [360, 133] width 21 height 37
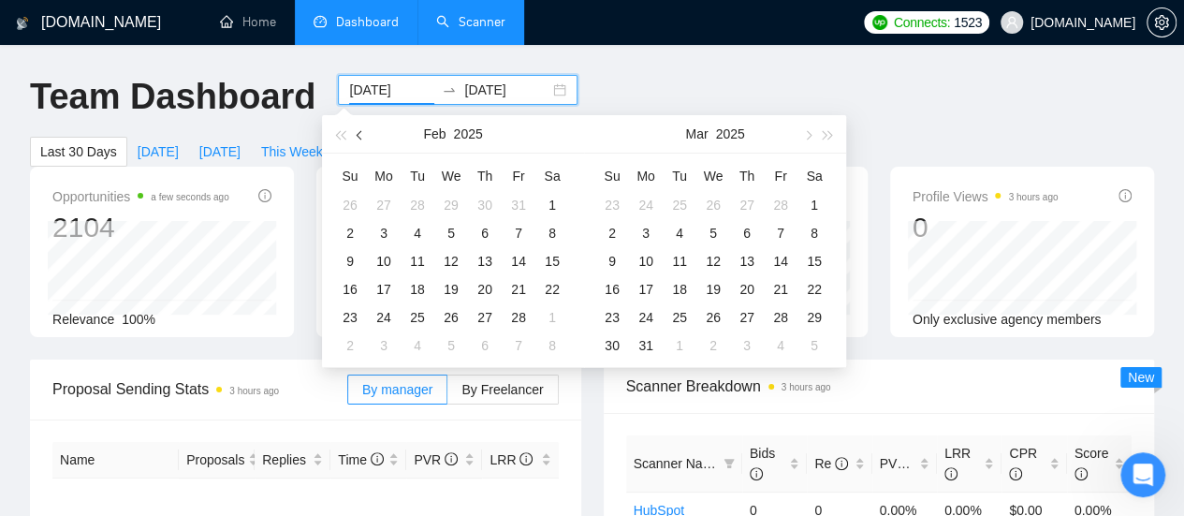
click at [355, 139] on button "button" at bounding box center [360, 133] width 21 height 37
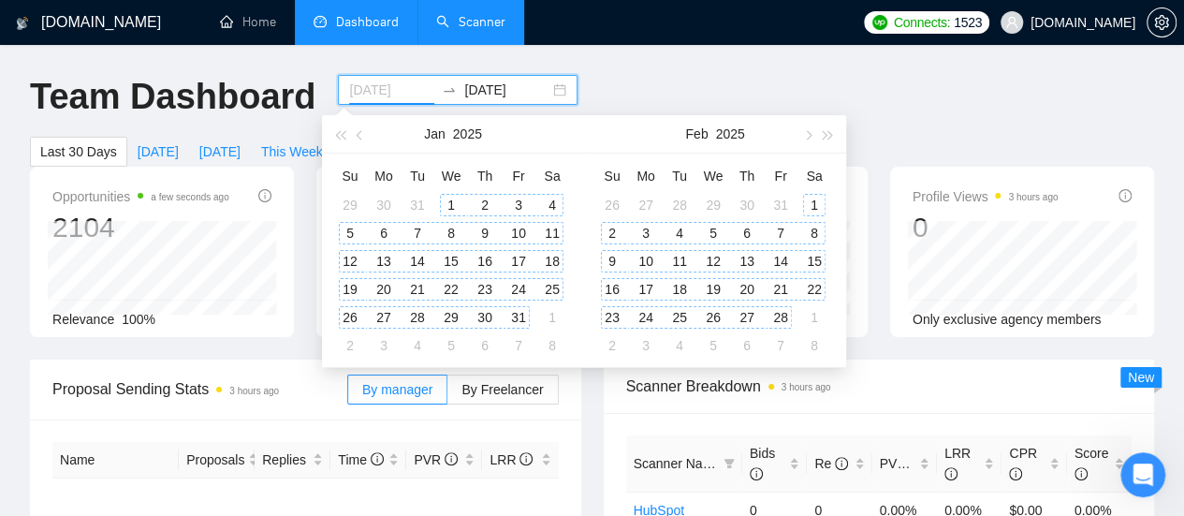
type input "[DATE]"
click at [445, 201] on div "1" at bounding box center [451, 205] width 22 height 22
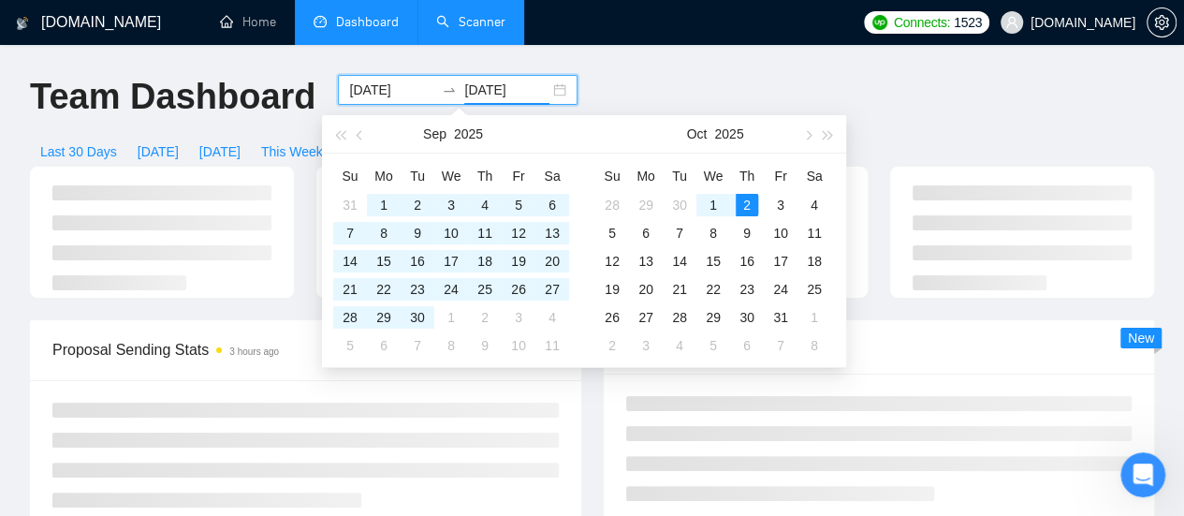
click at [474, 88] on input "[DATE]" at bounding box center [506, 90] width 85 height 21
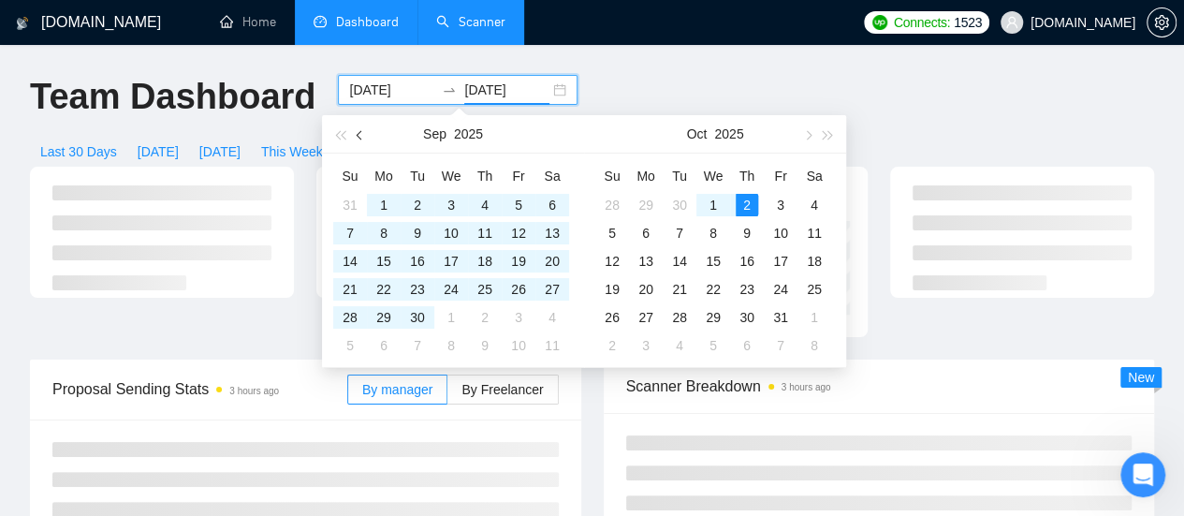
click at [357, 135] on span "button" at bounding box center [361, 134] width 9 height 9
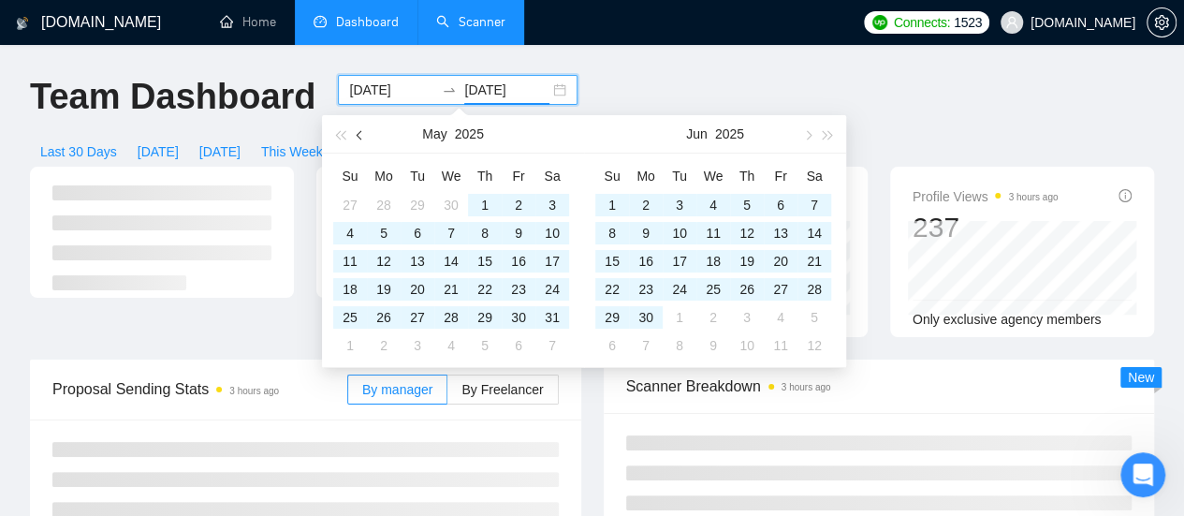
click at [356, 136] on button "button" at bounding box center [360, 133] width 21 height 37
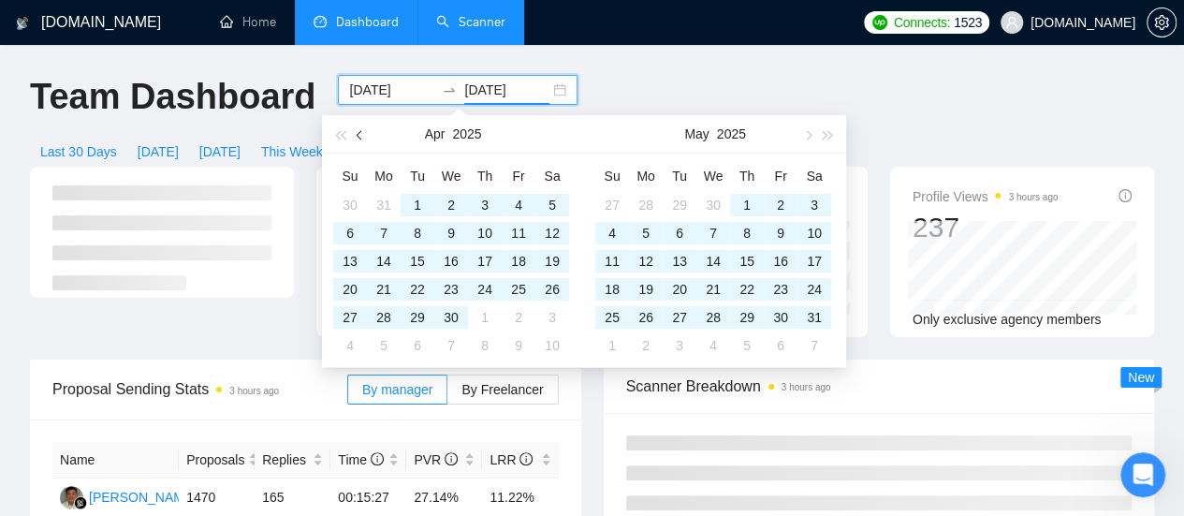
click at [356, 138] on button "button" at bounding box center [360, 133] width 21 height 37
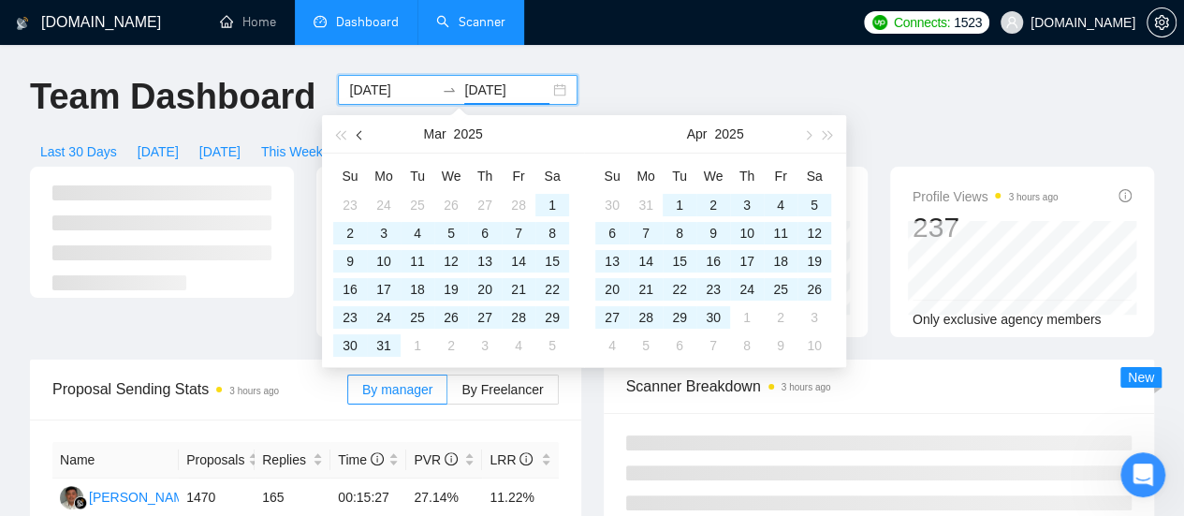
click at [356, 138] on button "button" at bounding box center [360, 133] width 21 height 37
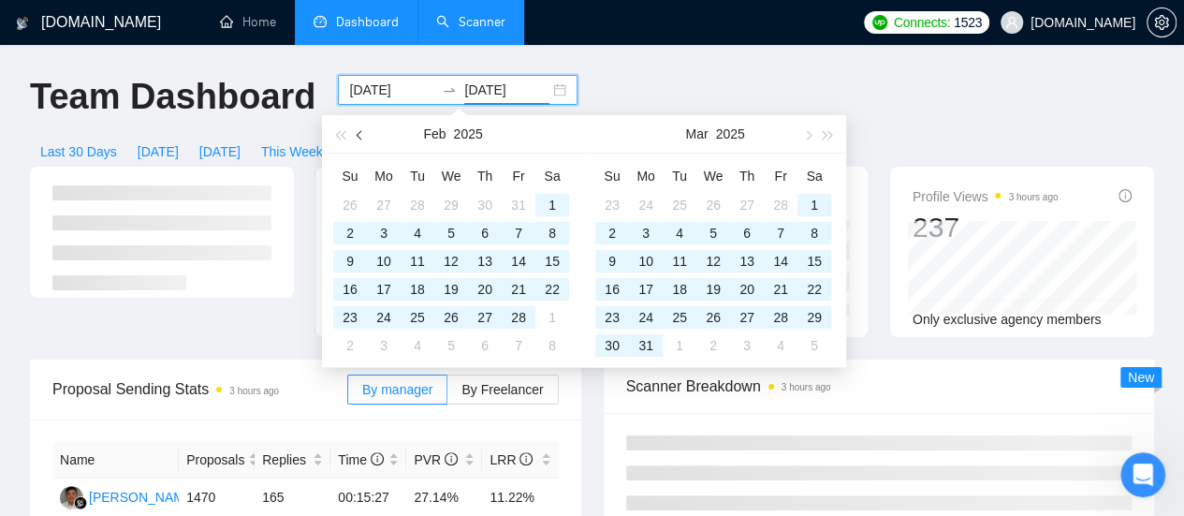
click at [358, 136] on span "button" at bounding box center [361, 134] width 9 height 9
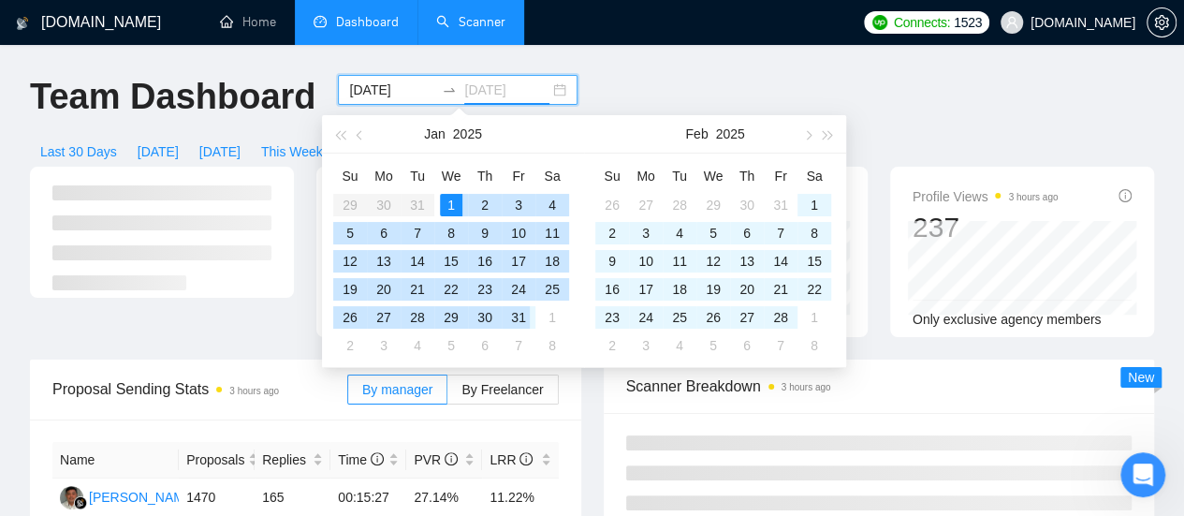
click at [515, 316] on div "31" at bounding box center [518, 317] width 22 height 22
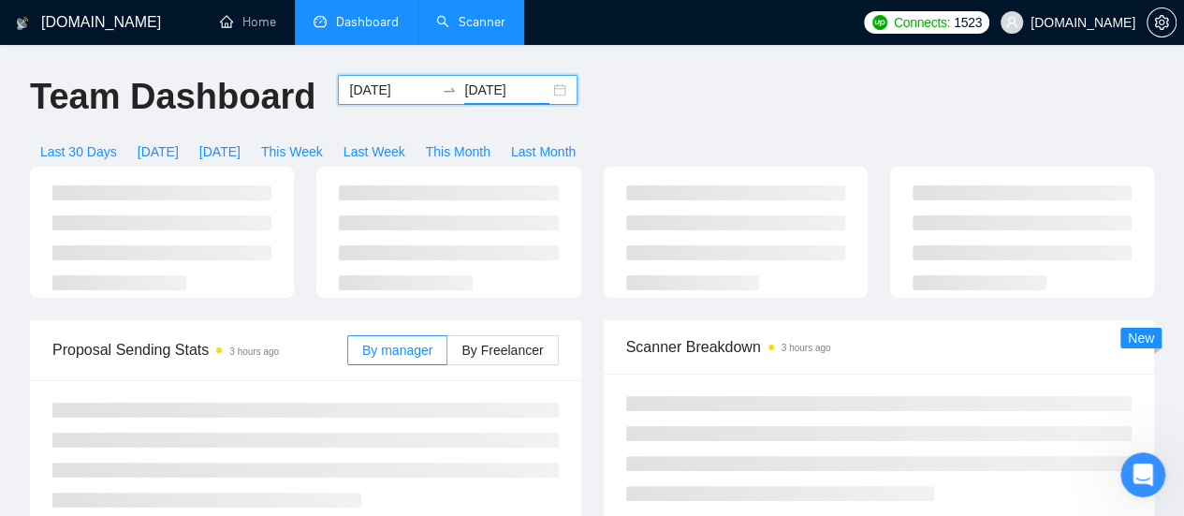
type input "[DATE]"
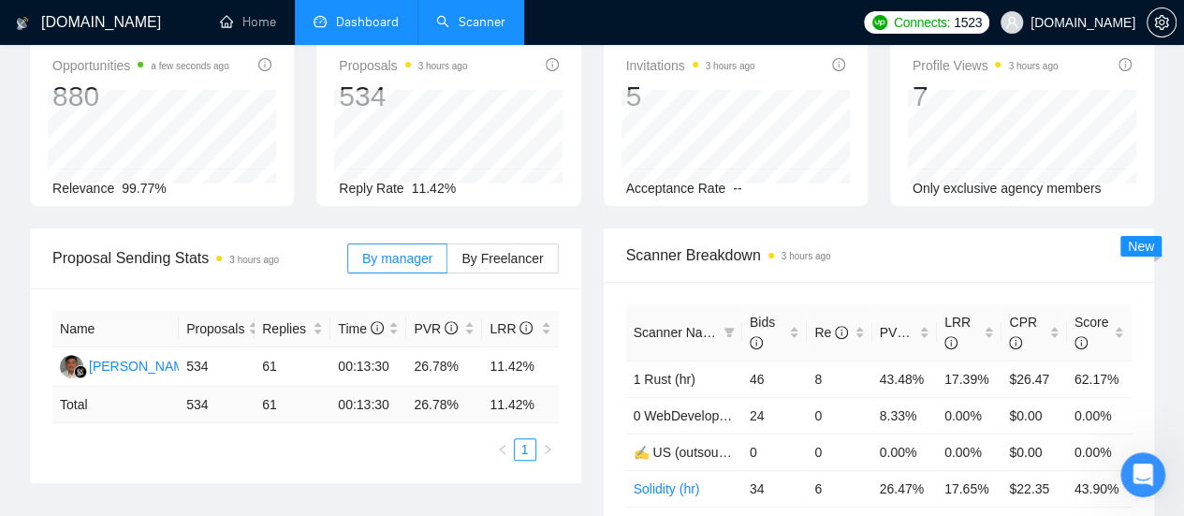
scroll to position [187, 0]
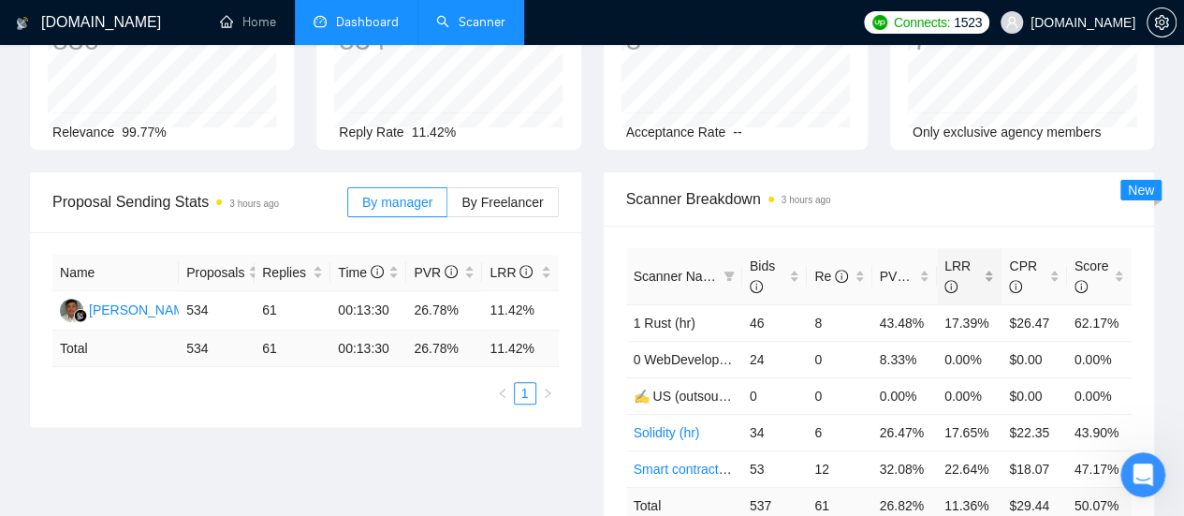
click at [994, 256] on div "LRR" at bounding box center [970, 276] width 50 height 41
click at [993, 256] on div "LRR" at bounding box center [970, 276] width 50 height 41
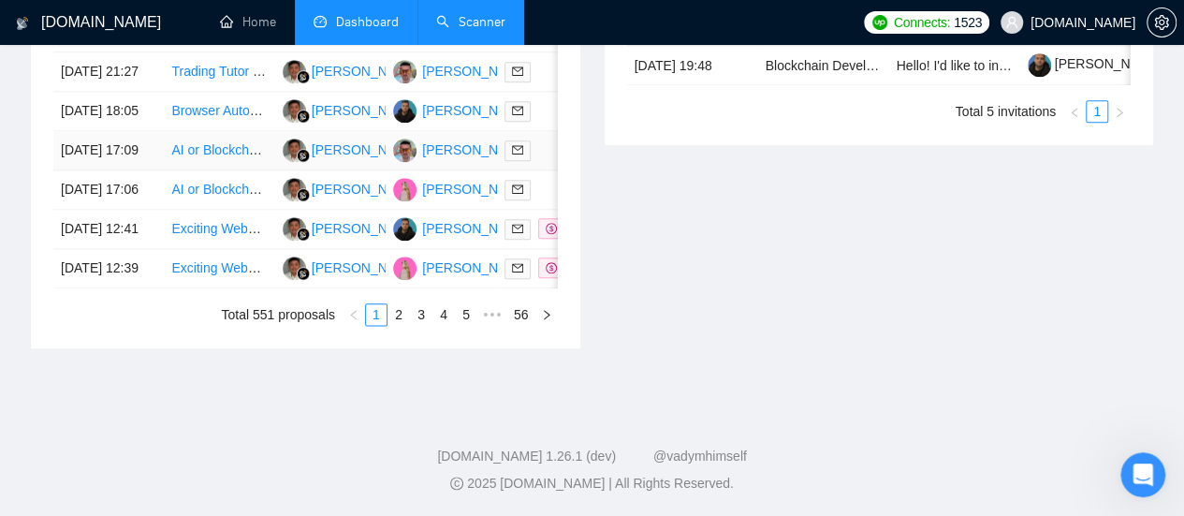
scroll to position [936, 0]
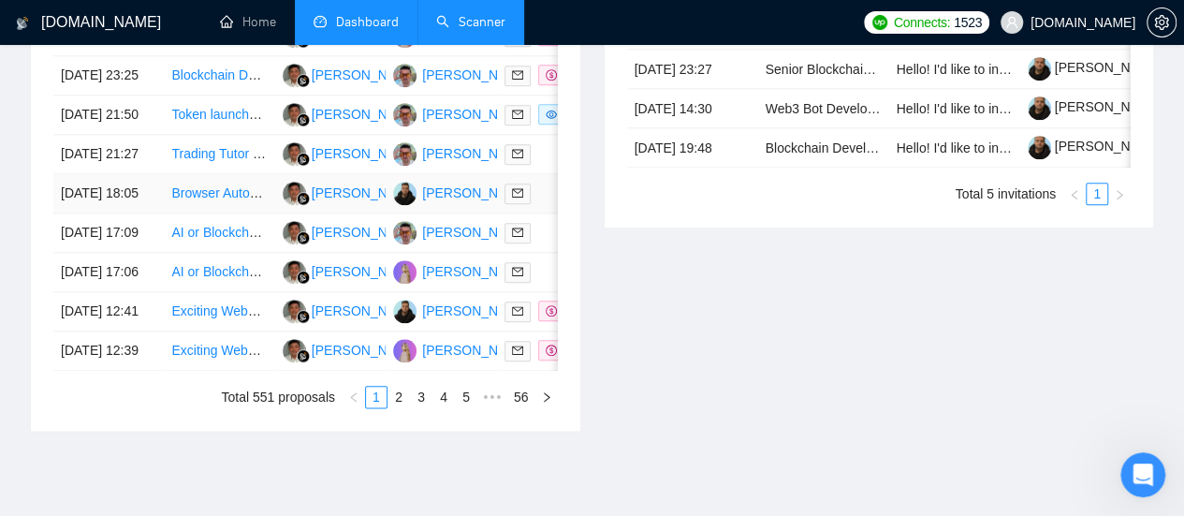
click at [189, 200] on link "Browser Automation Platform Needed (Fulltime / Large Project)" at bounding box center [354, 192] width 366 height 15
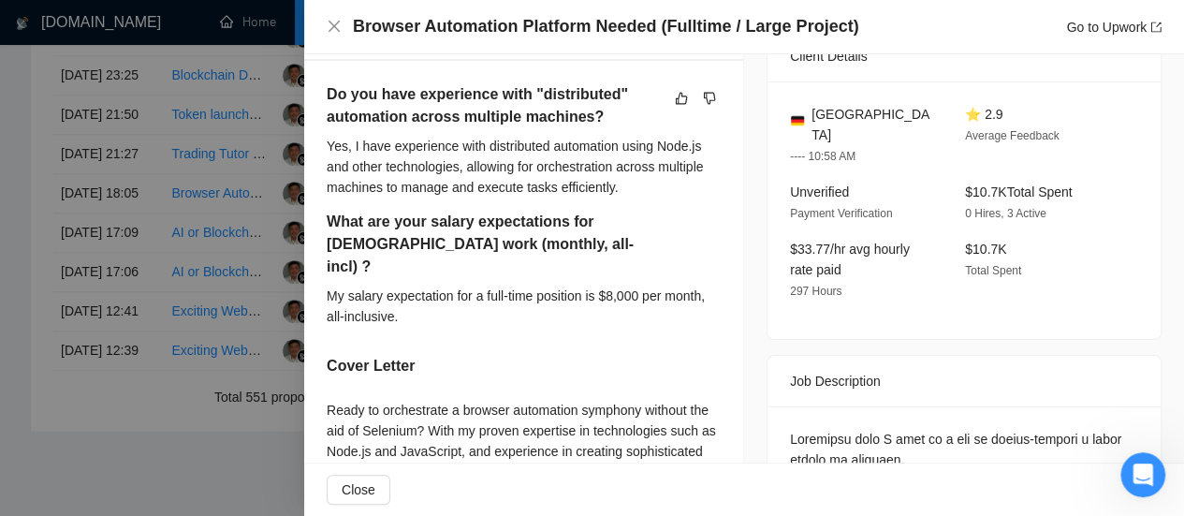
scroll to position [468, 0]
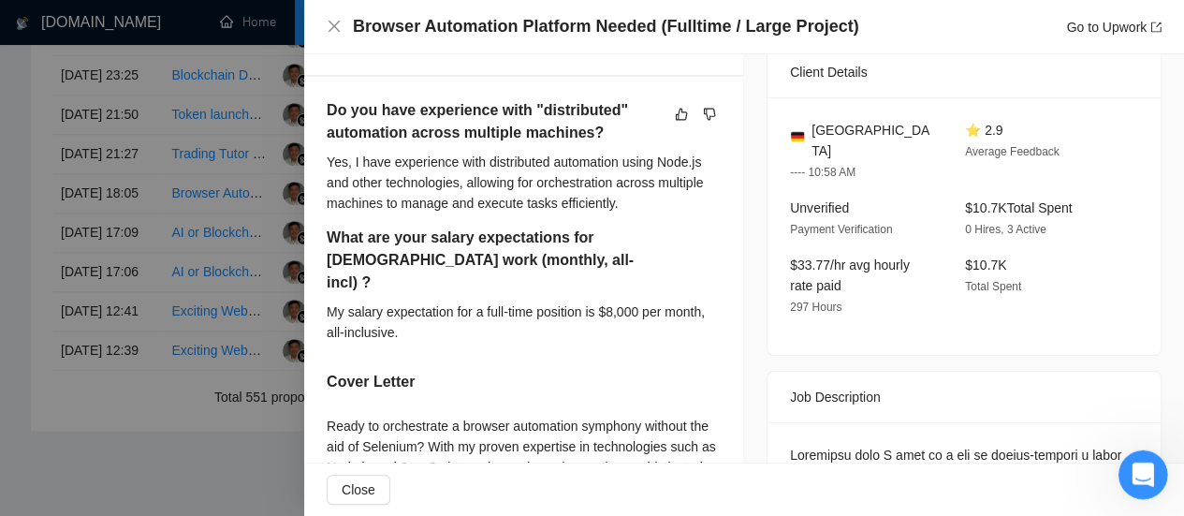
click at [1140, 473] on icon "Открыть службу сообщений Intercom" at bounding box center [1140, 471] width 13 height 15
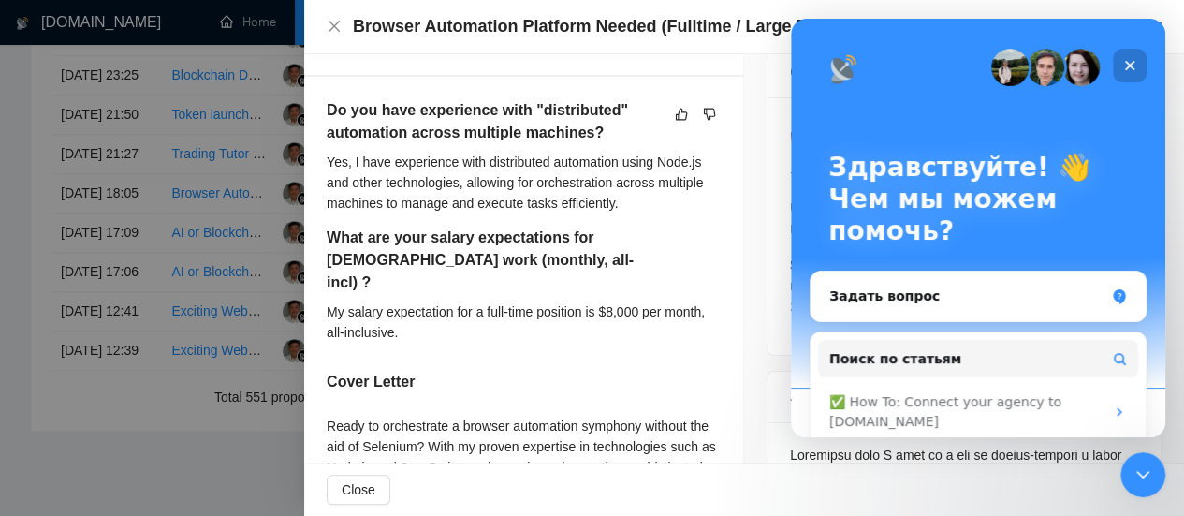
click at [1127, 69] on icon "Закрыть" at bounding box center [1130, 65] width 15 height 15
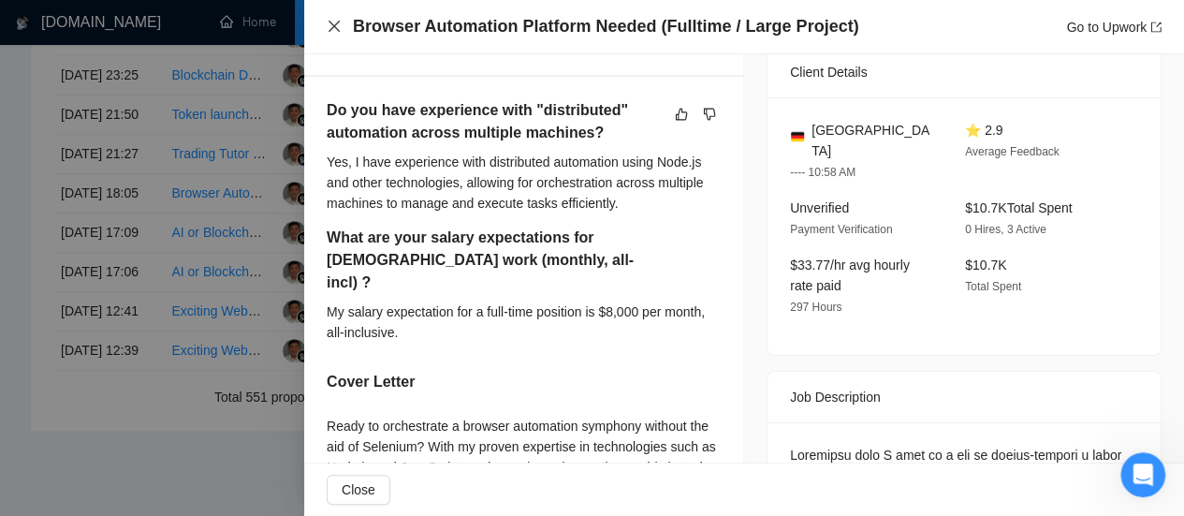
click at [337, 27] on icon "close" at bounding box center [334, 26] width 15 height 15
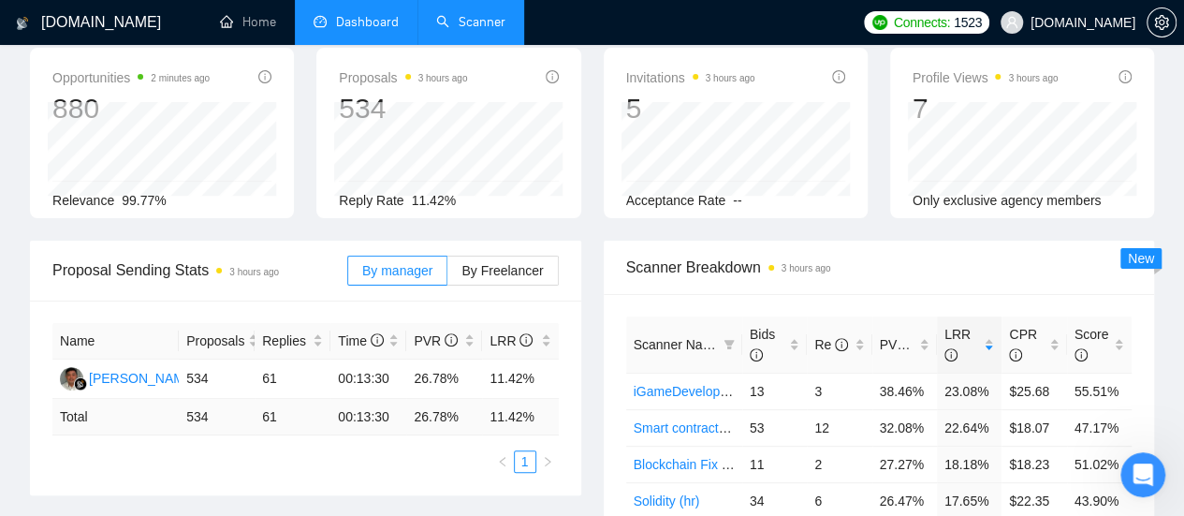
scroll to position [0, 0]
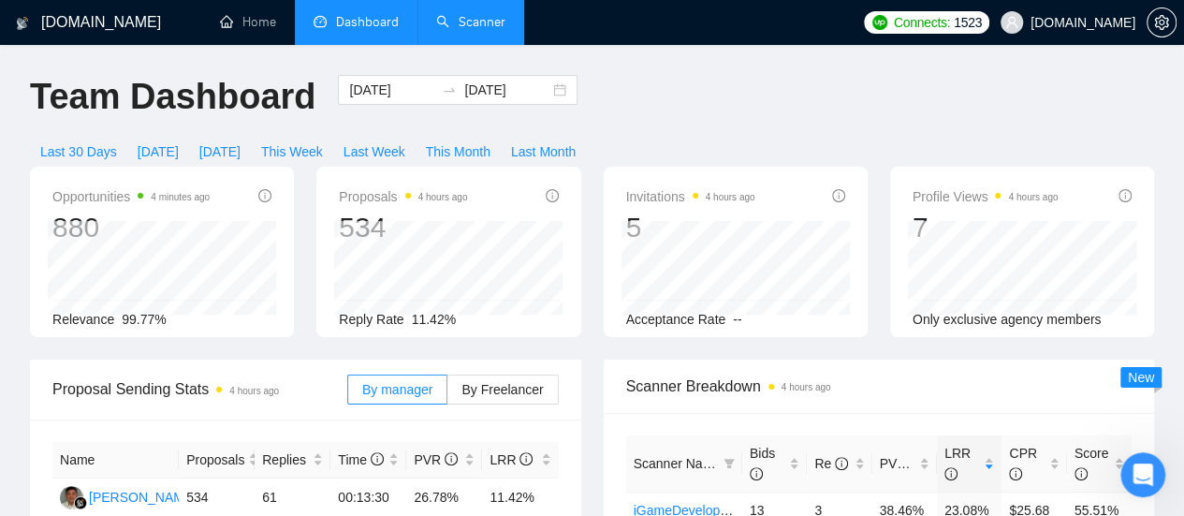
click at [487, 29] on link "Scanner" at bounding box center [470, 22] width 69 height 16
